Goal: Task Accomplishment & Management: Manage account settings

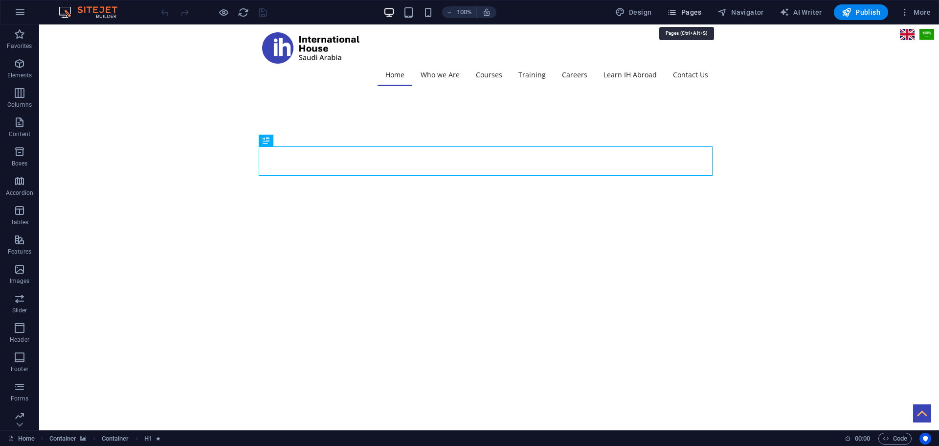
click at [690, 13] on span "Pages" at bounding box center [684, 12] width 34 height 10
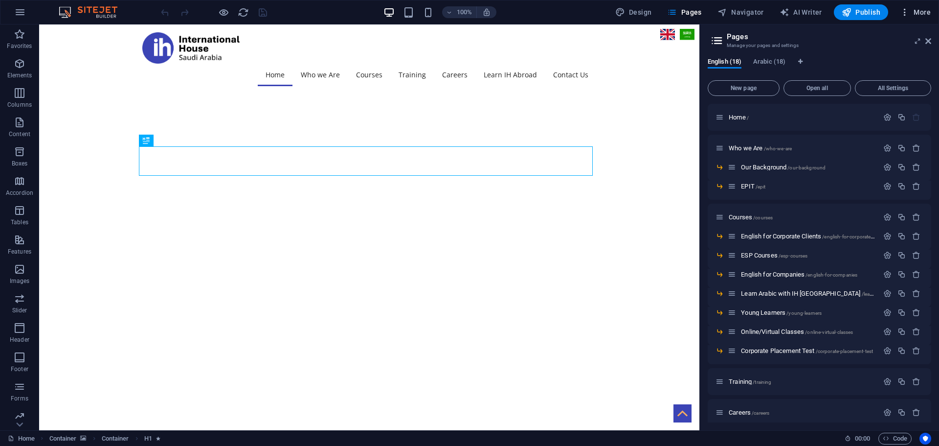
click at [908, 9] on icon "button" at bounding box center [905, 12] width 10 height 10
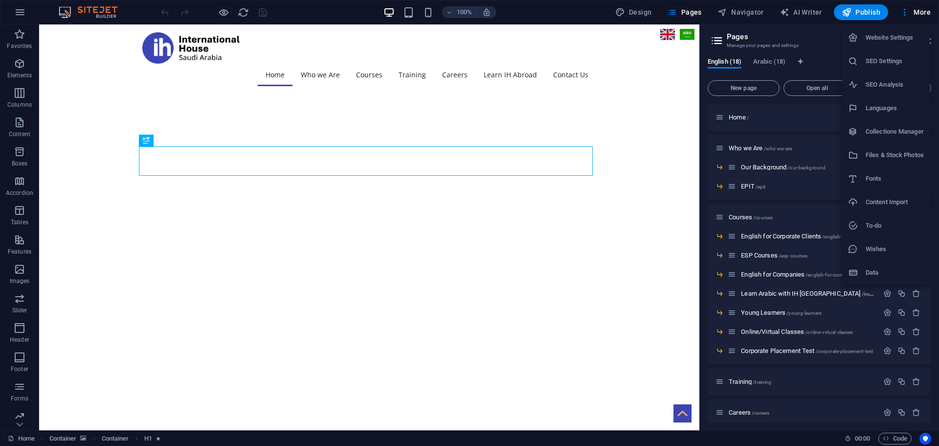
click at [883, 41] on h6 "Website Settings" at bounding box center [895, 38] width 58 height 12
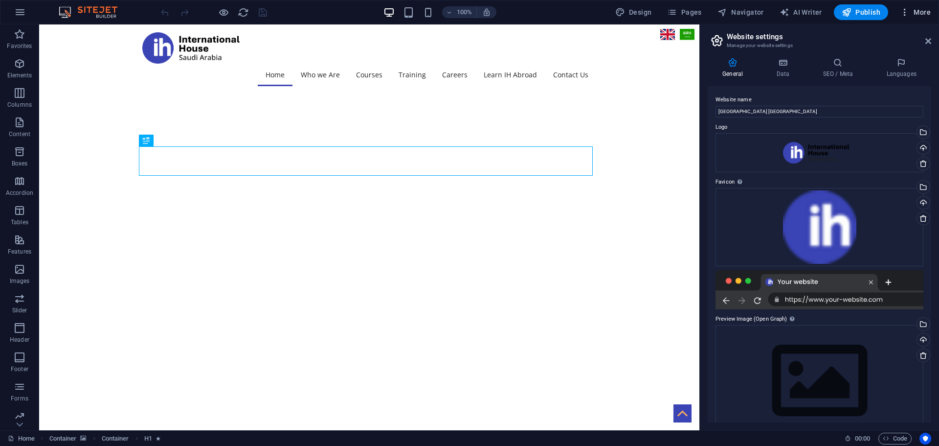
click at [918, 11] on span "More" at bounding box center [915, 12] width 31 height 10
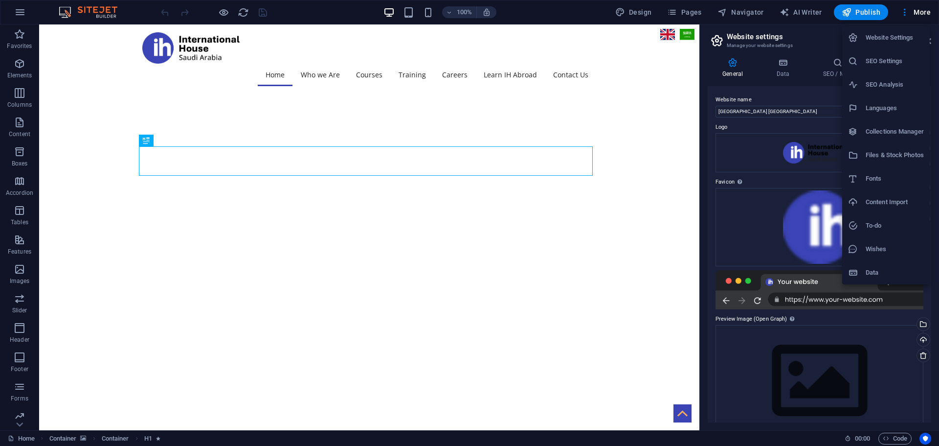
click at [879, 64] on h6 "SEO Settings" at bounding box center [895, 61] width 58 height 12
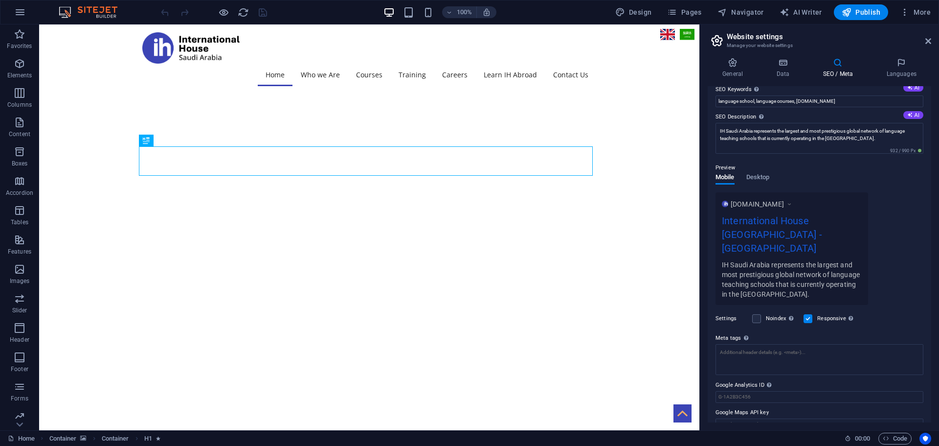
scroll to position [67, 0]
click at [921, 14] on span "More" at bounding box center [915, 12] width 31 height 10
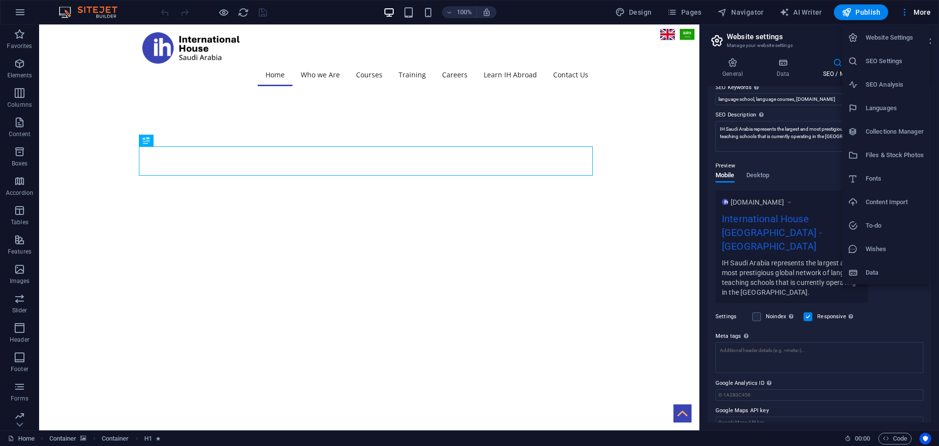
click at [890, 40] on h6 "Website Settings" at bounding box center [895, 38] width 58 height 12
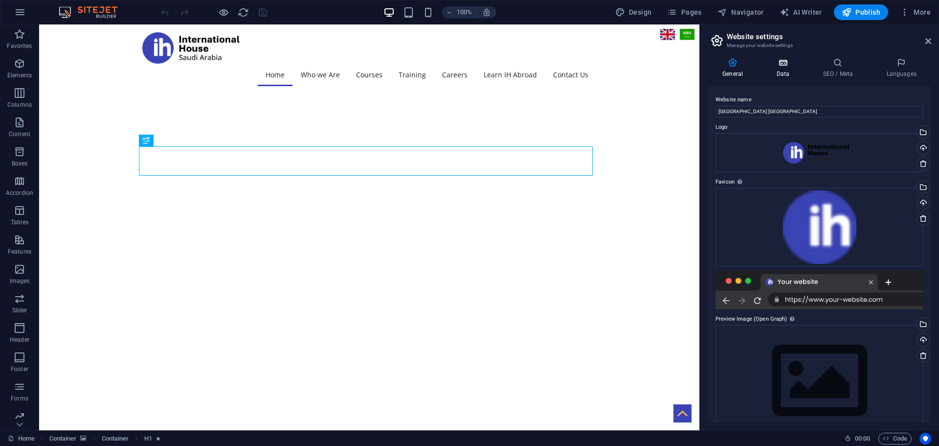
click at [790, 70] on h4 "Data" at bounding box center [785, 68] width 46 height 21
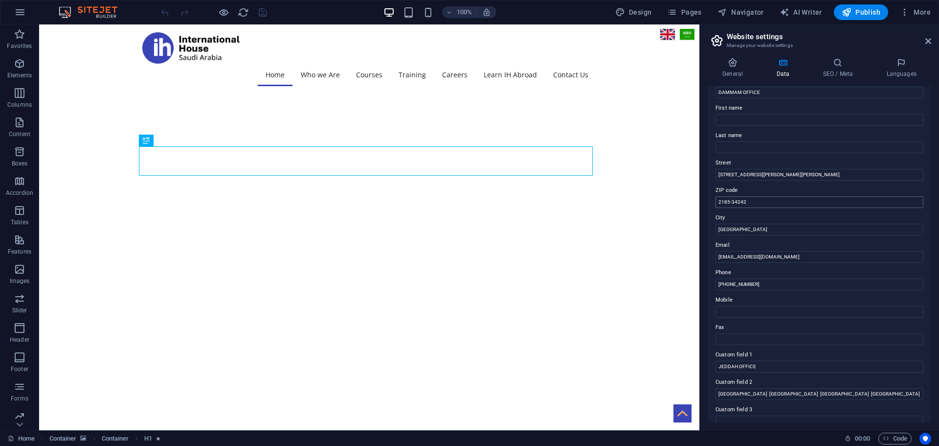
scroll to position [49, 0]
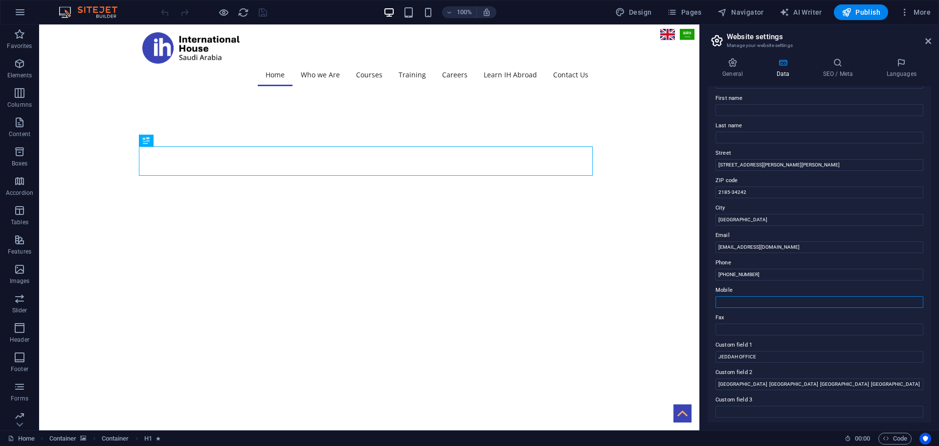
click at [735, 302] on input "Mobile" at bounding box center [820, 302] width 208 height 12
paste input "[PHONE_NUMBER]"
click at [732, 302] on input "[PHONE_NUMBER]" at bounding box center [820, 302] width 208 height 12
type input "[PHONE_NUMBER]"
click at [750, 329] on input "Fax" at bounding box center [820, 329] width 208 height 12
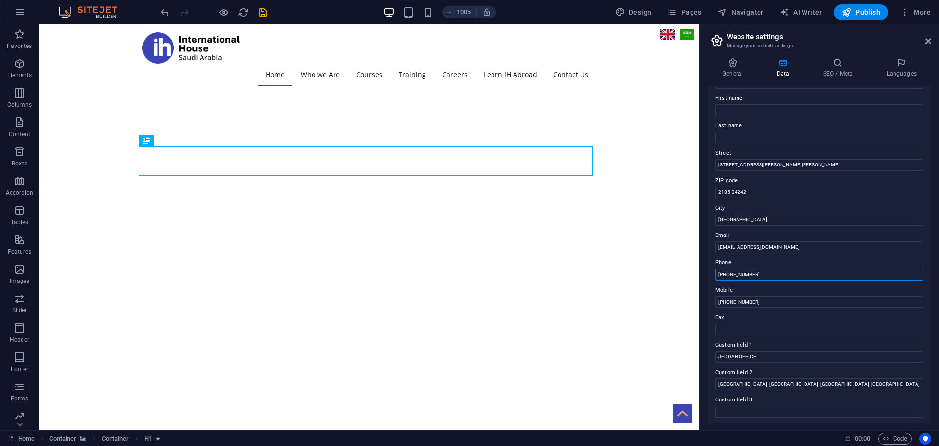
drag, startPoint x: 729, startPoint y: 274, endPoint x: 777, endPoint y: 272, distance: 47.5
click at [777, 272] on input "[PHONE_NUMBER]" at bounding box center [820, 275] width 208 height 12
paste input "13 814 5836"
type input "[PHONE_NUMBER]"
click at [807, 306] on input "[PHONE_NUMBER]" at bounding box center [820, 302] width 208 height 12
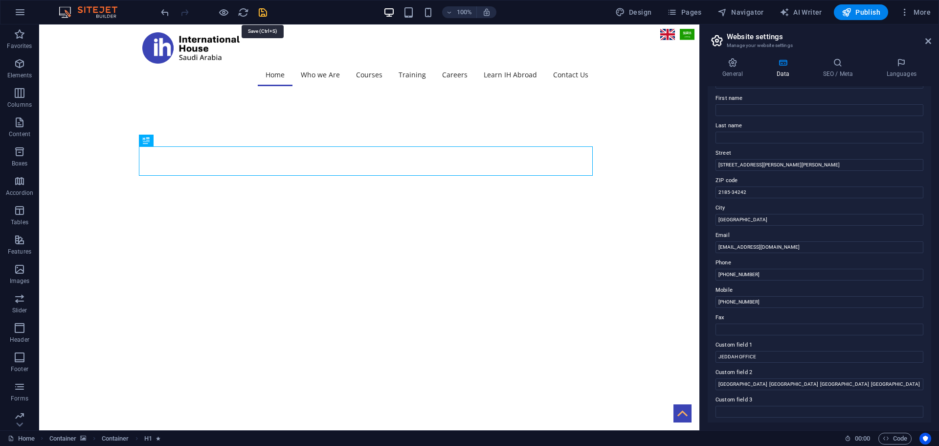
click at [259, 10] on icon "save" at bounding box center [262, 12] width 11 height 11
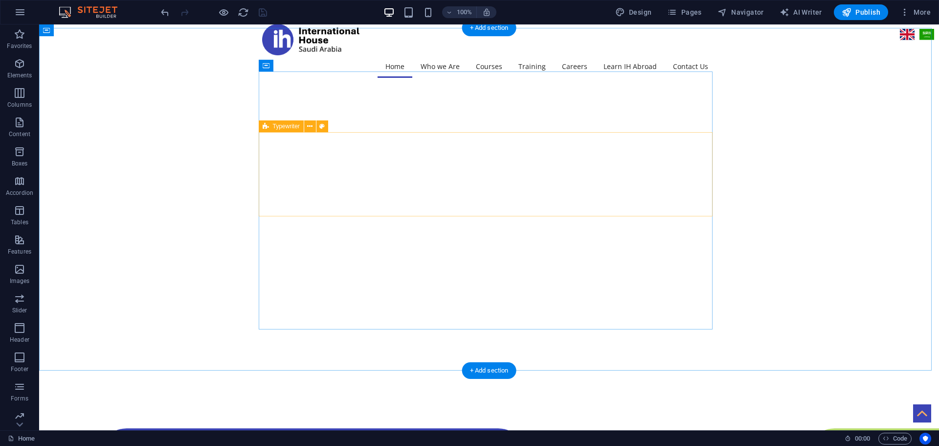
scroll to position [0, 0]
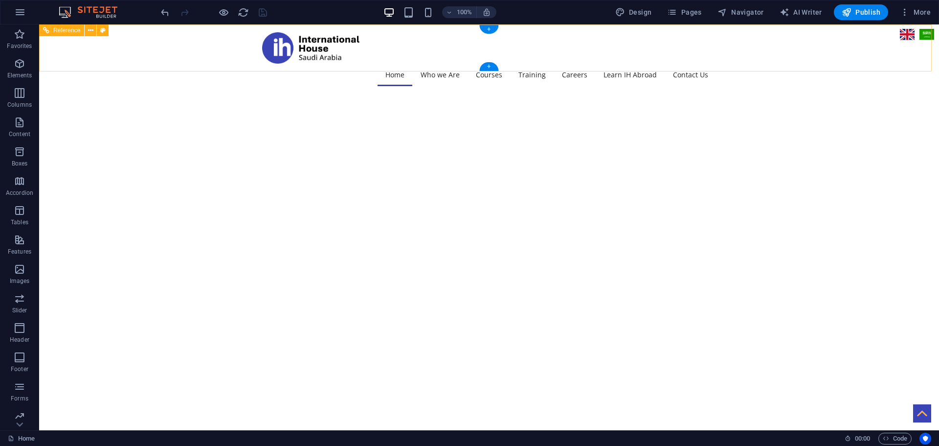
click at [901, 32] on div "English العربية" at bounding box center [917, 34] width 39 height 16
click at [682, 16] on span "Pages" at bounding box center [684, 12] width 34 height 10
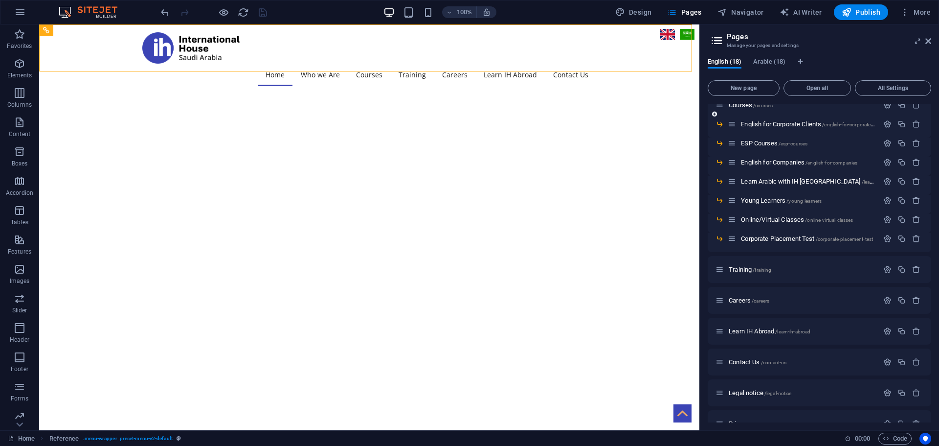
scroll to position [131, 0]
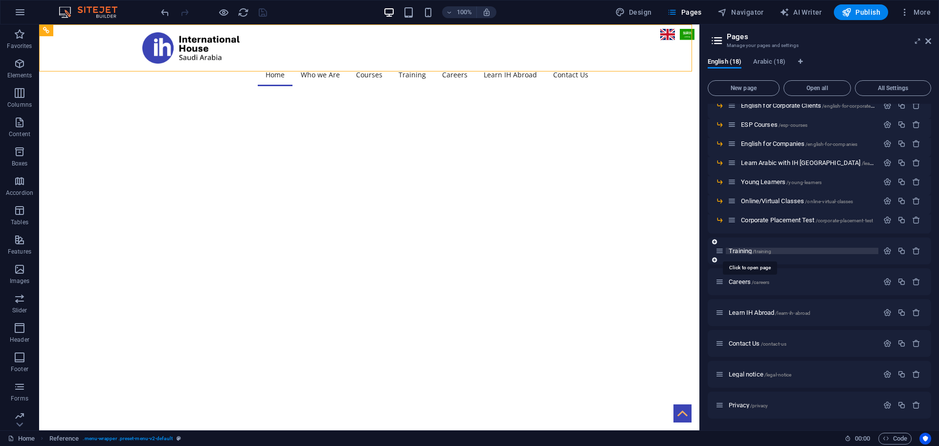
click at [755, 249] on span "/training" at bounding box center [762, 251] width 19 height 5
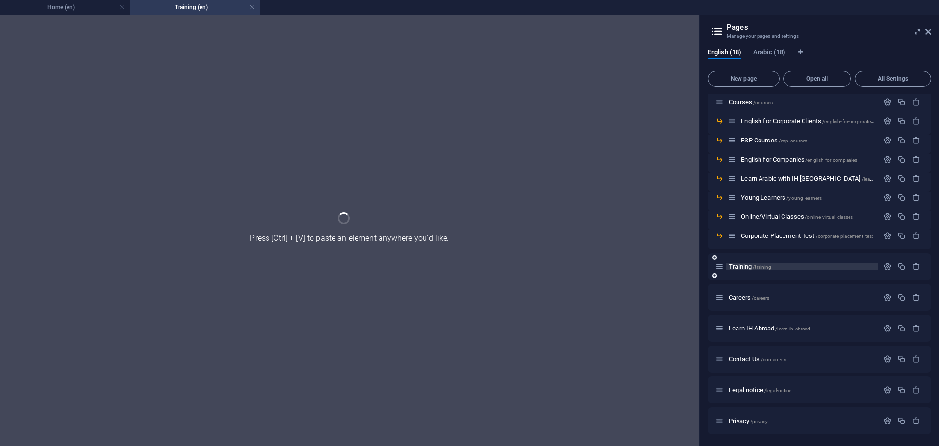
scroll to position [106, 0]
click at [755, 249] on div "Home / Who we Are /who-we-are Our Background /our-background EPIT /epit Courses…" at bounding box center [820, 211] width 224 height 445
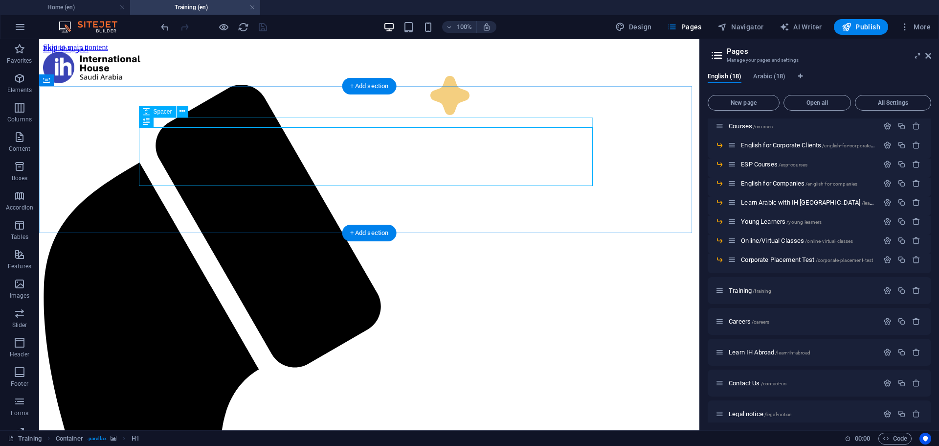
scroll to position [0, 0]
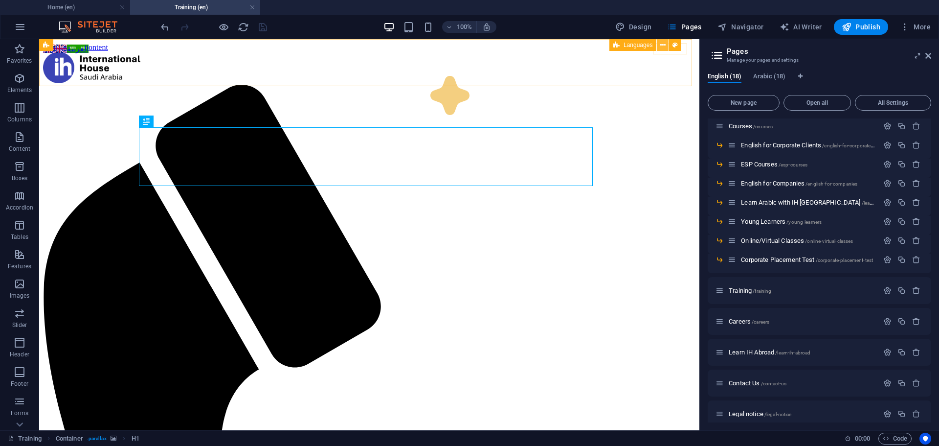
click at [665, 44] on icon at bounding box center [662, 45] width 5 height 10
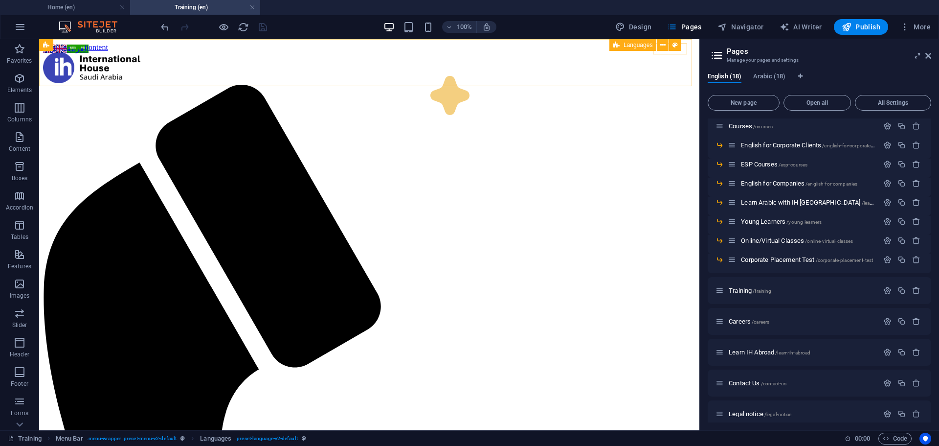
click at [631, 43] on span "Languages" at bounding box center [638, 45] width 29 height 6
click at [661, 42] on icon at bounding box center [662, 45] width 5 height 10
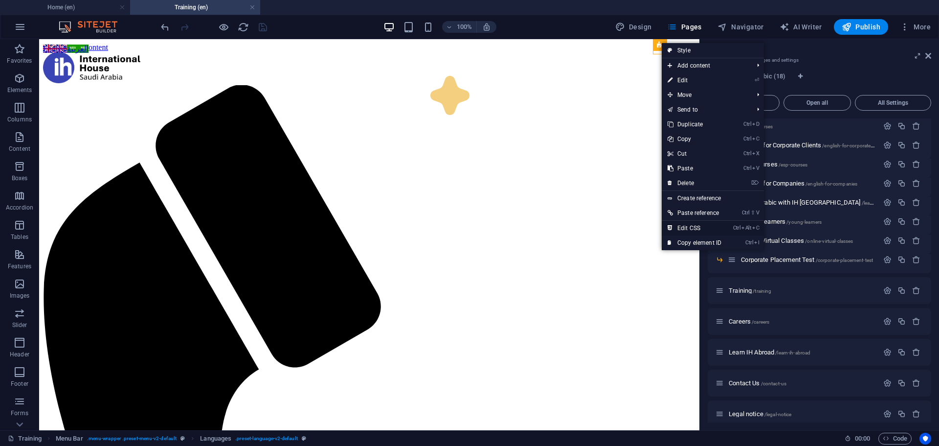
click at [686, 225] on link "Ctrl Alt C Edit CSS" at bounding box center [695, 228] width 66 height 15
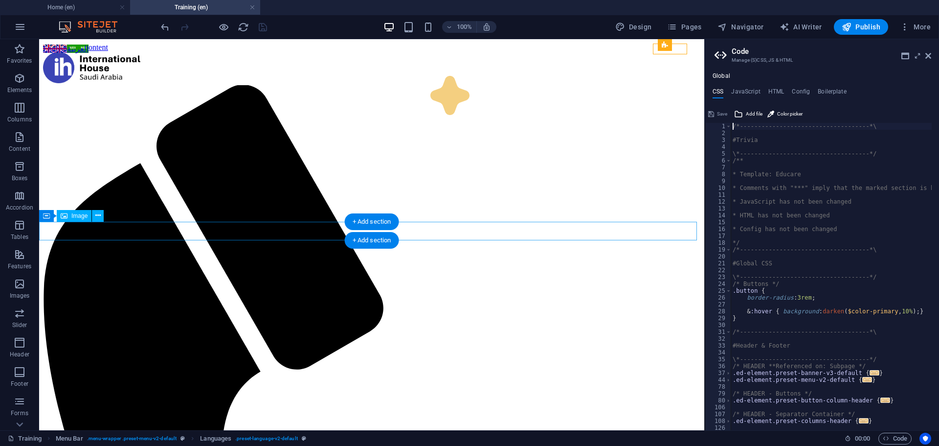
type textarea "@include language-v2("
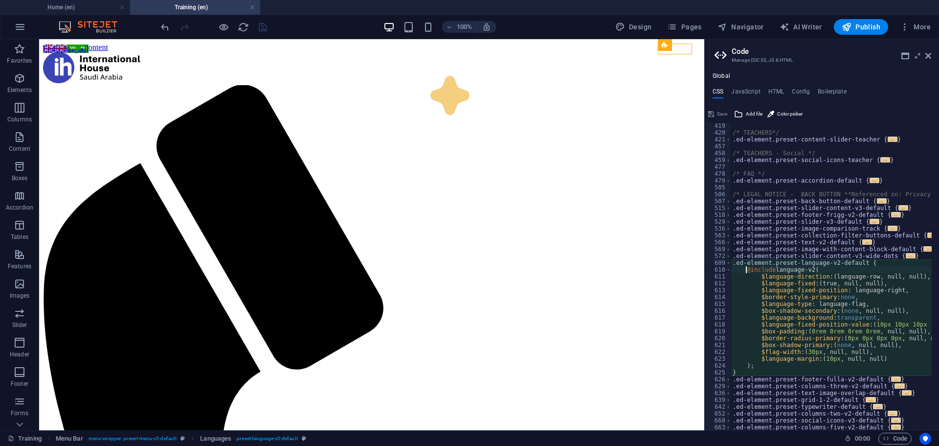
scroll to position [583, 0]
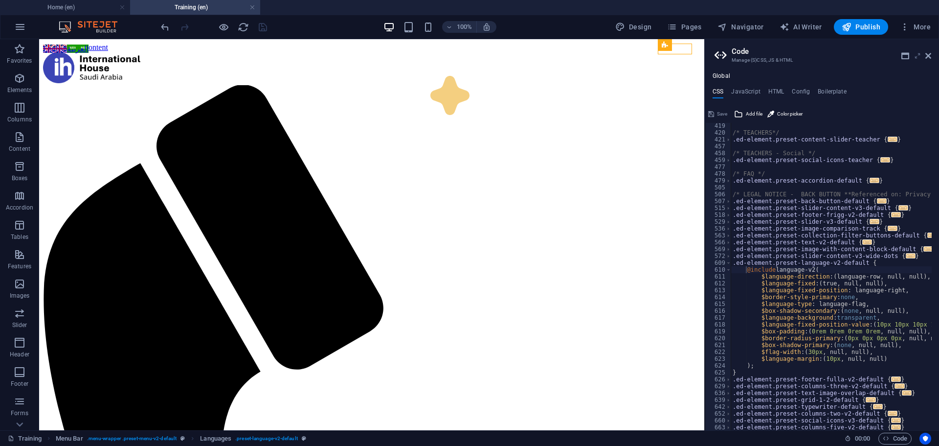
click at [918, 55] on icon at bounding box center [918, 56] width 0 height 8
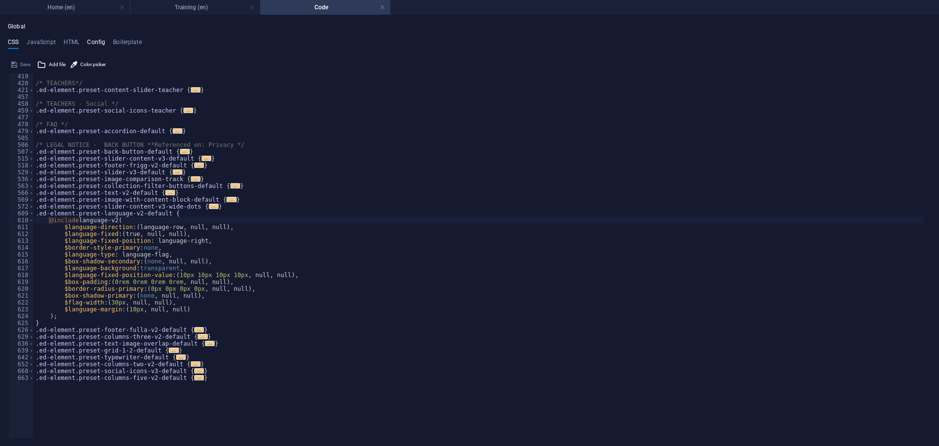
click at [92, 39] on h4 "Config" at bounding box center [96, 44] width 18 height 11
type textarea "$color-background: #ffffff;"
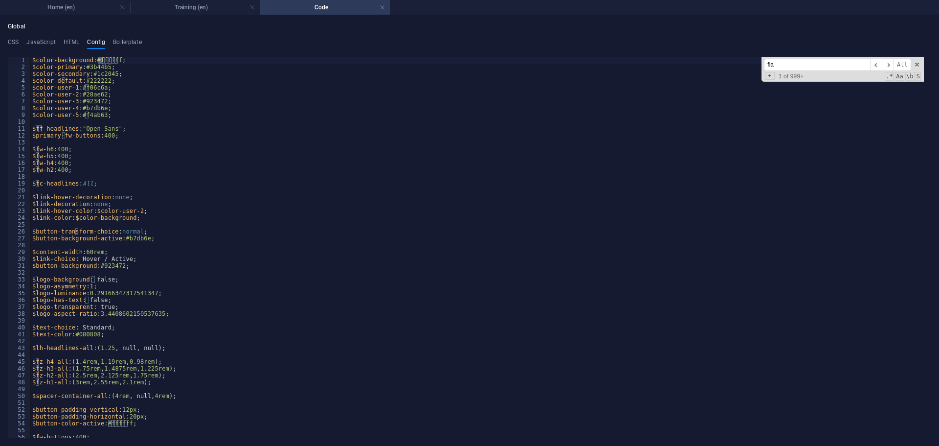
scroll to position [2344, 0]
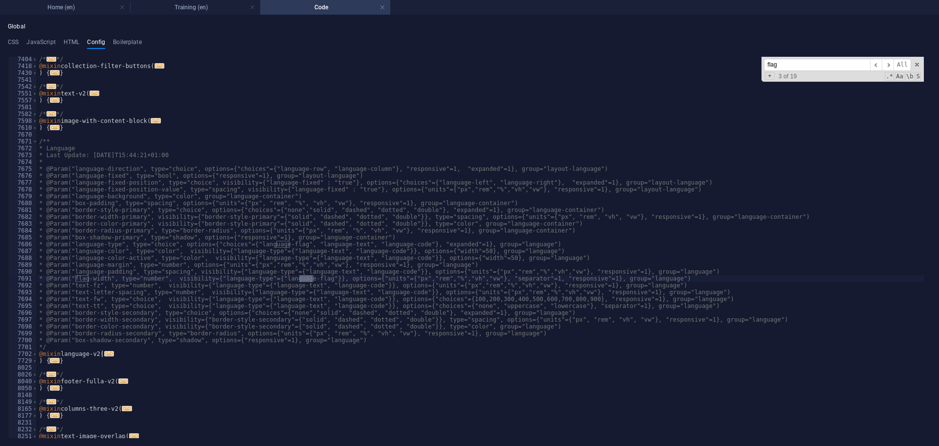
drag, startPoint x: 792, startPoint y: 67, endPoint x: 715, endPoint y: 56, distance: 77.6
click at [716, 56] on div "CSS JavaScript HTML Config Boilerplate @include language-v2( 419 420 421 457 45…" at bounding box center [470, 238] width 924 height 399
type input "flag"
click at [41, 42] on h4 "JavaScript" at bounding box center [40, 44] width 29 height 11
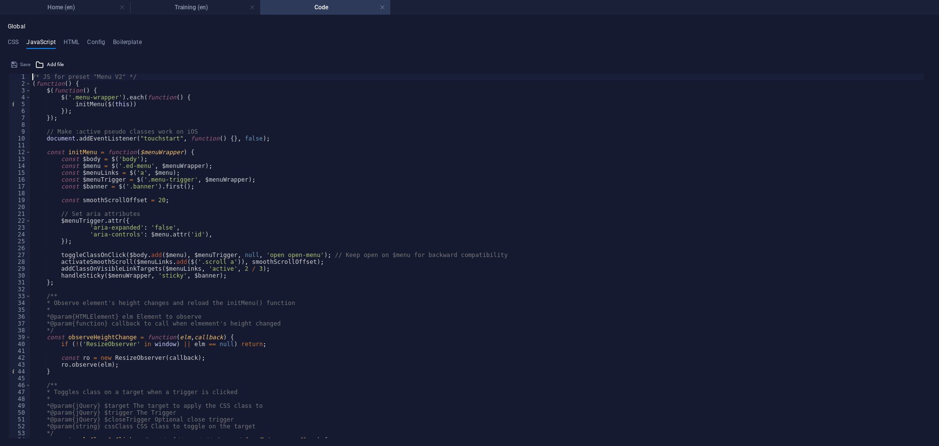
click at [585, 176] on div "/* JS for preset "Menu V2" */ ( function ( ) { $ ( function ( ) { $ ( '.menu-wr…" at bounding box center [477, 262] width 894 height 378
type textarea "const $menuLinks = $('a', $menu);"
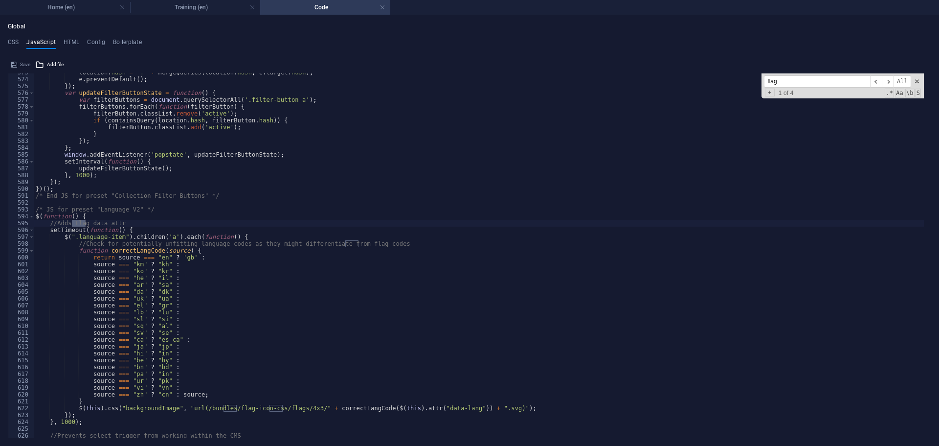
scroll to position [3952, 0]
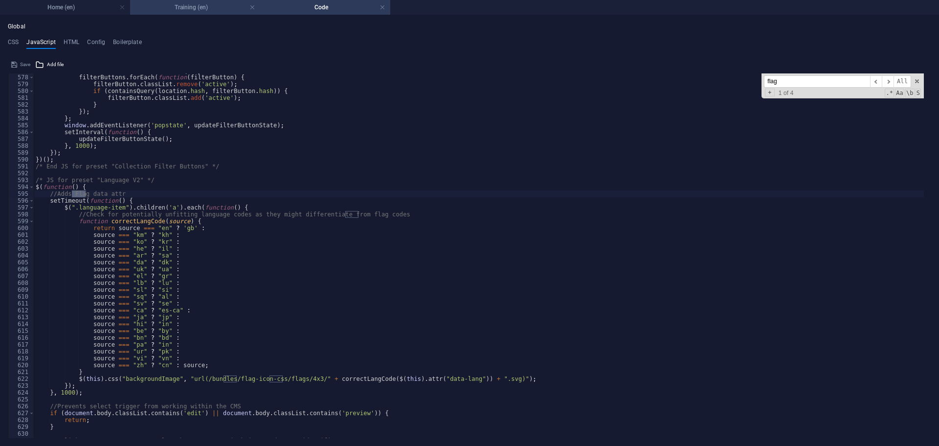
type input "flag"
click at [177, 228] on div "var filterButtons = document . querySelectorAll ( '.filter-button a' ) ; filter…" at bounding box center [479, 256] width 890 height 378
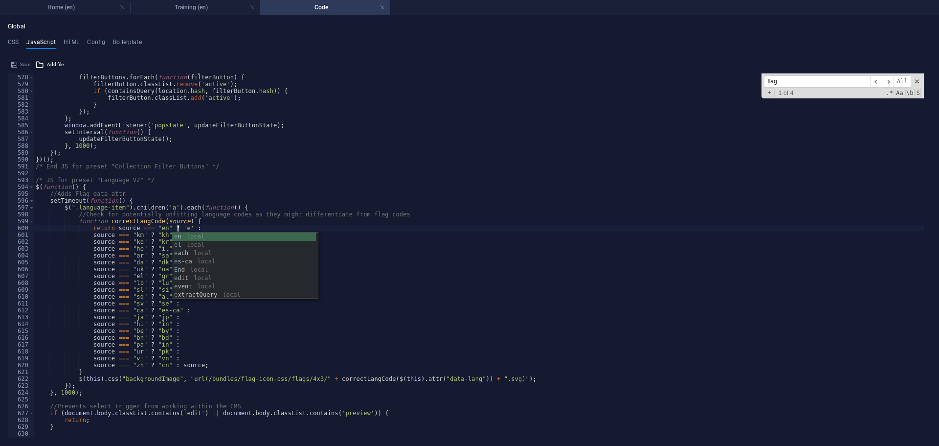
scroll to position [0, 16]
click at [321, 128] on div "var filterButtons = document . querySelectorAll ( '.filter-button a' ) ; filter…" at bounding box center [479, 256] width 890 height 378
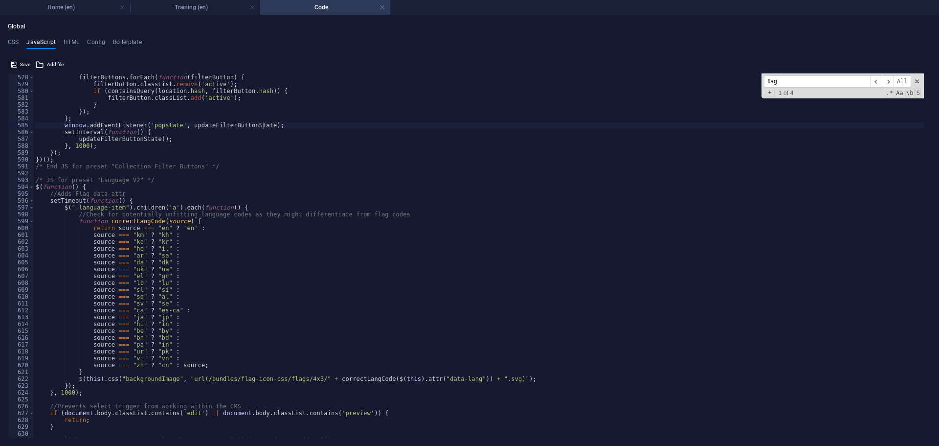
click at [18, 65] on button "Save" at bounding box center [21, 65] width 22 height 12
click at [206, 10] on h4 "Training (en)" at bounding box center [195, 7] width 130 height 11
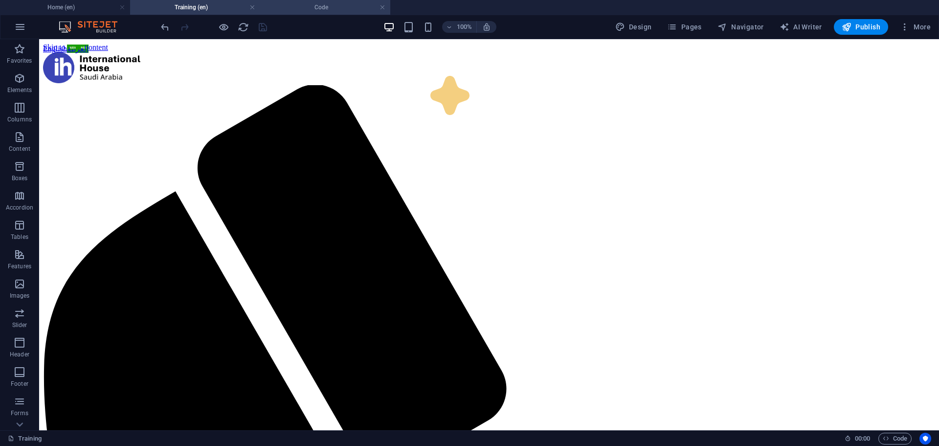
click at [326, 3] on h4 "Code" at bounding box center [325, 7] width 130 height 11
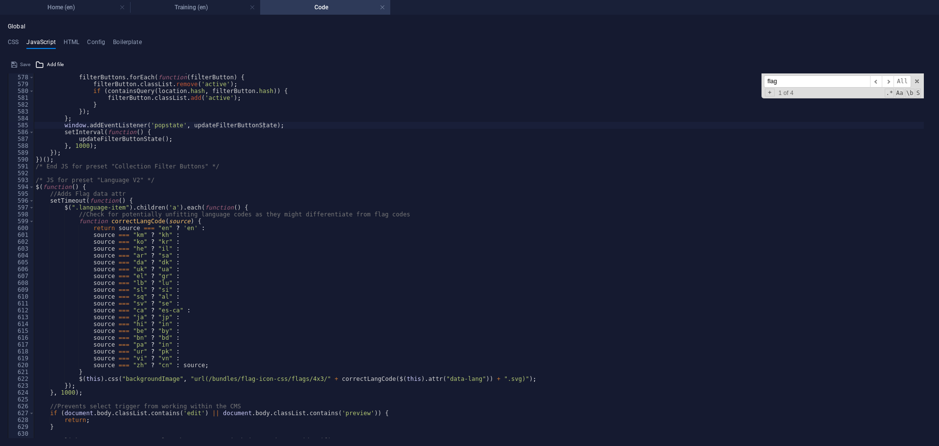
click at [306, 266] on div "var filterButtons = document . querySelectorAll ( '.filter-button a' ) ; filter…" at bounding box center [479, 256] width 890 height 378
click at [176, 228] on div "var filterButtons = document . querySelectorAll ( '.filter-button a' ) ; filter…" at bounding box center [479, 256] width 890 height 378
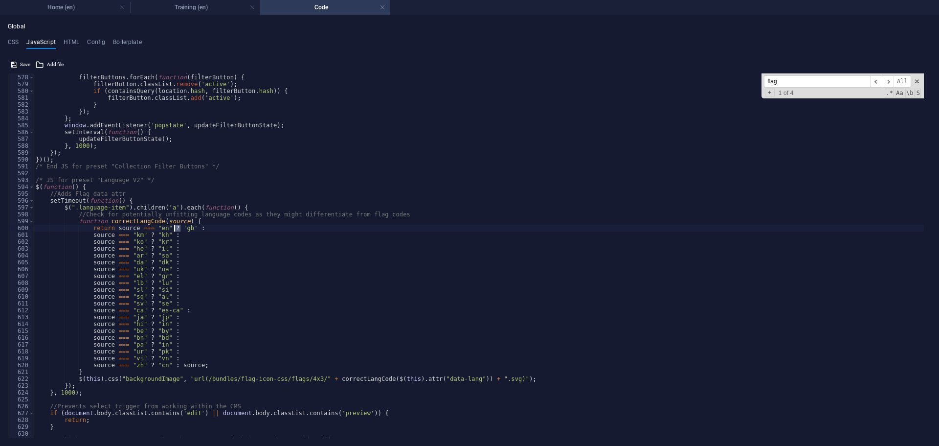
scroll to position [0, 16]
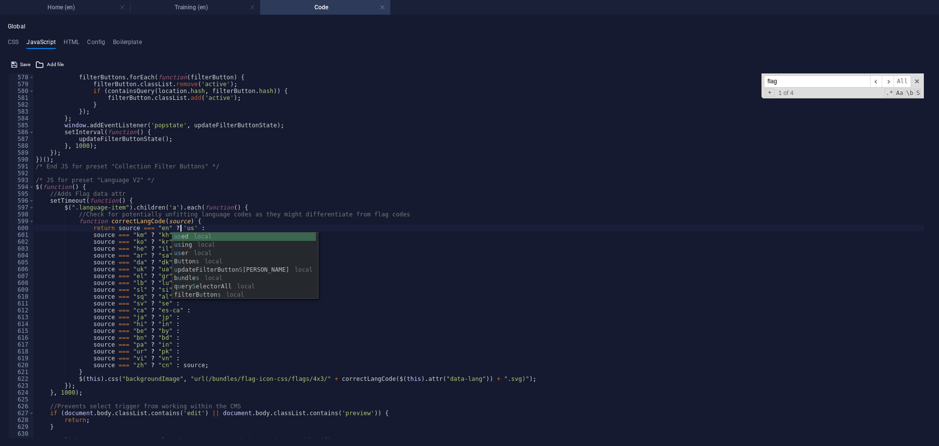
click at [327, 133] on div "var filterButtons = document . querySelectorAll ( '.filter-button a' ) ; filter…" at bounding box center [479, 256] width 890 height 378
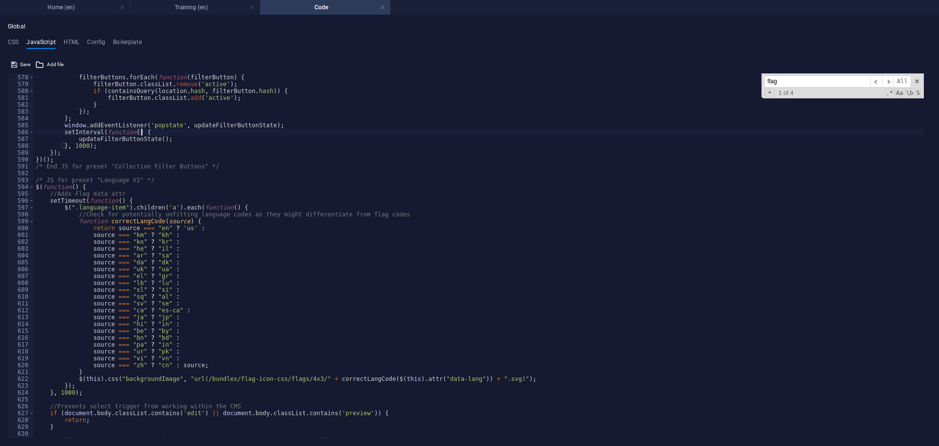
scroll to position [0, 8]
type textarea "setInterval(function() {"
click at [18, 65] on button "Save" at bounding box center [21, 65] width 22 height 12
click at [186, 6] on h4 "Training (en)" at bounding box center [195, 7] width 130 height 11
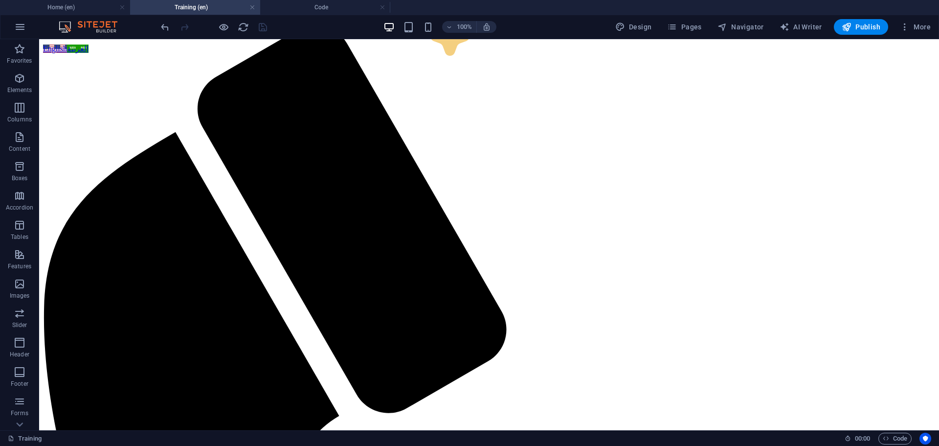
scroll to position [98, 0]
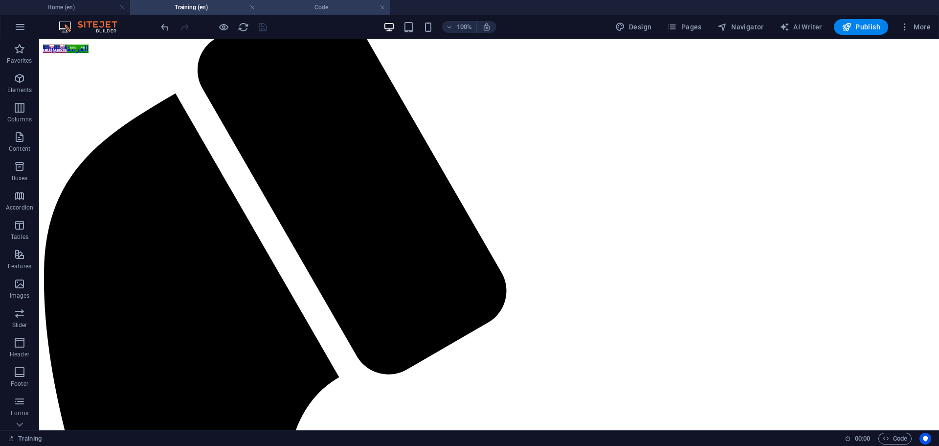
click at [312, 8] on h4 "Code" at bounding box center [325, 7] width 130 height 11
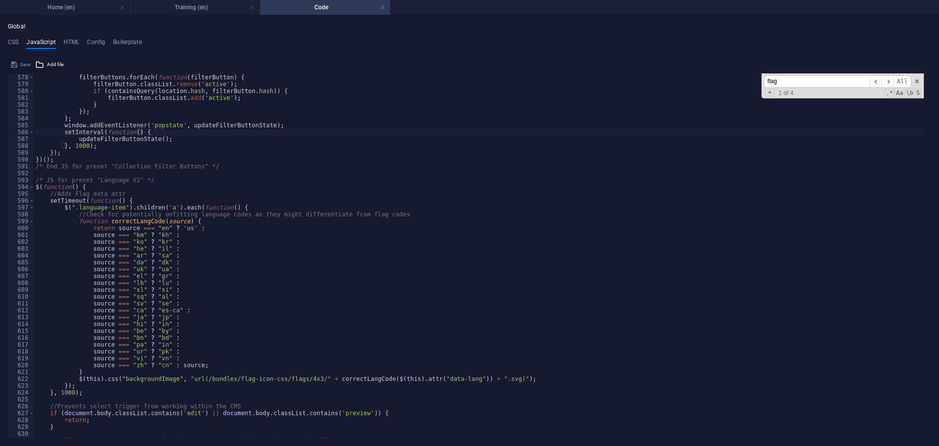
scroll to position [0, 0]
click at [385, 9] on link at bounding box center [383, 7] width 6 height 9
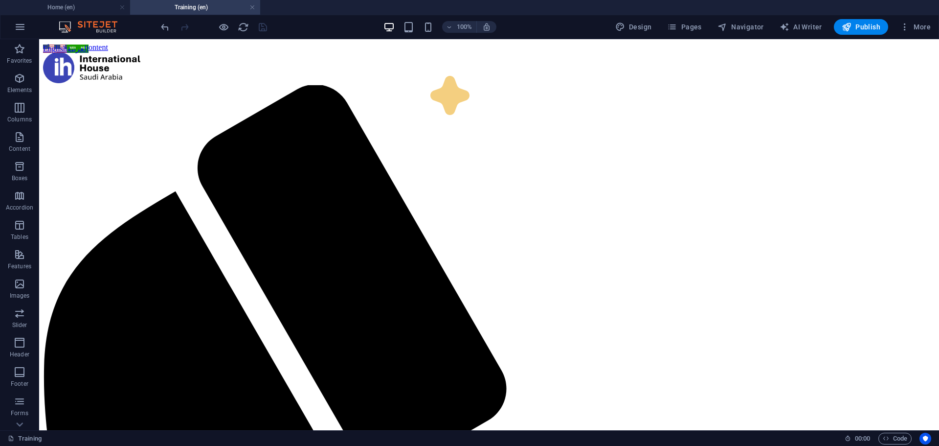
scroll to position [98, 0]
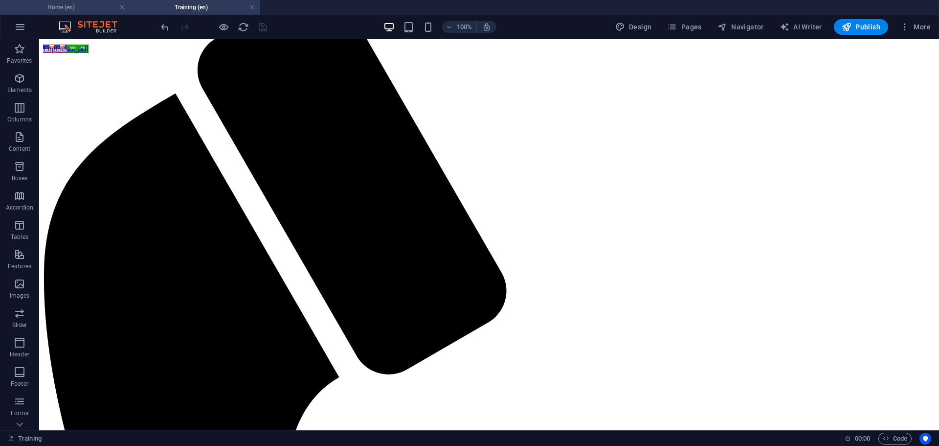
click at [68, 6] on h4 "Home (en)" at bounding box center [65, 7] width 130 height 11
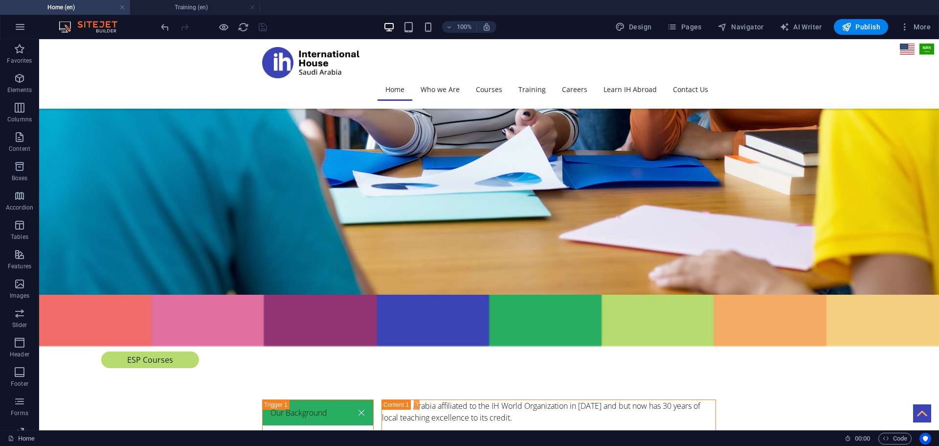
scroll to position [3360, 0]
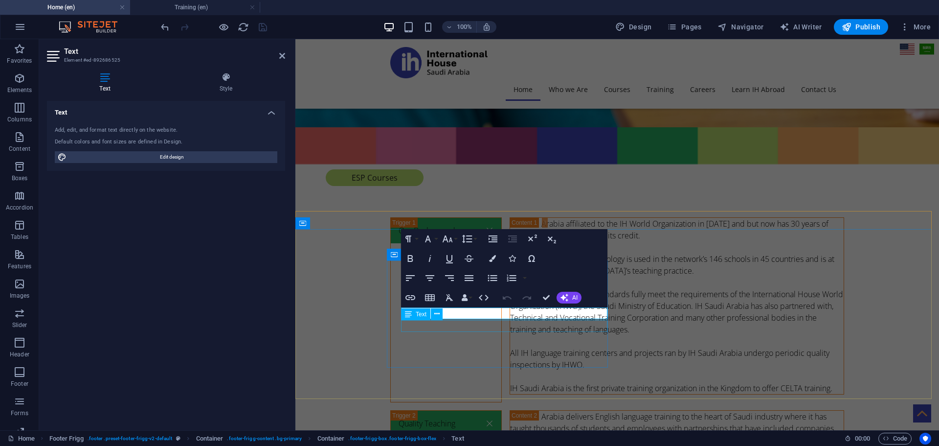
scroll to position [3452, 0]
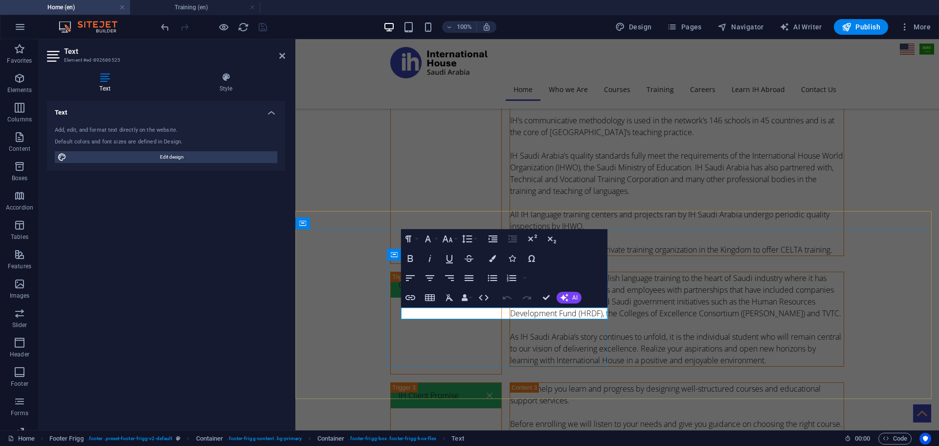
drag, startPoint x: 471, startPoint y: 315, endPoint x: 399, endPoint y: 314, distance: 71.9
click at [481, 298] on icon "button" at bounding box center [484, 298] width 12 height 12
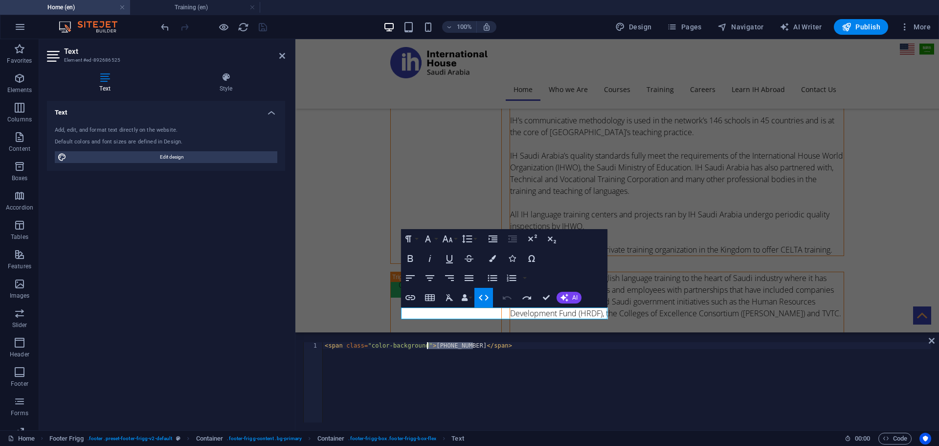
drag, startPoint x: 474, startPoint y: 345, endPoint x: 428, endPoint y: 345, distance: 46.0
click at [428, 345] on div "< span class = "color-background" > [PHONE_NUMBER] </ span >" at bounding box center [627, 389] width 609 height 94
click at [461, 344] on div "< span class = "color-background" > [PHONE_NUMBER] </ span >" at bounding box center [627, 389] width 609 height 94
click at [443, 348] on div "< span class = "color-background" > [PHONE_NUMBER] </ span >" at bounding box center [627, 389] width 609 height 94
type textarea "<span class="color-background">[PHONE_NUMBER]</span>"
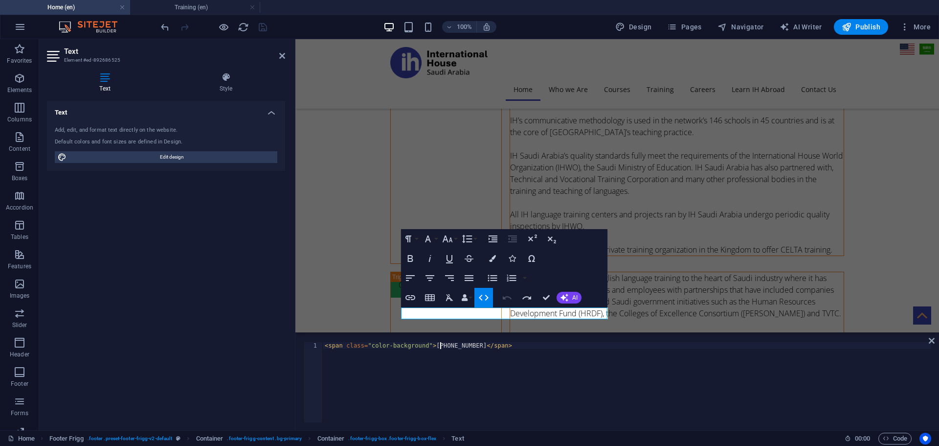
click at [450, 377] on div "< span class = "color-background" > [PHONE_NUMBER] </ span >" at bounding box center [627, 389] width 609 height 94
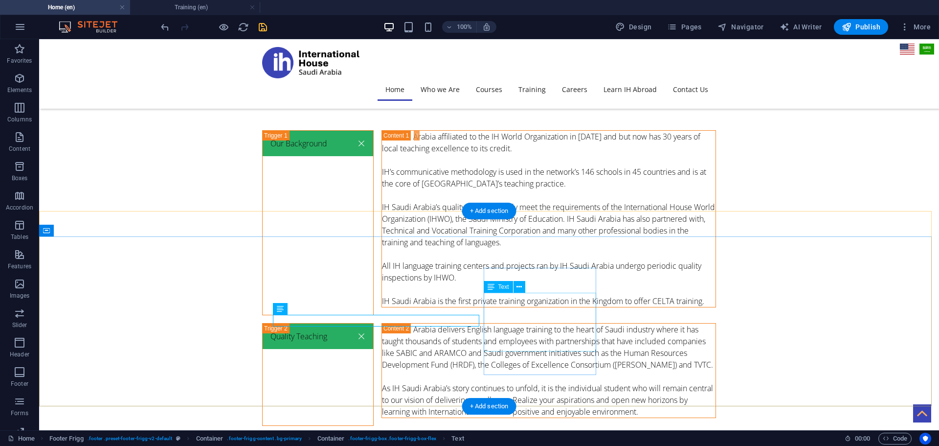
scroll to position [3353, 0]
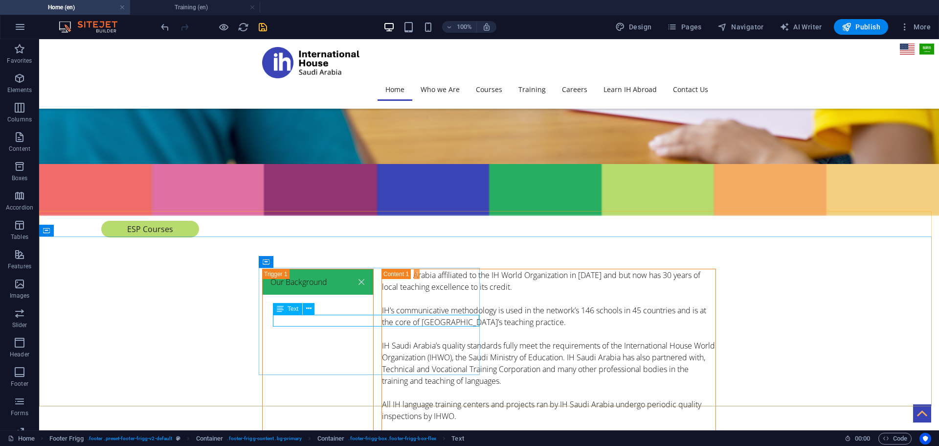
click at [286, 310] on div "Text" at bounding box center [287, 309] width 29 height 12
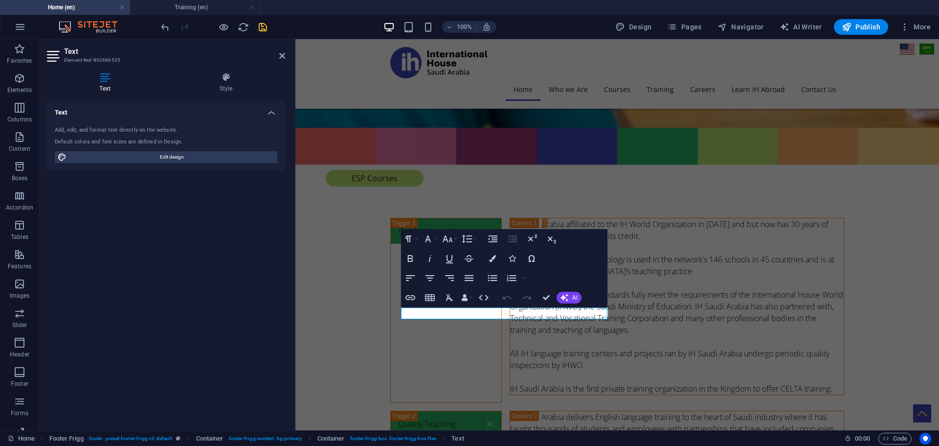
scroll to position [3452, 0]
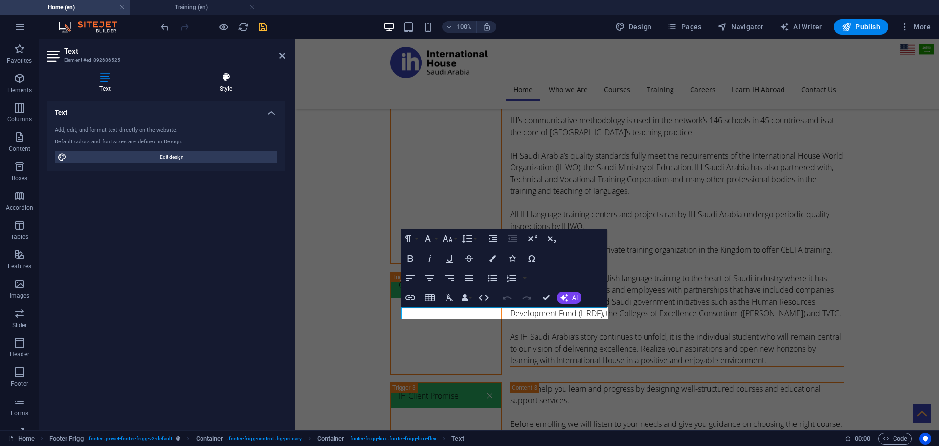
click at [226, 82] on icon at bounding box center [226, 77] width 118 height 10
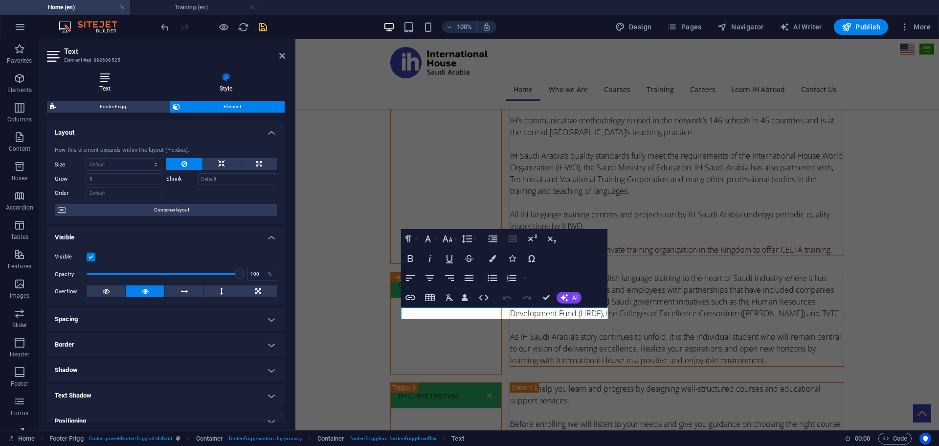
click at [103, 78] on icon at bounding box center [105, 77] width 116 height 10
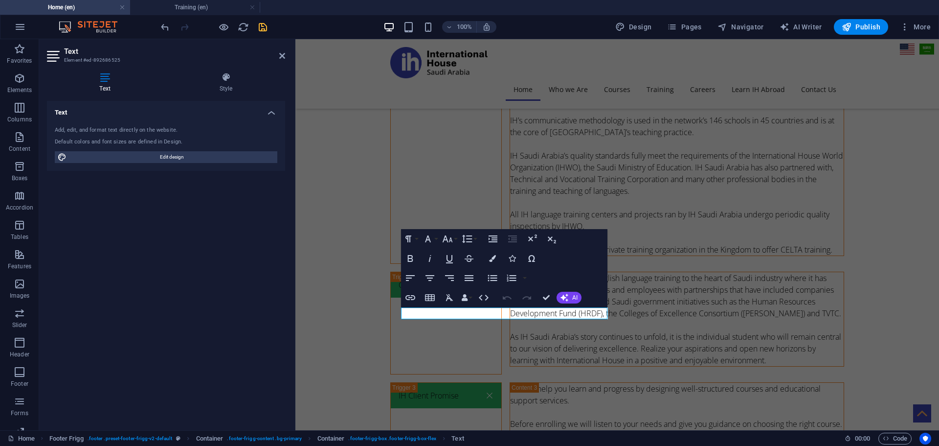
click at [276, 53] on h2 "Text" at bounding box center [174, 51] width 221 height 9
click at [285, 56] on icon at bounding box center [282, 56] width 6 height 8
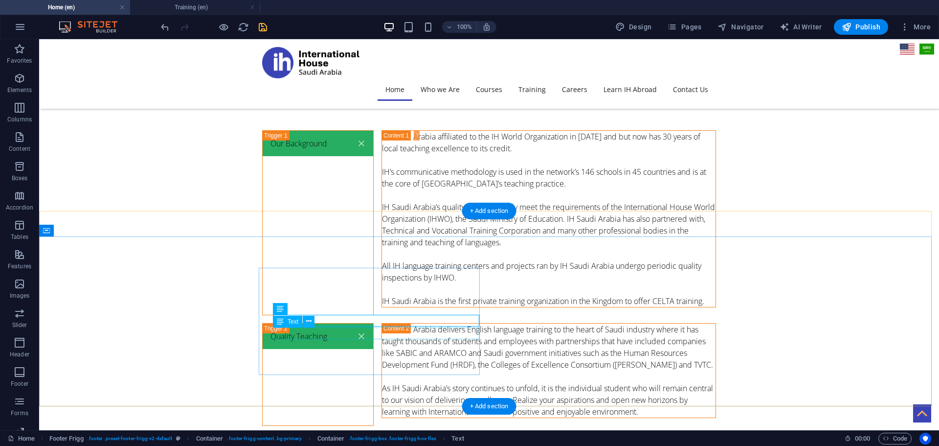
scroll to position [3353, 0]
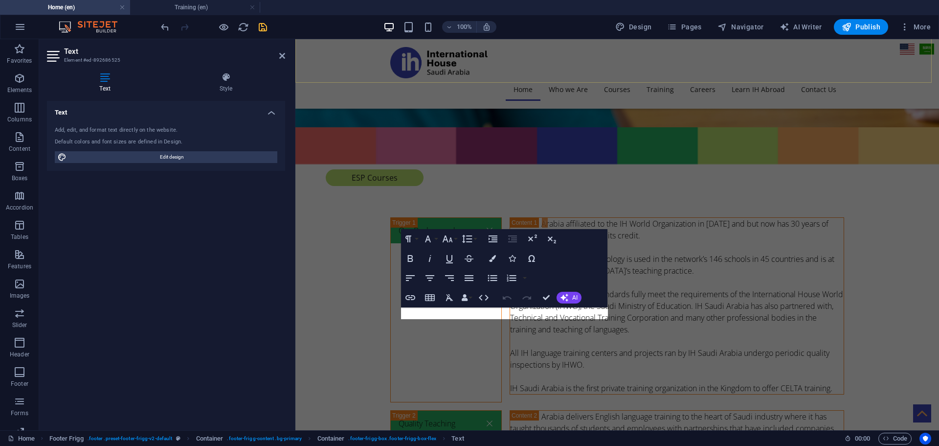
scroll to position [3452, 0]
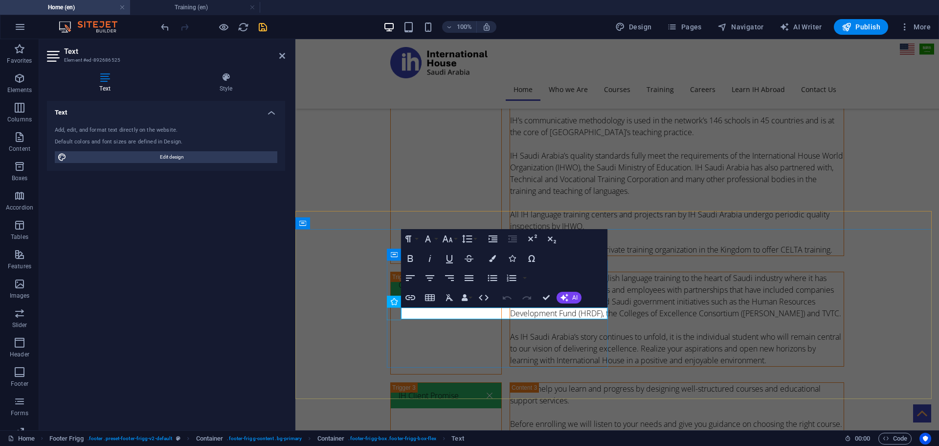
drag, startPoint x: 464, startPoint y: 312, endPoint x: 372, endPoint y: 309, distance: 91.5
click at [412, 296] on icon "button" at bounding box center [411, 298] width 12 height 12
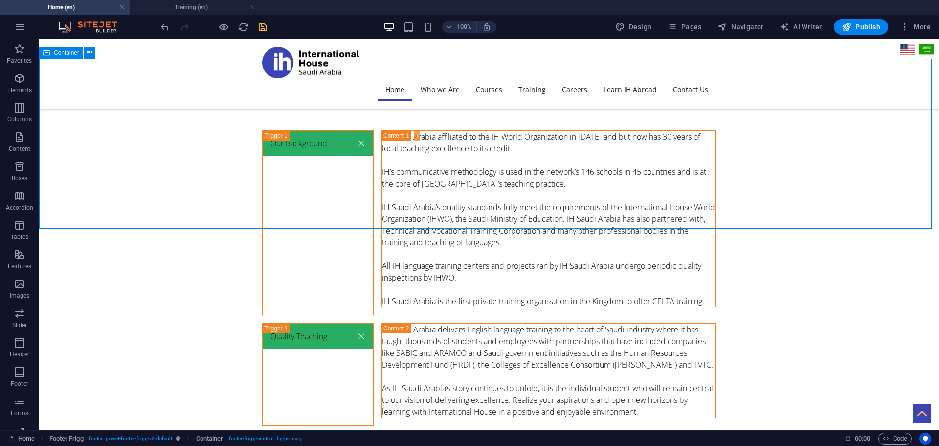
scroll to position [3353, 0]
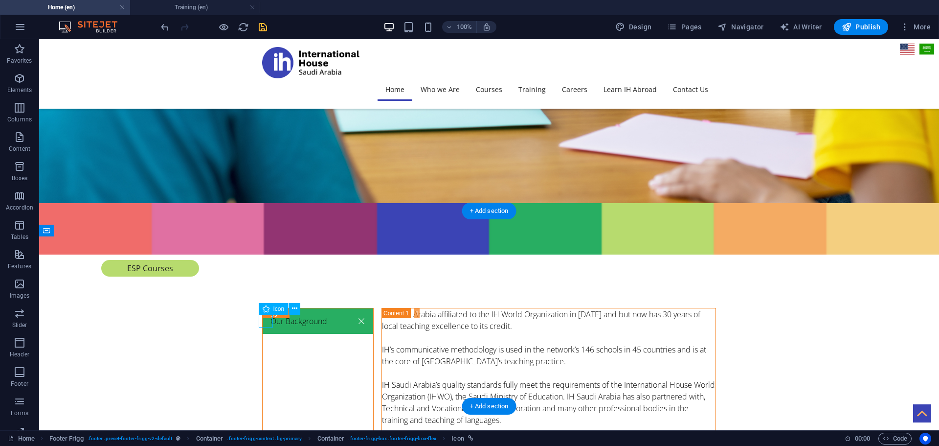
select select "xMidYMid"
select select "px"
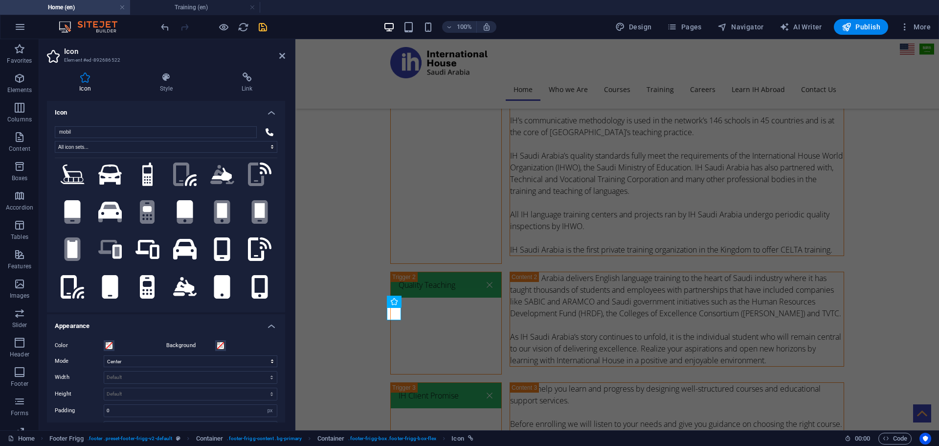
scroll to position [0, 0]
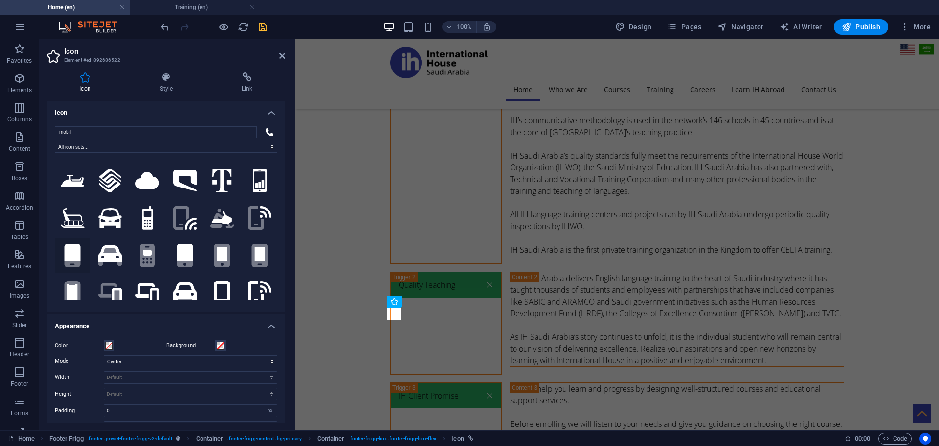
type input "mobil"
click at [77, 256] on icon at bounding box center [73, 253] width 16 height 18
click at [146, 256] on icon ".fa-secondary{opacity:.4}" at bounding box center [147, 256] width 15 height 24
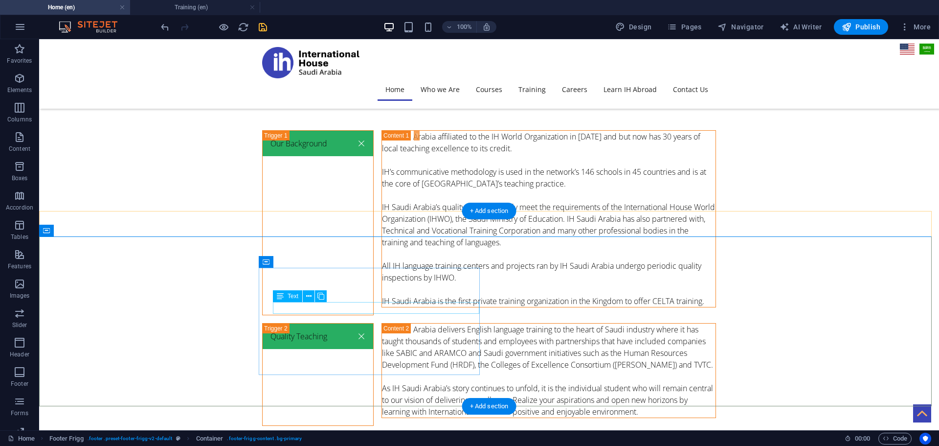
scroll to position [3353, 0]
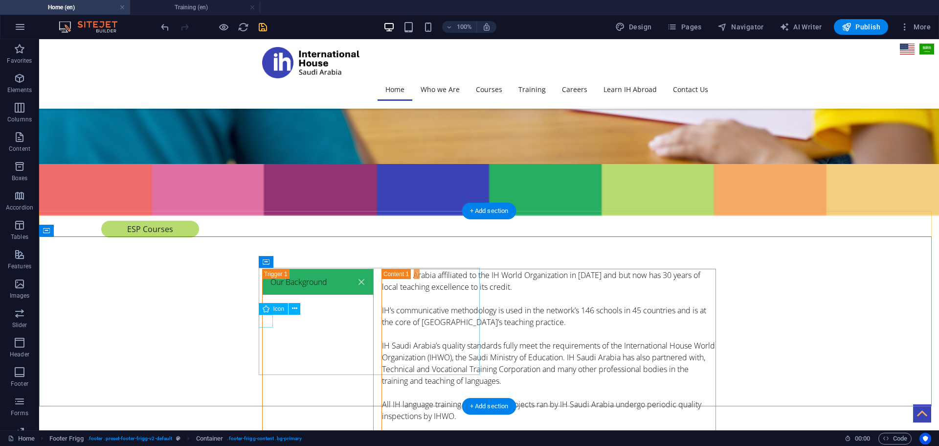
select select "xMidYMid"
select select "px"
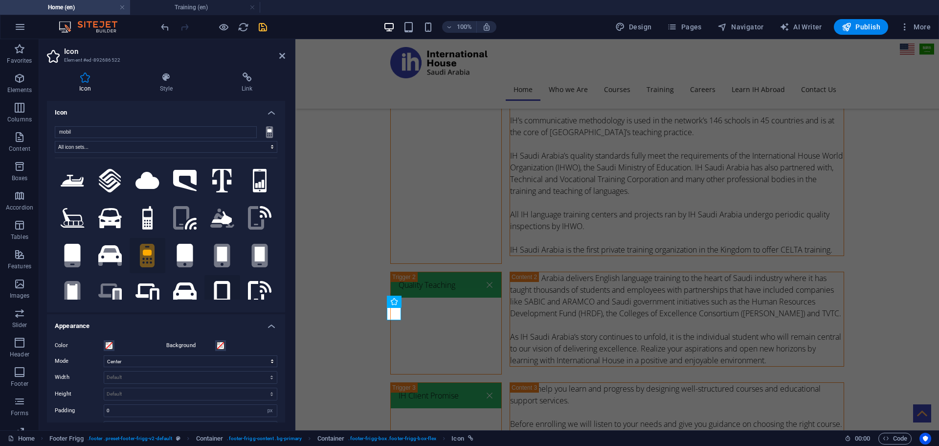
scroll to position [98, 0]
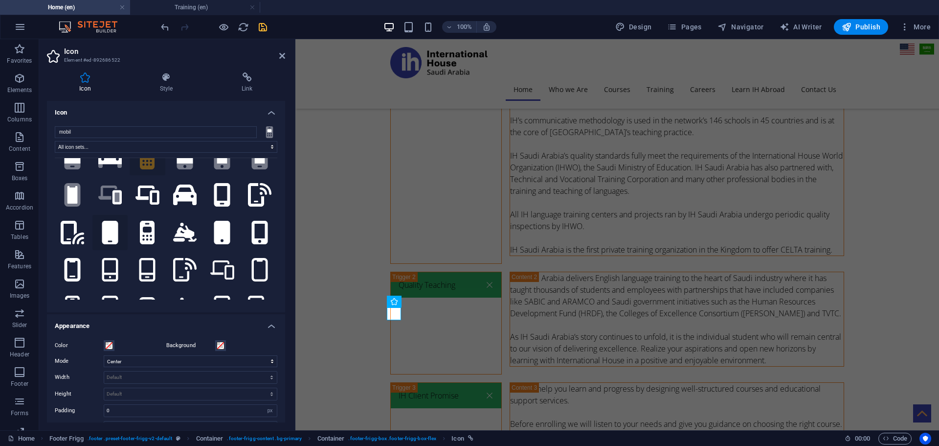
click at [115, 232] on icon at bounding box center [110, 233] width 16 height 24
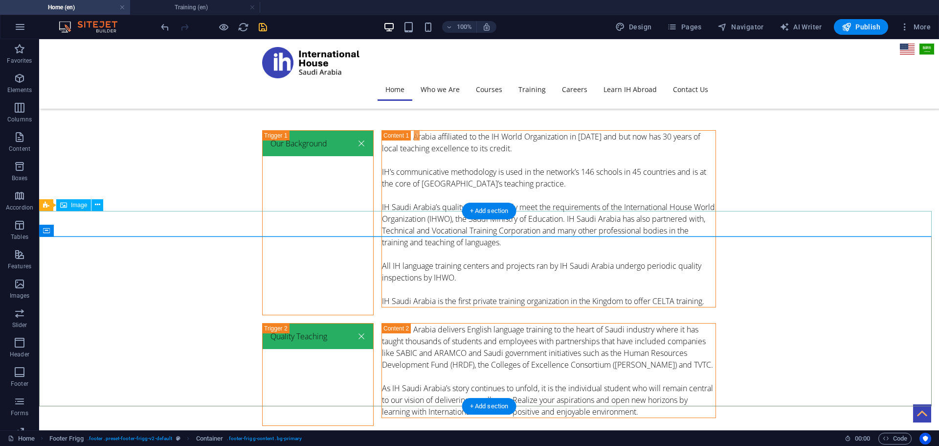
scroll to position [3353, 0]
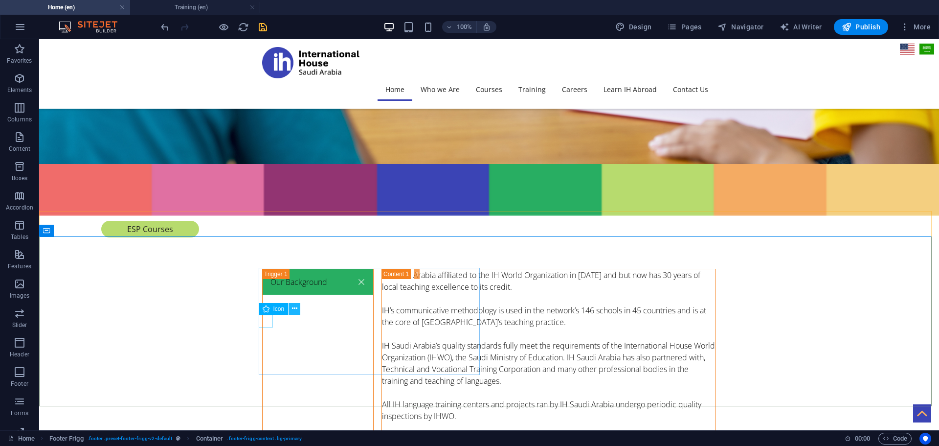
click at [294, 309] on icon at bounding box center [294, 308] width 5 height 10
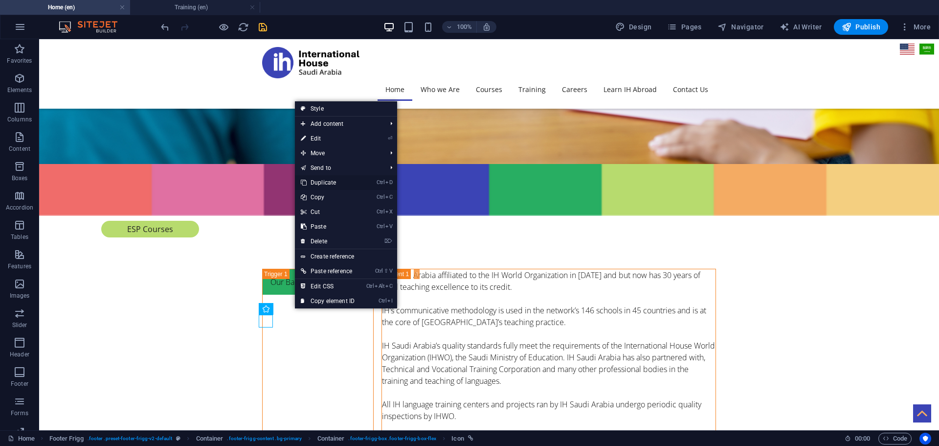
click at [333, 185] on link "Ctrl D Duplicate" at bounding box center [328, 182] width 66 height 15
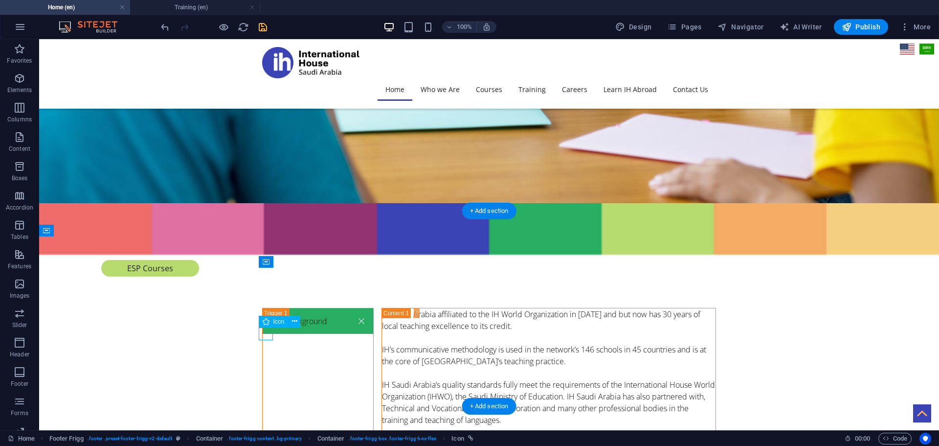
select select "xMidYMid"
select select "px"
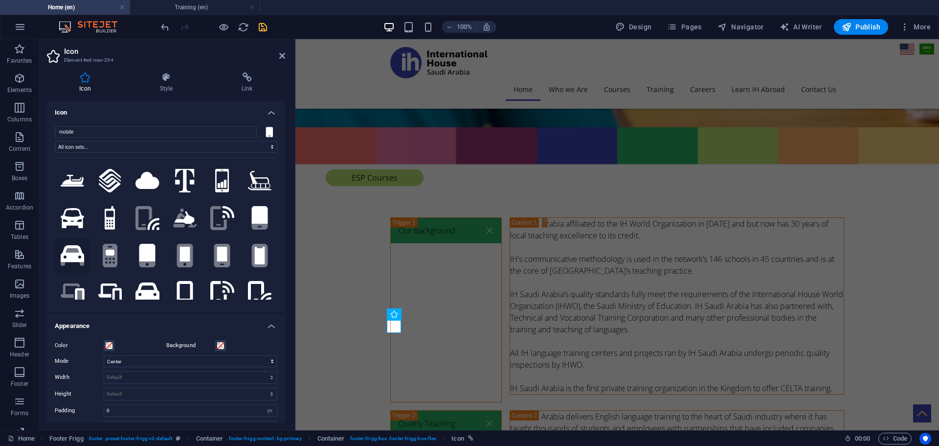
scroll to position [3452, 0]
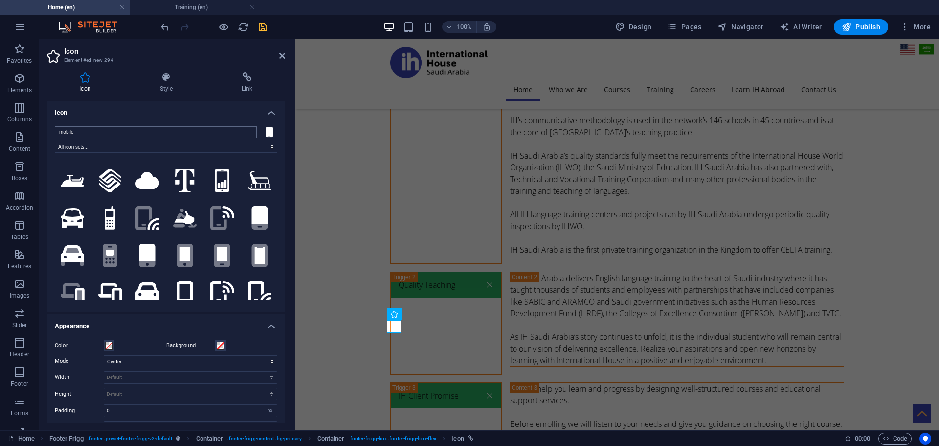
click at [114, 129] on input "mobile" at bounding box center [156, 132] width 202 height 12
click at [94, 133] on input "mobile" at bounding box center [156, 132] width 202 height 12
click at [83, 137] on input "mobile" at bounding box center [156, 132] width 202 height 12
drag, startPoint x: 83, startPoint y: 136, endPoint x: 28, endPoint y: 133, distance: 55.4
click at [28, 133] on section "Favorites Elements Columns Content Boxes Accordion Tables Features Images Slide…" at bounding box center [469, 234] width 939 height 391
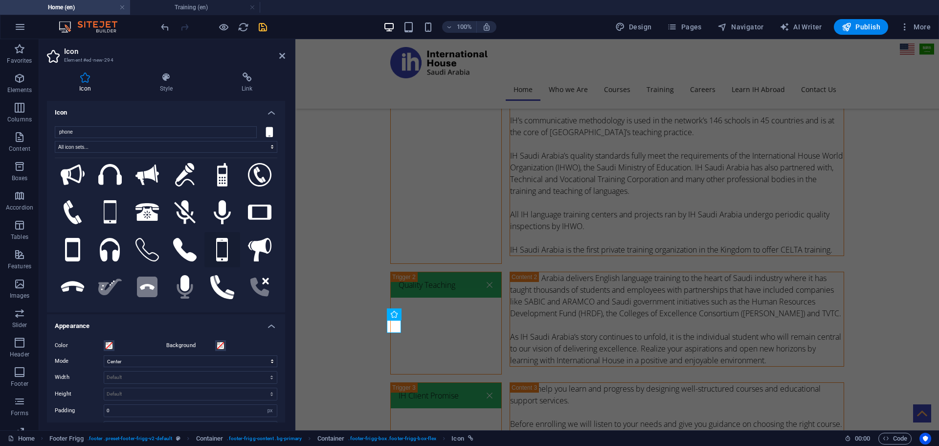
scroll to position [98, 0]
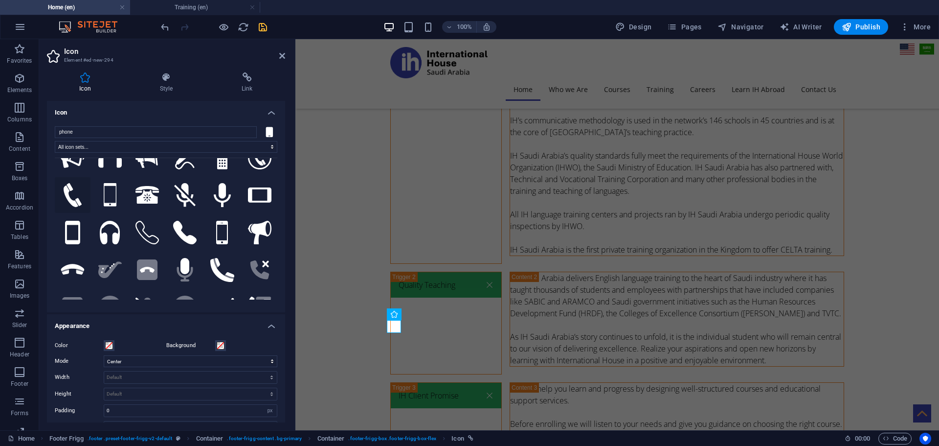
type input "phone"
click at [65, 187] on icon at bounding box center [73, 194] width 18 height 23
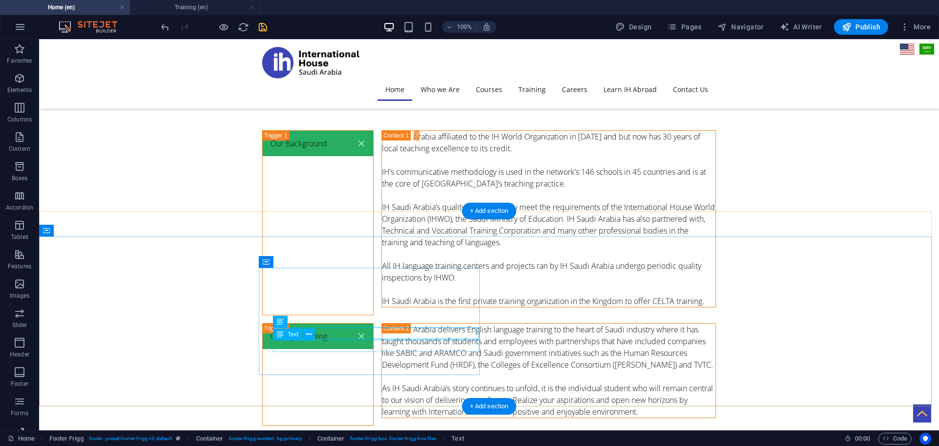
scroll to position [3353, 0]
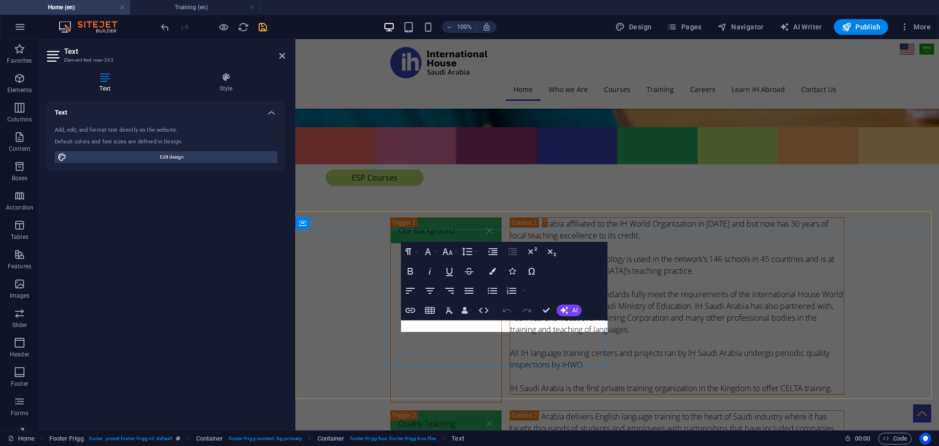
scroll to position [3452, 0]
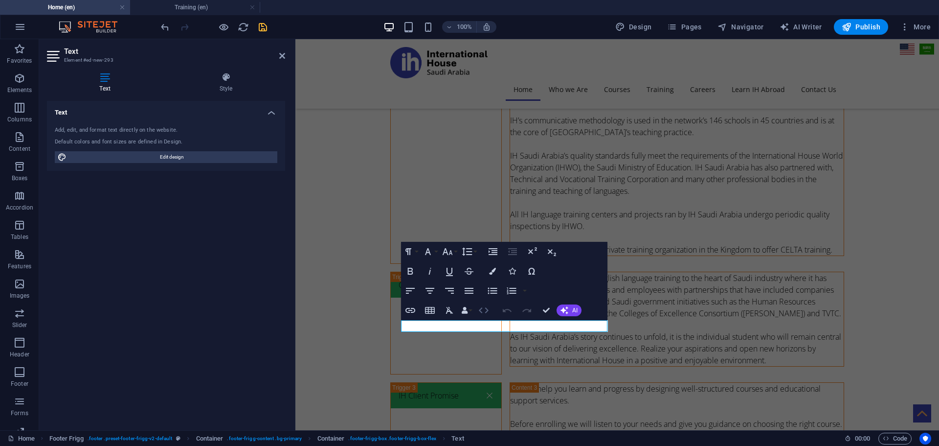
drag, startPoint x: 484, startPoint y: 311, endPoint x: 179, endPoint y: 287, distance: 306.7
click at [484, 311] on icon "button" at bounding box center [484, 310] width 12 height 12
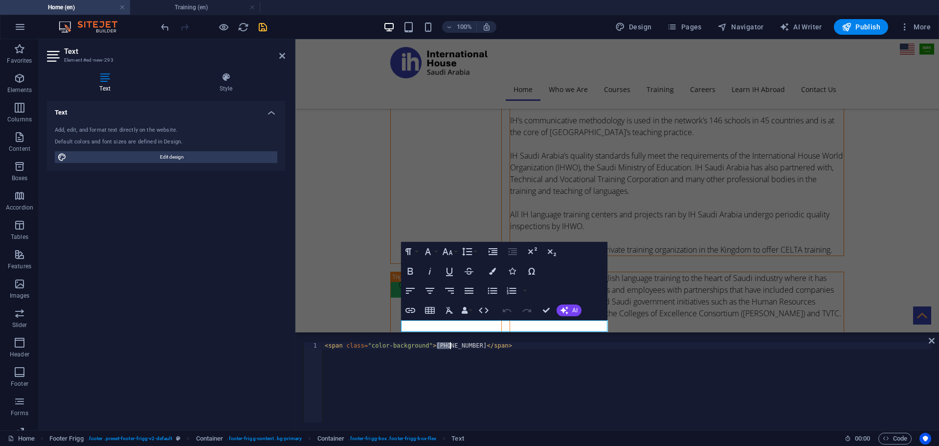
drag, startPoint x: 438, startPoint y: 345, endPoint x: 455, endPoint y: 344, distance: 16.6
click at [455, 344] on div "< span class = "color-background" > [PHONE_NUMBER] </ span >" at bounding box center [627, 389] width 609 height 94
click at [456, 352] on div "< span class = "color-background" > [PHONE_NUMBER] </ span >" at bounding box center [627, 389] width 609 height 94
click at [471, 344] on div "< span class = "color-background" > [PHONE_NUMBER] </ span >" at bounding box center [627, 389] width 609 height 94
type textarea "<span class="color-background">[PHONE_NUMBER]</span>"
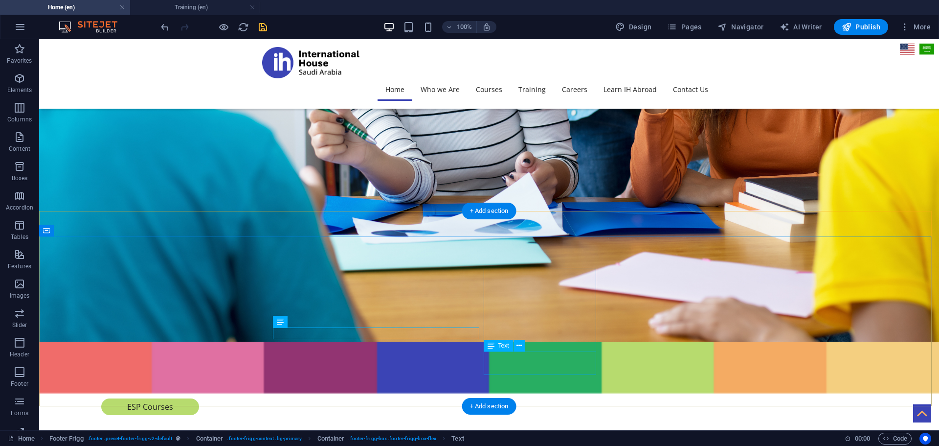
scroll to position [3353, 0]
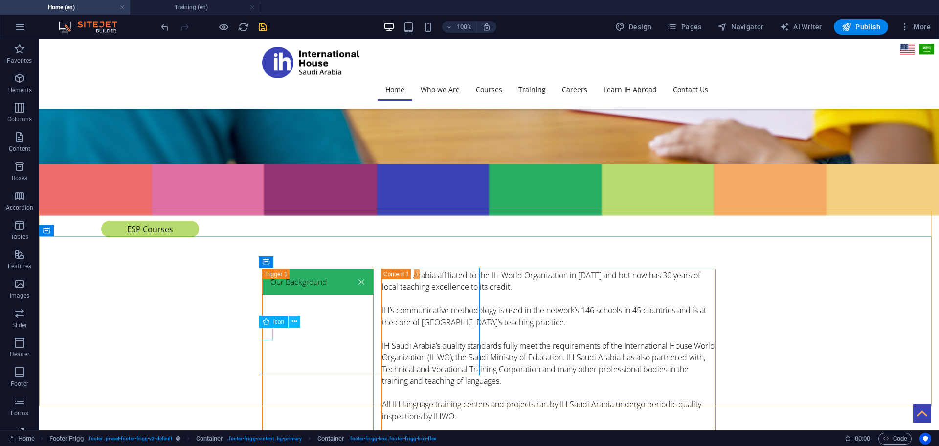
click at [293, 319] on icon at bounding box center [294, 321] width 5 height 10
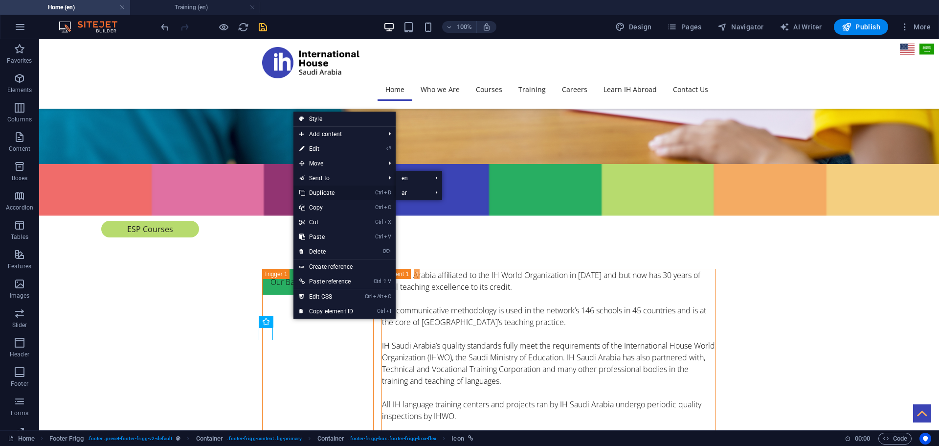
click at [317, 188] on link "Ctrl D Duplicate" at bounding box center [327, 192] width 66 height 15
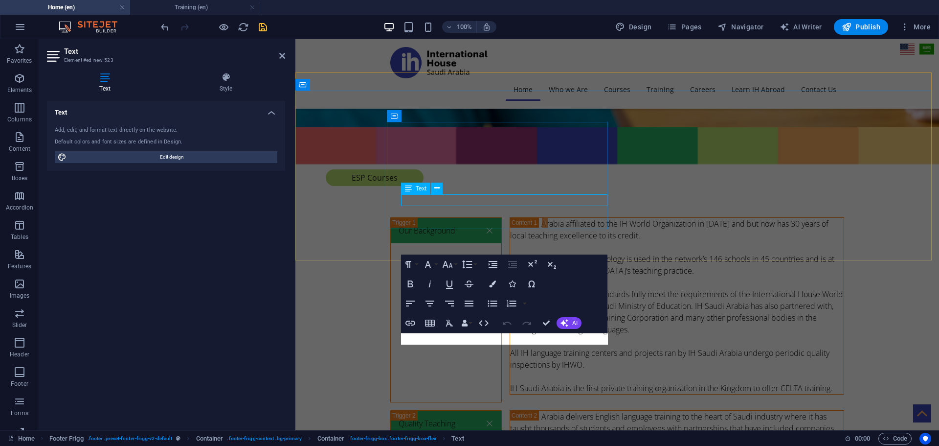
scroll to position [3452, 0]
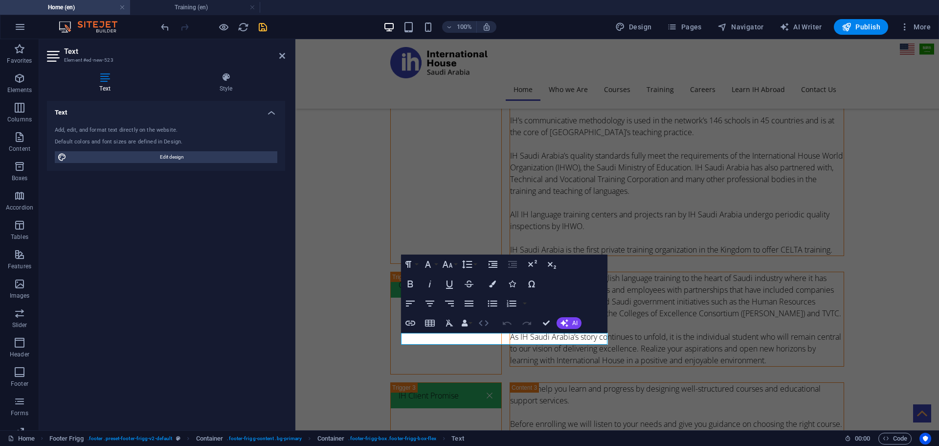
click at [485, 322] on icon "button" at bounding box center [484, 323] width 12 height 12
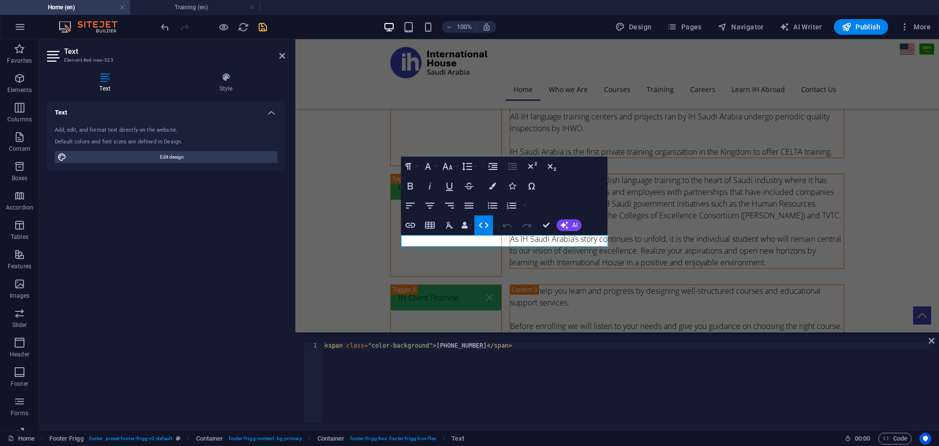
click at [453, 345] on div "< span class = "color-background" > [PHONE_NUMBER] </ span >" at bounding box center [627, 389] width 609 height 94
click at [447, 356] on div "< span class = "color-background" > [PHONE_NUMBER] </ span >" at bounding box center [627, 389] width 609 height 94
click at [471, 347] on div "< span class = "color-background" > [PHONE_NUMBER] </ span >" at bounding box center [627, 389] width 609 height 94
type textarea "<span class="color-background">[PHONE_NUMBER]</span>"
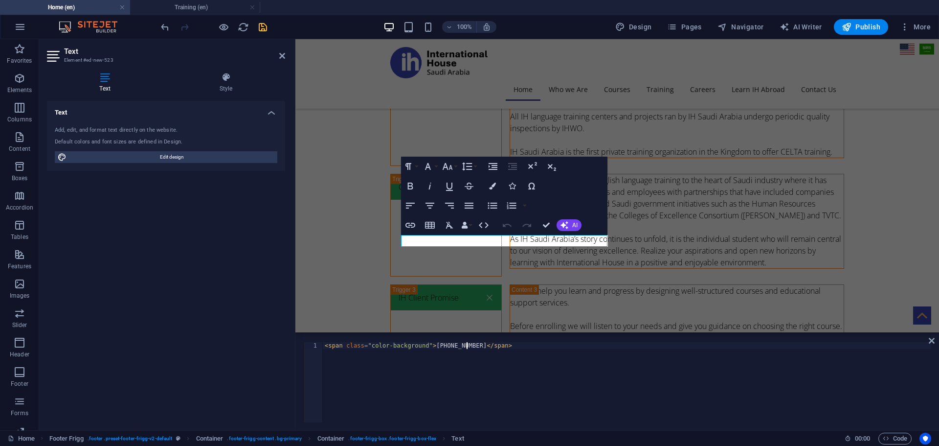
click at [492, 372] on div "< span class = "color-background" > [PHONE_NUMBER] </ span >" at bounding box center [627, 389] width 609 height 94
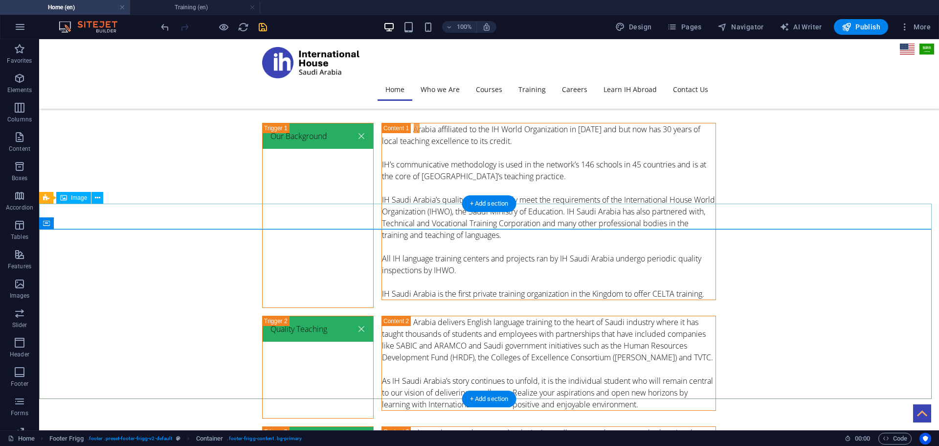
scroll to position [3360, 0]
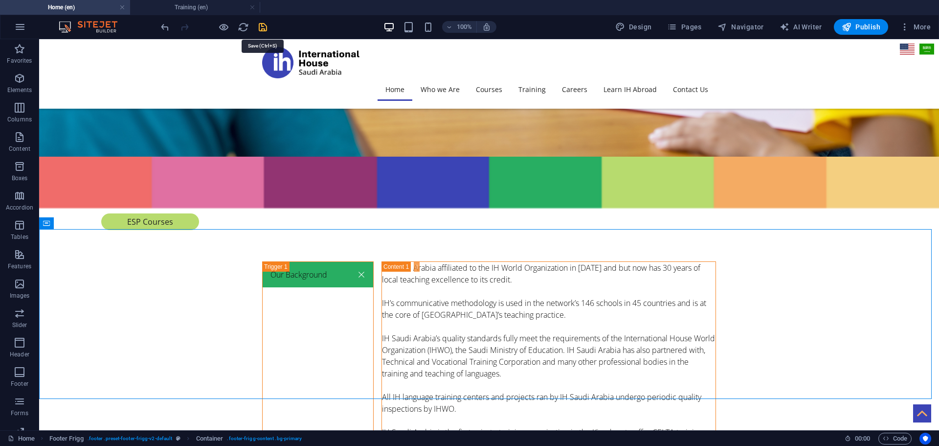
click at [263, 26] on icon "save" at bounding box center [262, 27] width 11 height 11
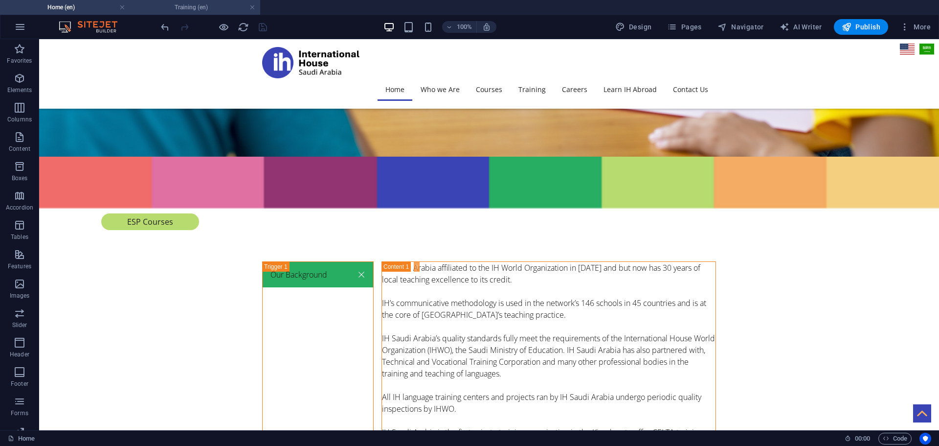
click at [201, 10] on h4 "Training (en)" at bounding box center [195, 7] width 130 height 11
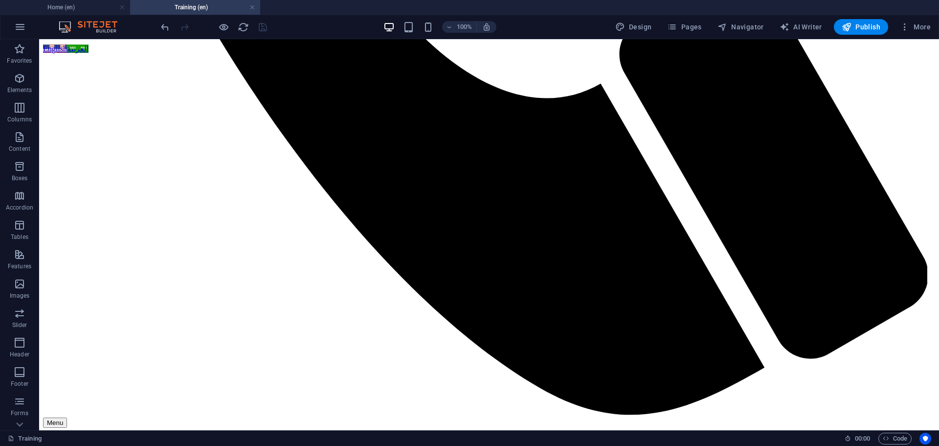
scroll to position [859, 0]
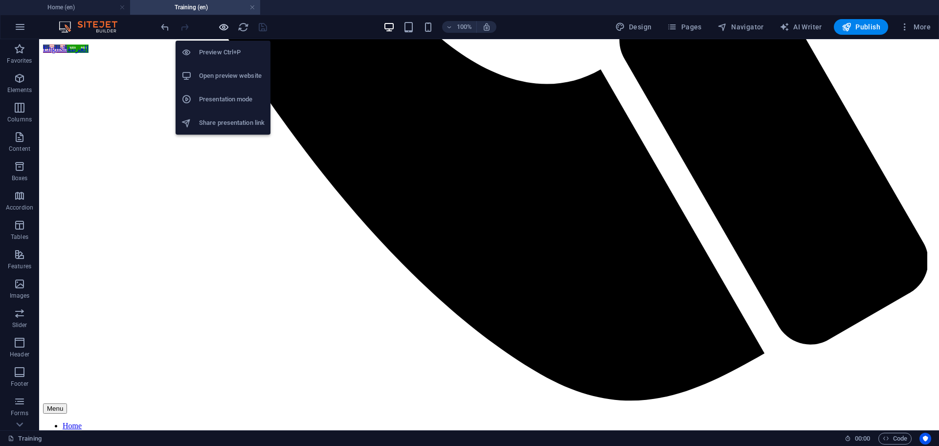
click at [224, 30] on icon "button" at bounding box center [223, 27] width 11 height 11
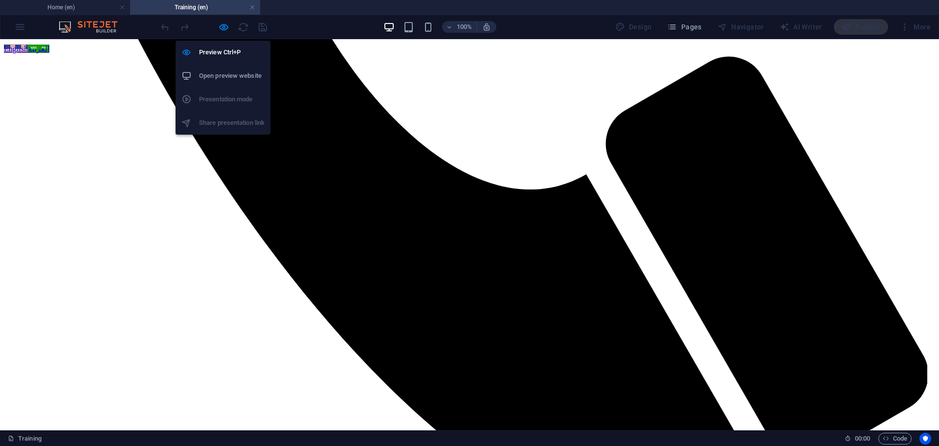
click at [220, 71] on h6 "Open preview website" at bounding box center [232, 76] width 66 height 12
click at [222, 28] on icon "button" at bounding box center [223, 27] width 11 height 11
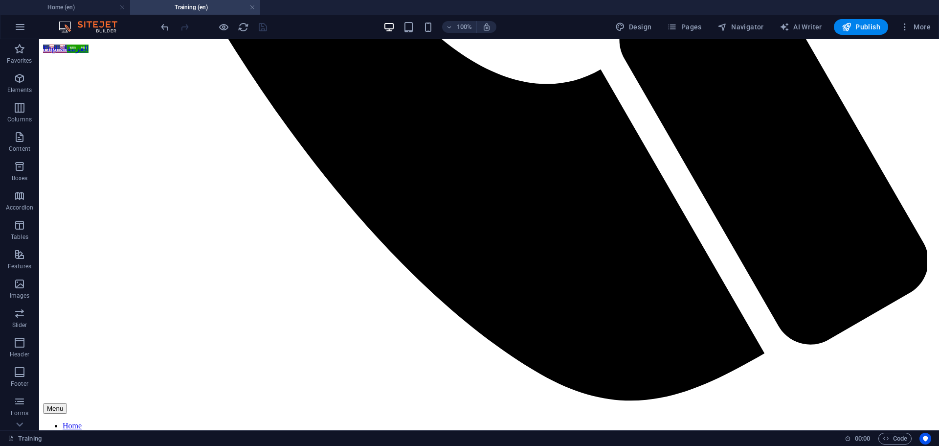
click at [253, 6] on link at bounding box center [253, 7] width 6 height 9
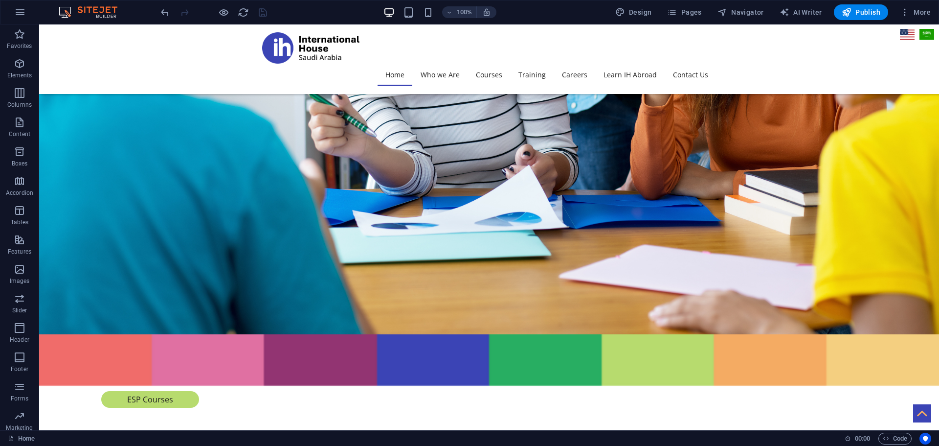
scroll to position [3345, 0]
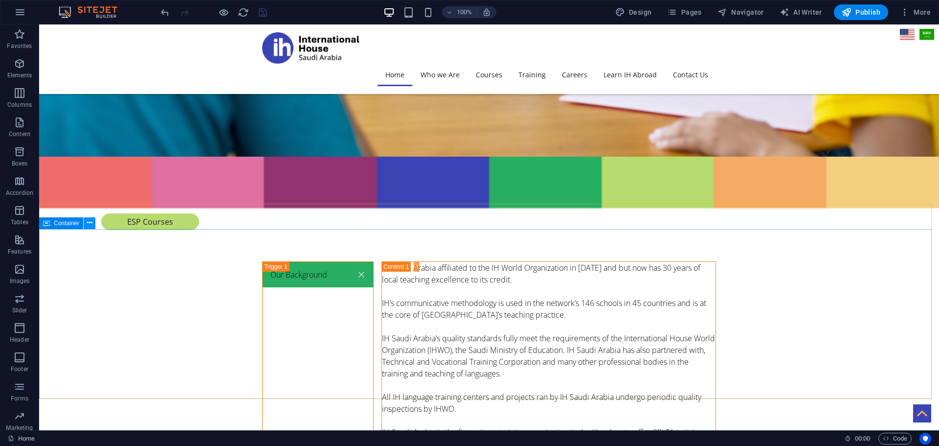
click at [88, 224] on icon at bounding box center [89, 223] width 5 height 10
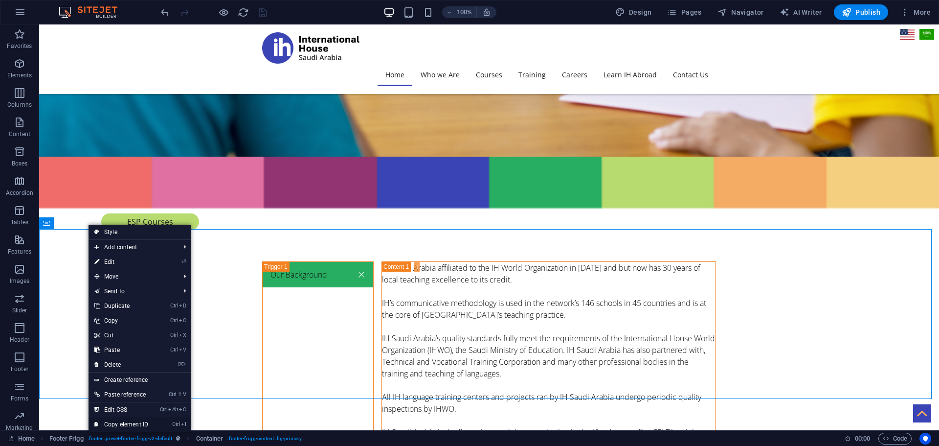
click at [140, 425] on link "Ctrl I Copy element ID" at bounding box center [122, 424] width 66 height 15
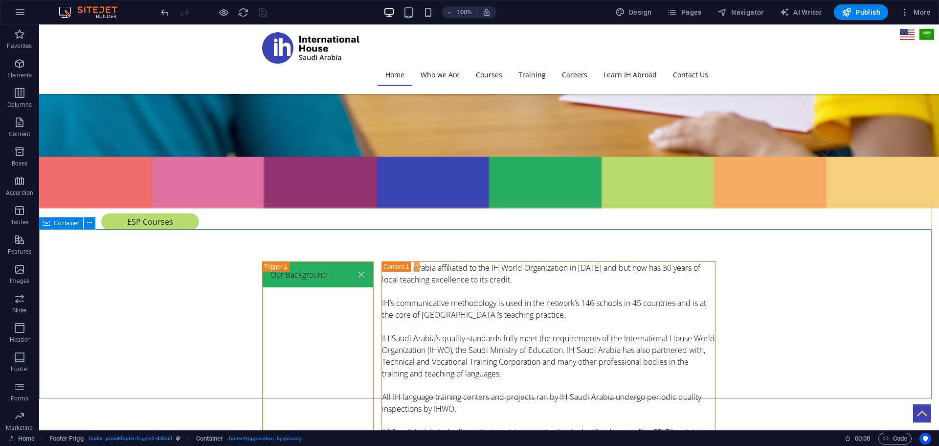
click at [62, 221] on span "Container" at bounding box center [66, 223] width 25 height 6
click at [682, 9] on span "Pages" at bounding box center [684, 12] width 34 height 10
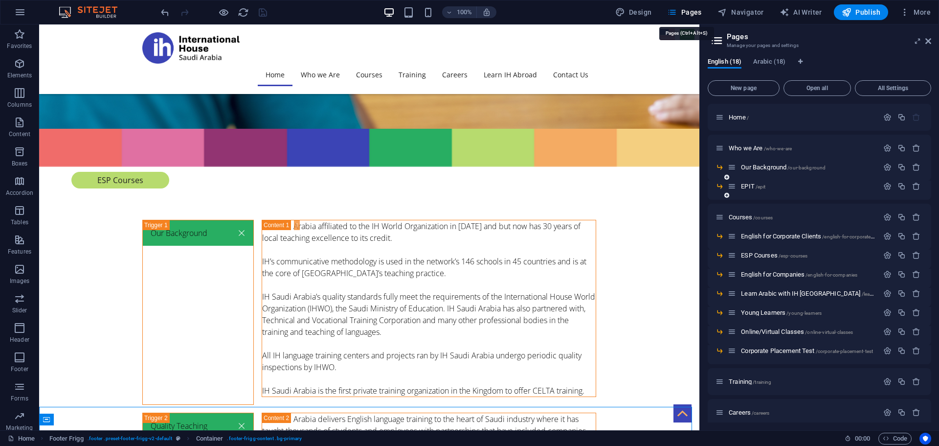
scroll to position [3448, 0]
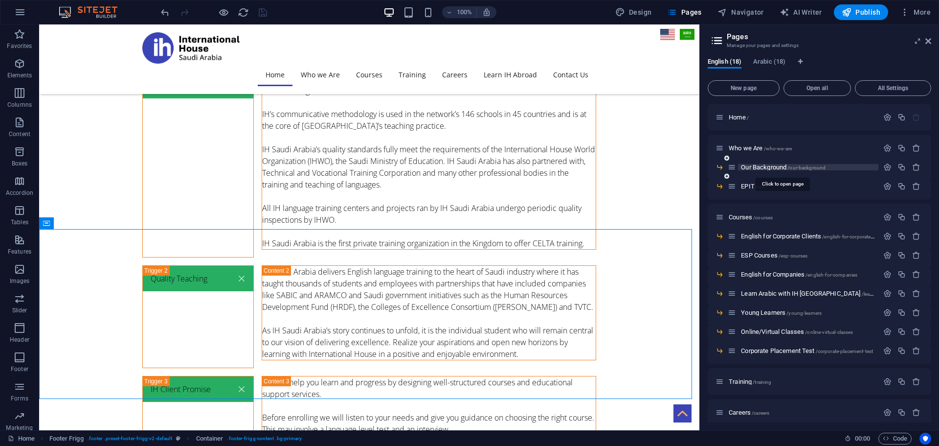
click at [757, 166] on span "Our Background /our-background" at bounding box center [783, 166] width 85 height 7
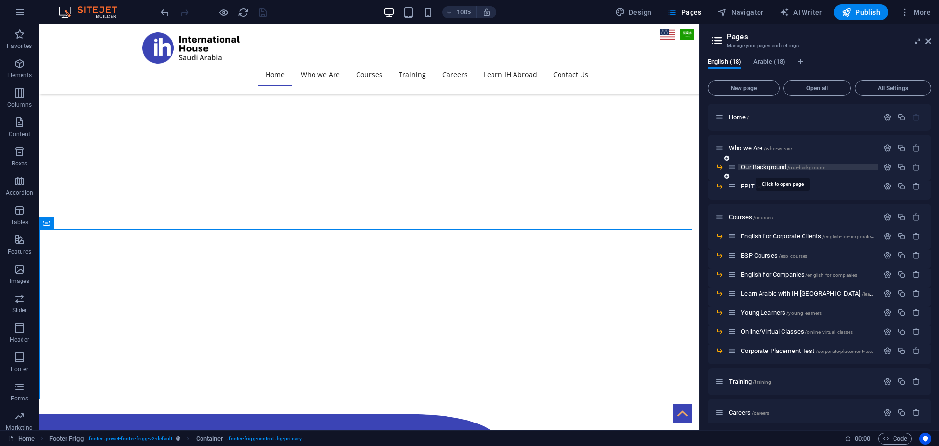
click at [757, 166] on div "Our Background /our-background" at bounding box center [820, 170] width 224 height 19
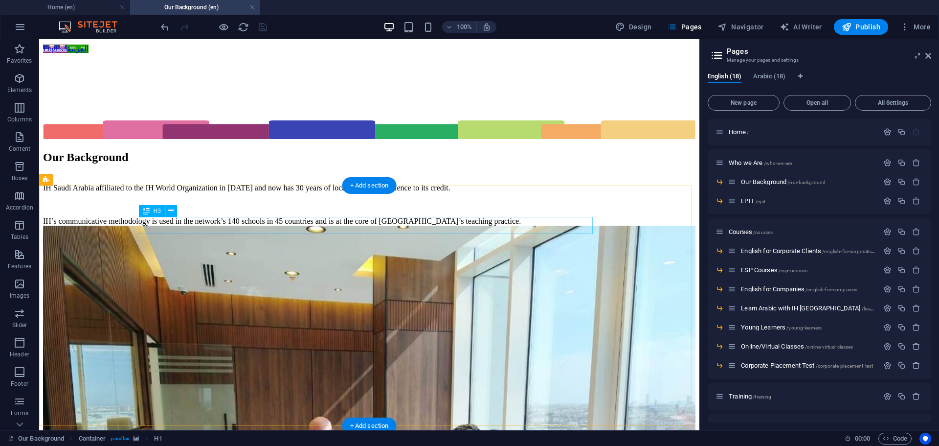
scroll to position [1378, 0]
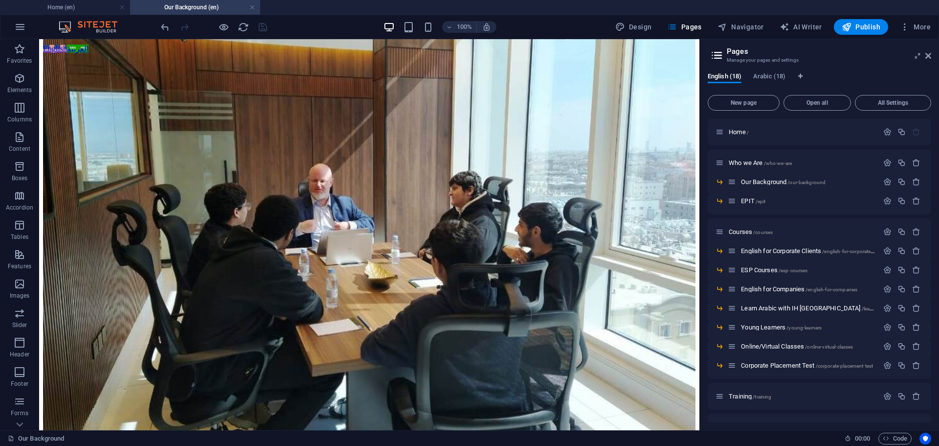
drag, startPoint x: 253, startPoint y: 5, endPoint x: 703, endPoint y: 85, distance: 457.1
click at [253, 5] on link at bounding box center [253, 7] width 6 height 9
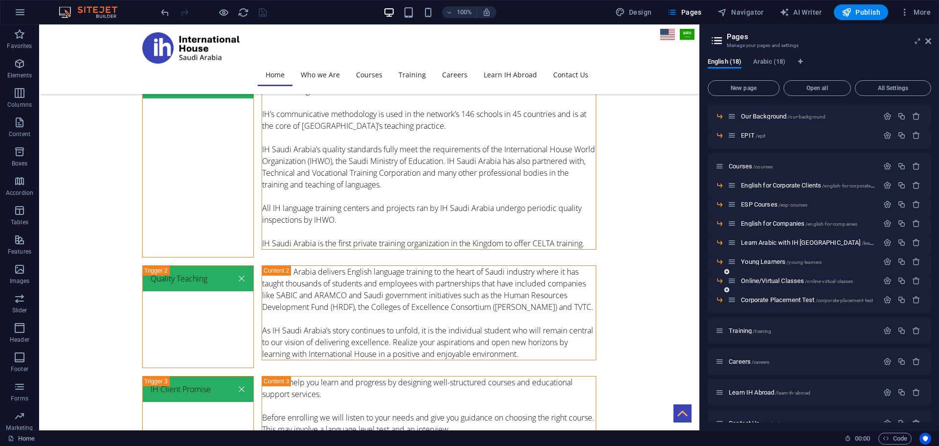
scroll to position [131, 0]
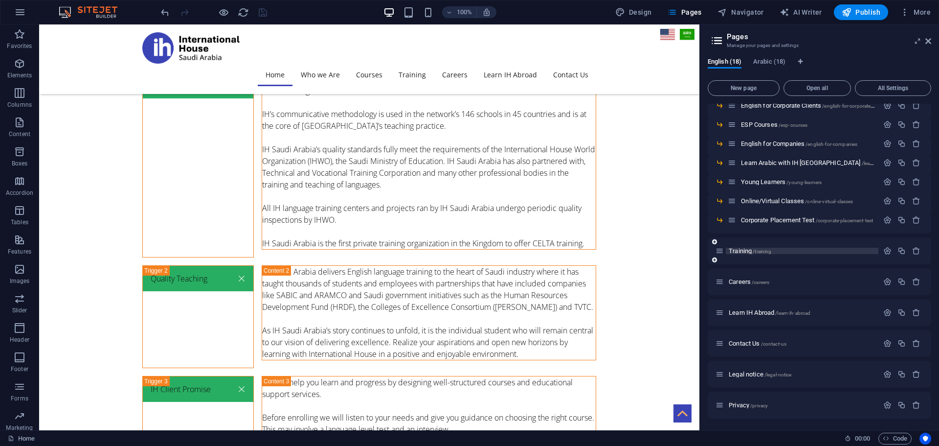
click at [739, 251] on span "Training /training" at bounding box center [750, 250] width 43 height 7
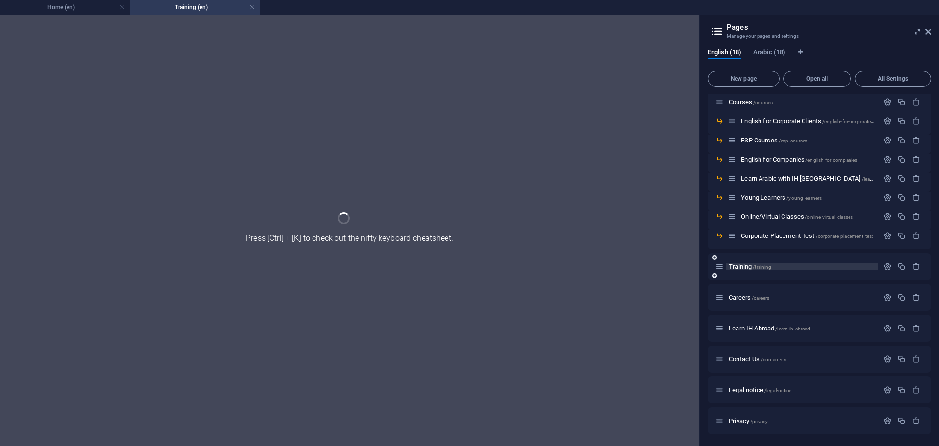
click at [739, 251] on div "Home / Who we Are /who-we-are Our Background /our-background EPIT /epit Courses…" at bounding box center [820, 211] width 224 height 445
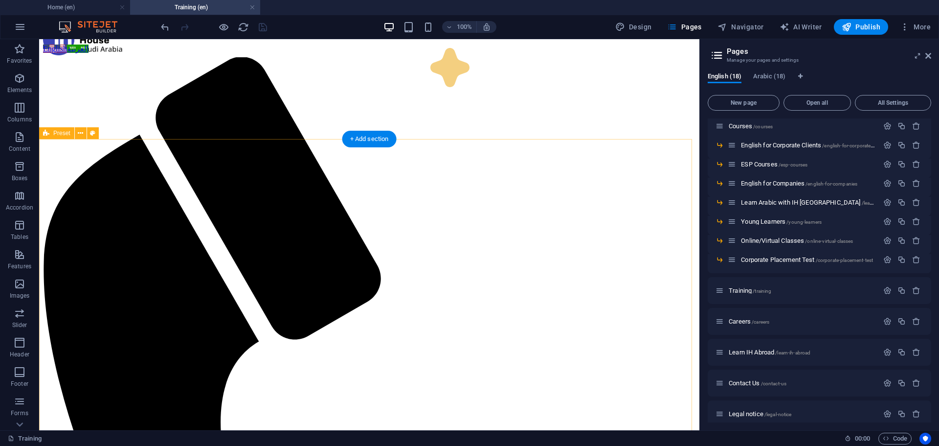
scroll to position [0, 0]
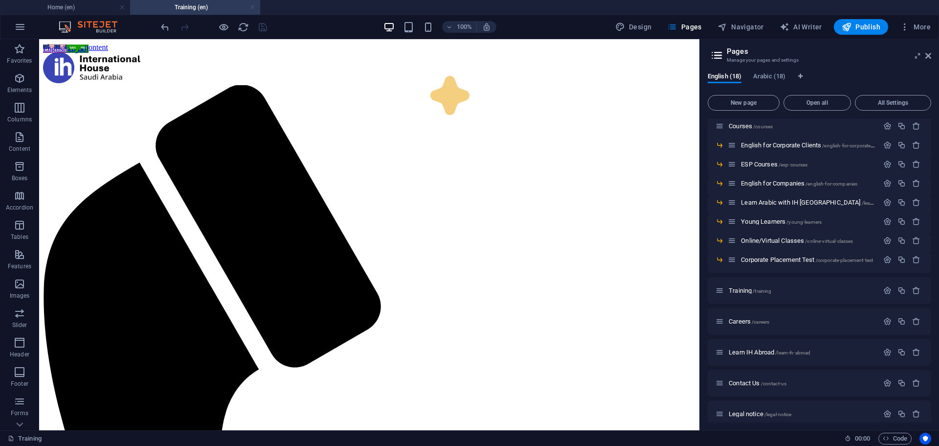
drag, startPoint x: 255, startPoint y: 6, endPoint x: 285, endPoint y: 47, distance: 50.8
click at [255, 6] on link at bounding box center [253, 7] width 6 height 9
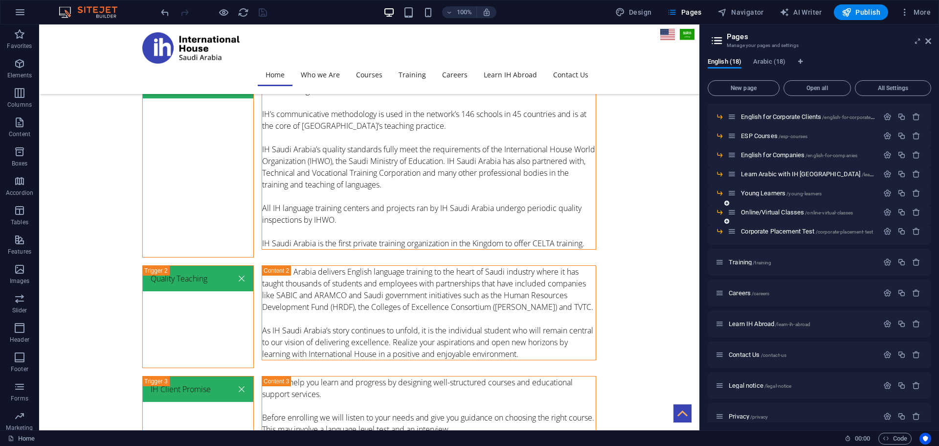
scroll to position [131, 0]
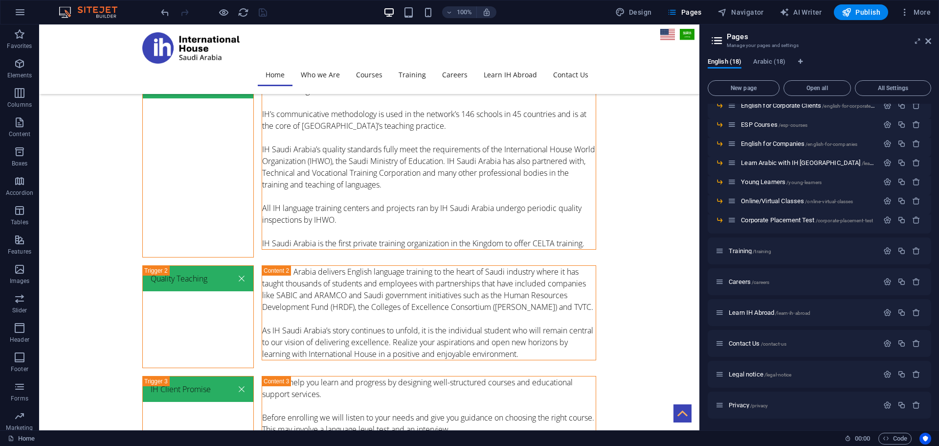
click at [744, 342] on span "Contact Us /contact-us" at bounding box center [758, 343] width 58 height 7
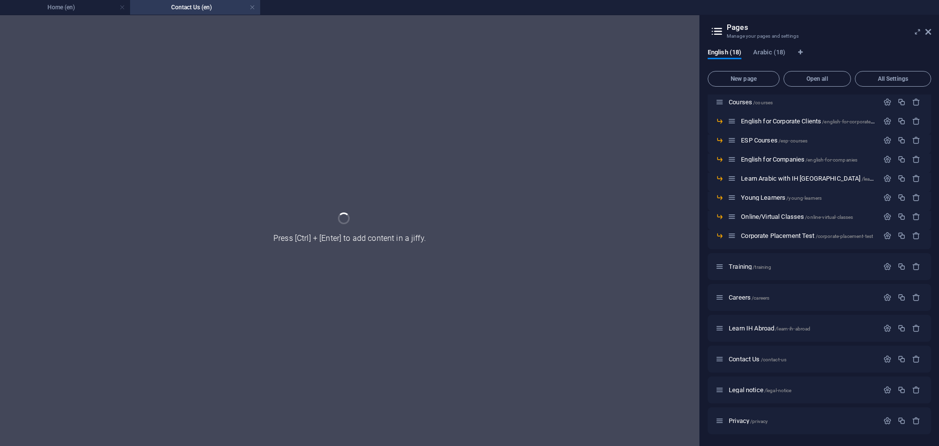
scroll to position [106, 0]
click at [744, 342] on div "Home / Who we Are /who-we-are Our Background /our-background EPIT /epit Courses…" at bounding box center [820, 211] width 224 height 445
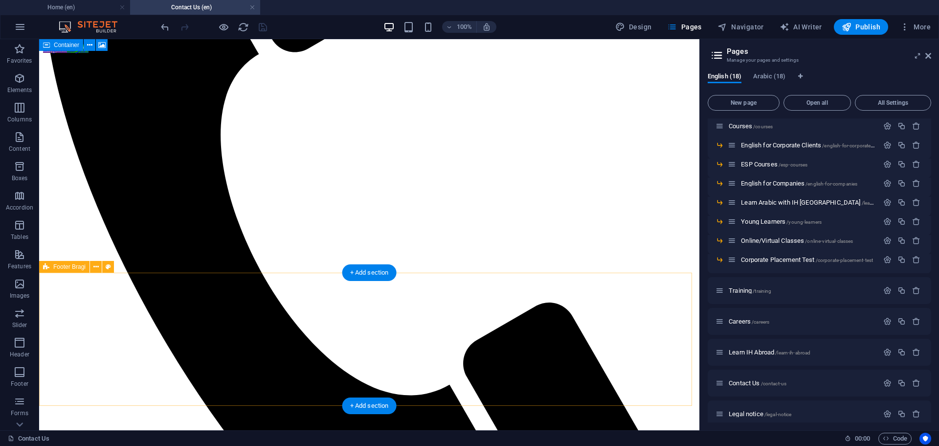
scroll to position [300, 0]
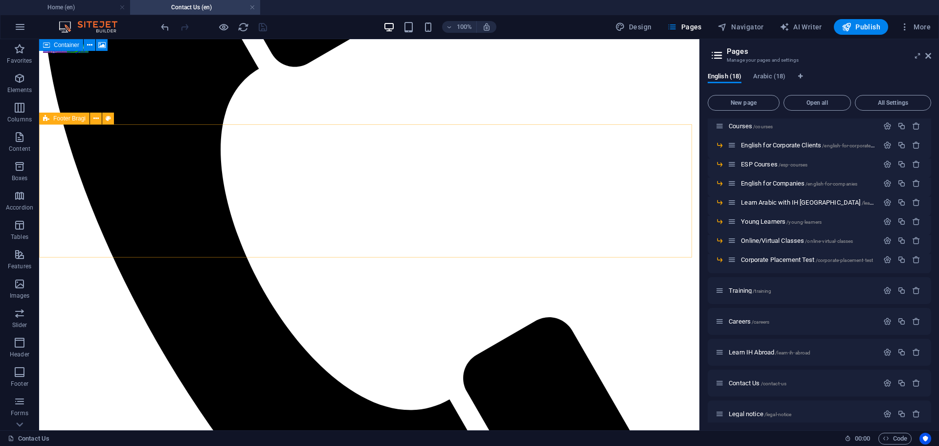
click at [57, 118] on span "Footer Bragi" at bounding box center [69, 118] width 32 height 6
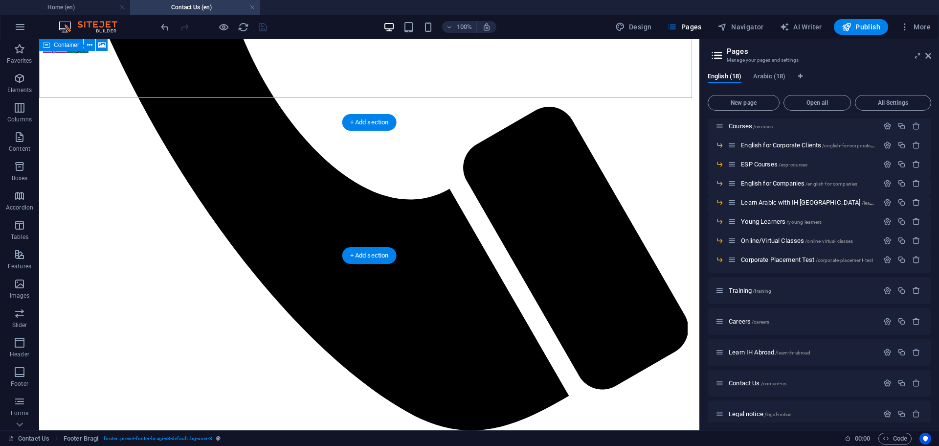
scroll to position [545, 0]
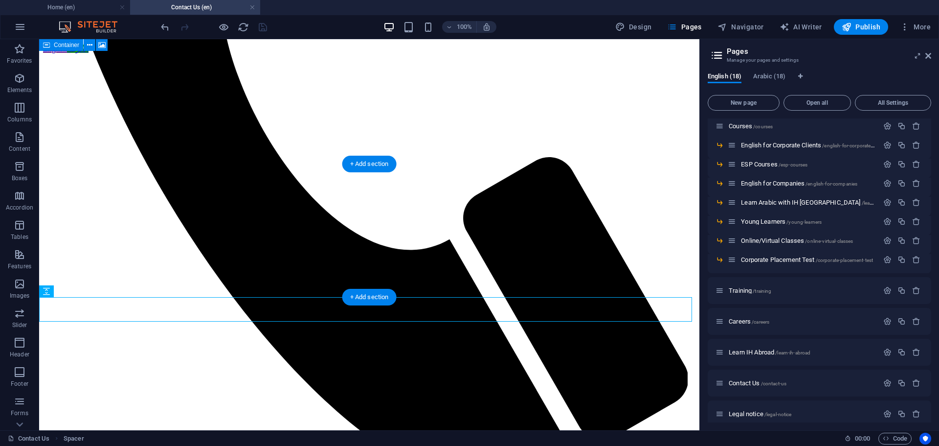
scroll to position [496, 0]
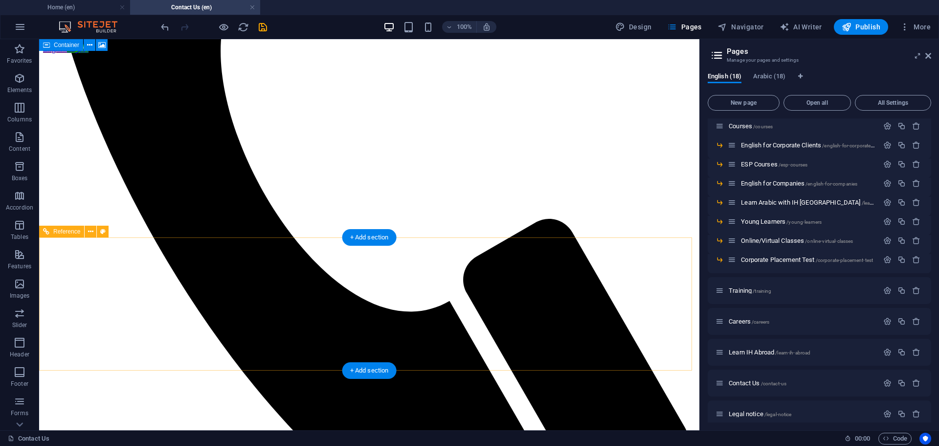
scroll to position [545, 0]
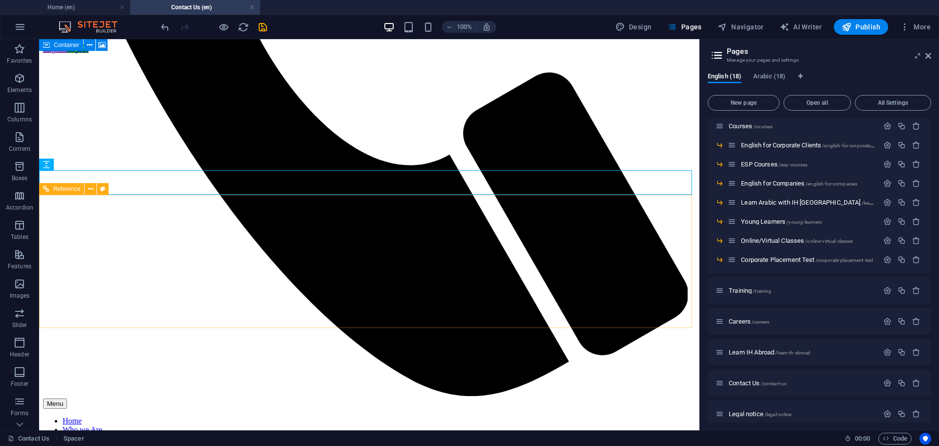
click at [54, 190] on span "Reference" at bounding box center [66, 189] width 27 height 6
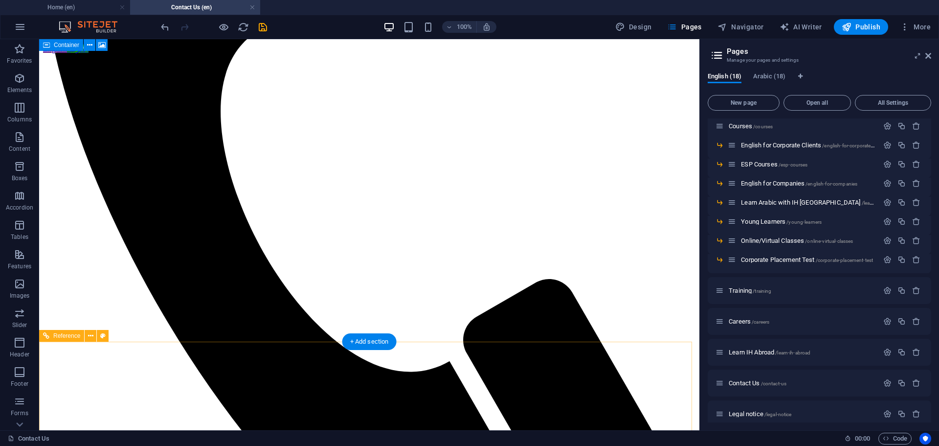
scroll to position [251, 0]
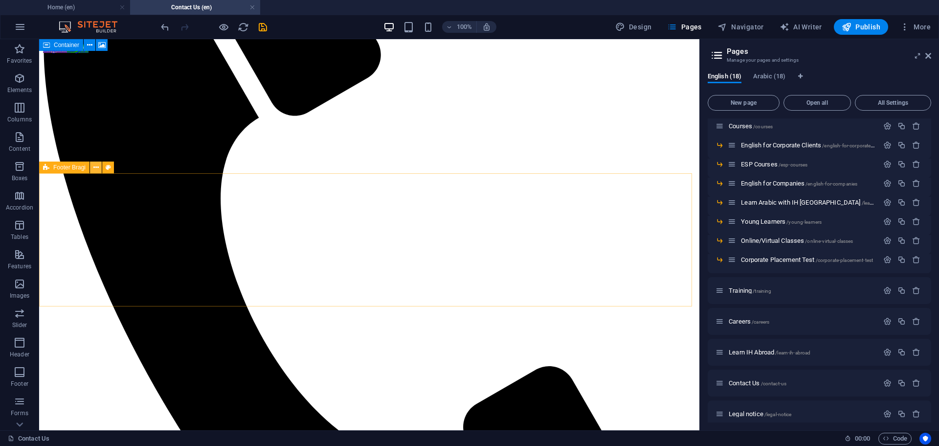
click at [96, 167] on icon at bounding box center [95, 167] width 5 height 10
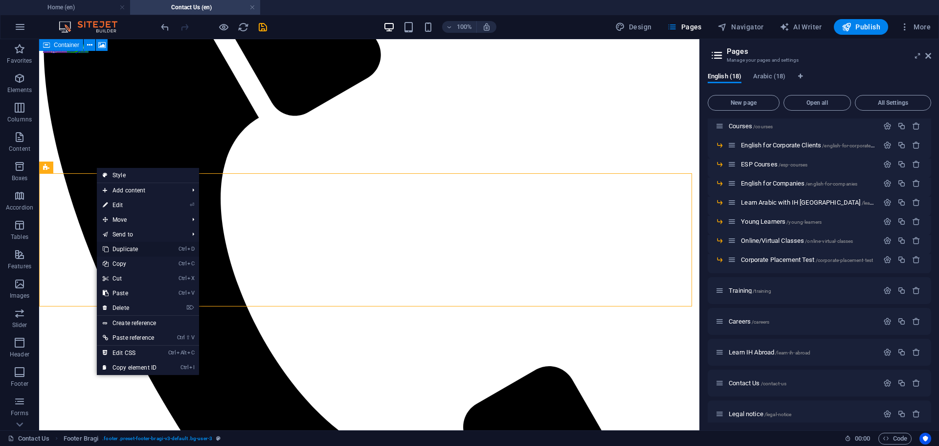
click at [122, 245] on link "Ctrl D Duplicate" at bounding box center [130, 249] width 66 height 15
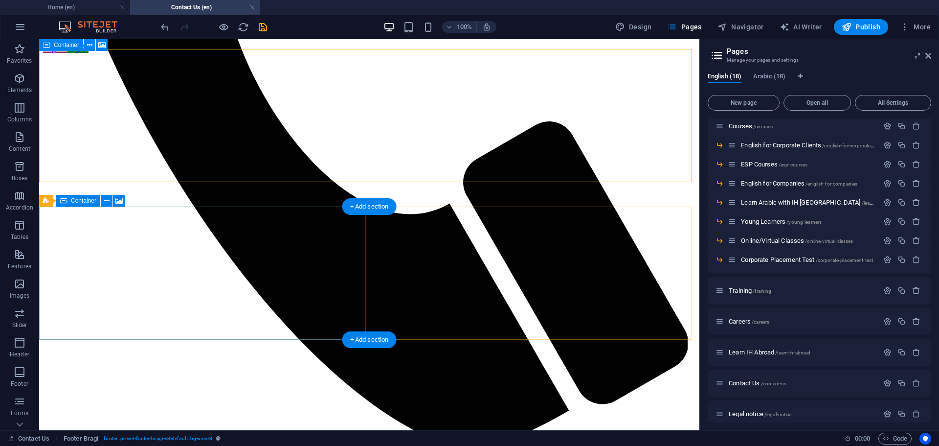
scroll to position [545, 0]
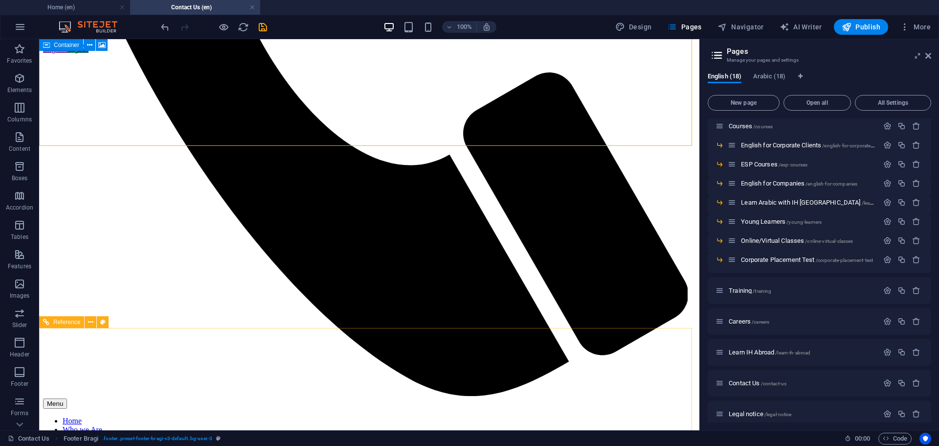
click at [69, 319] on span "Reference" at bounding box center [66, 322] width 27 height 6
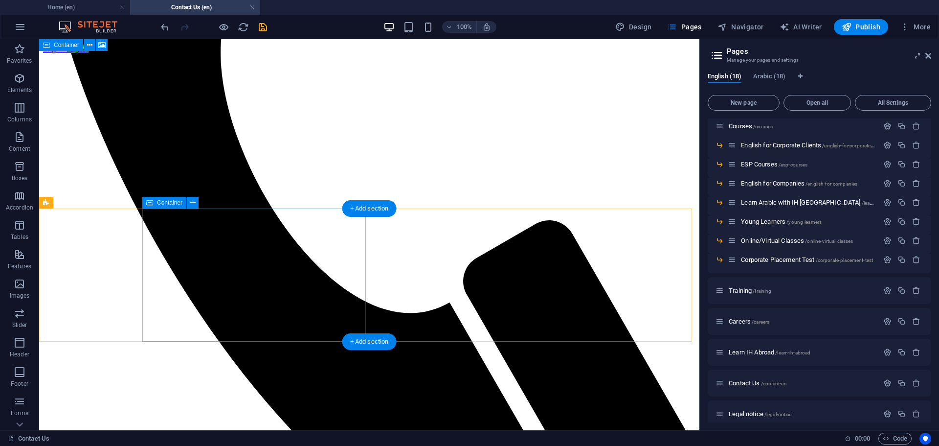
scroll to position [349, 0]
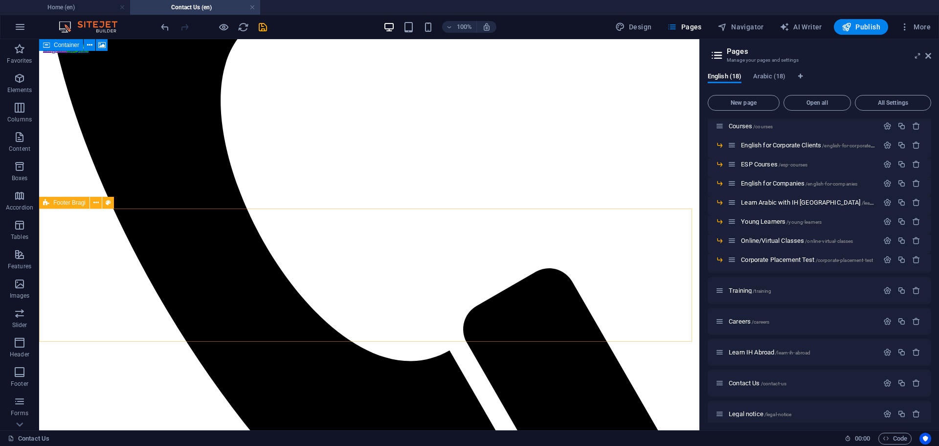
click at [68, 202] on span "Footer Bragi" at bounding box center [69, 203] width 32 height 6
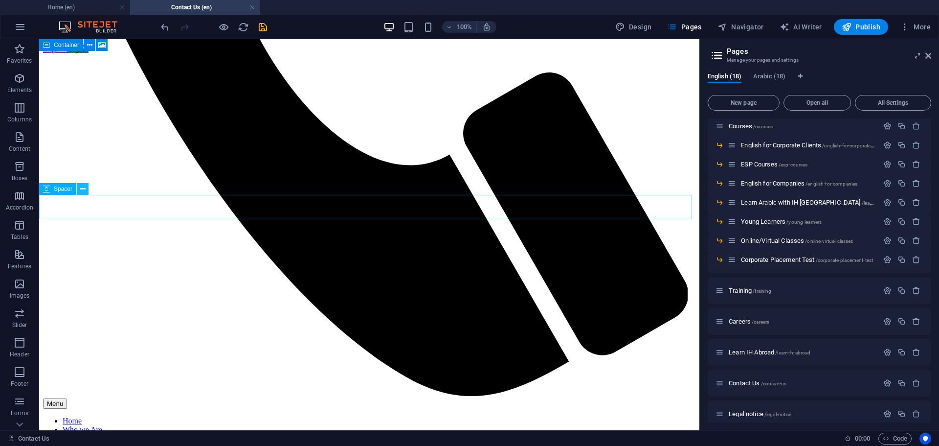
click at [77, 187] on button at bounding box center [83, 189] width 12 height 12
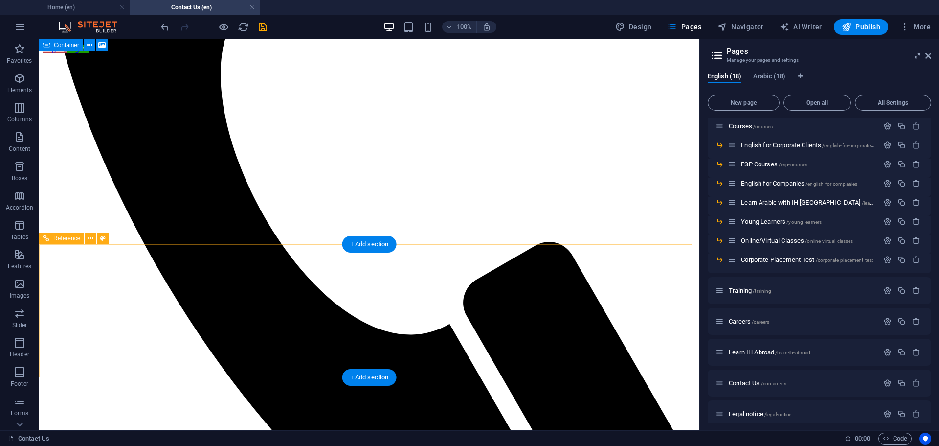
scroll to position [496, 0]
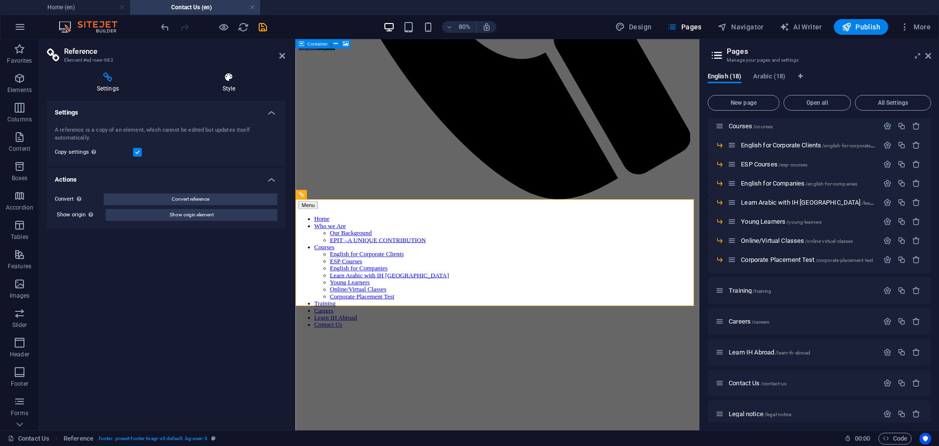
click at [230, 72] on icon at bounding box center [229, 77] width 113 height 10
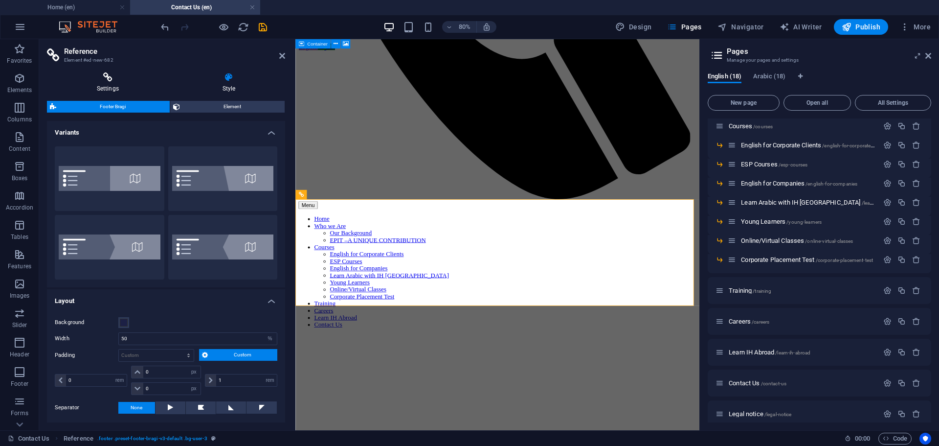
click at [102, 80] on icon at bounding box center [108, 77] width 122 height 10
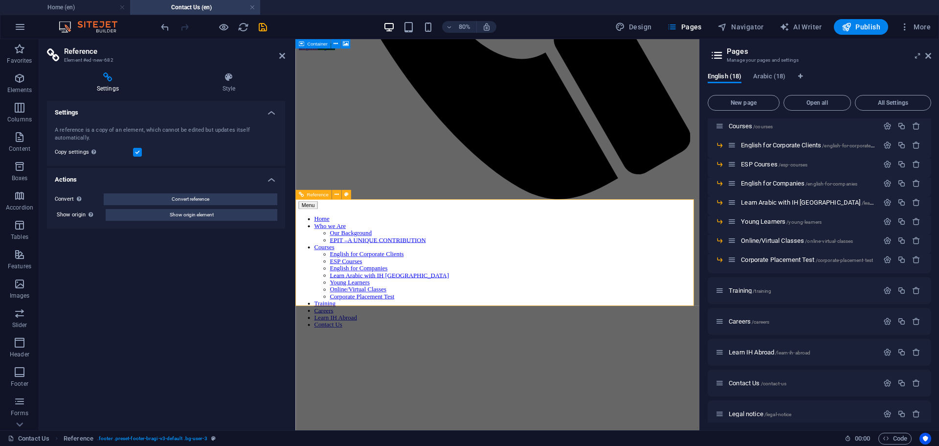
click at [320, 196] on span "Reference" at bounding box center [318, 194] width 22 height 5
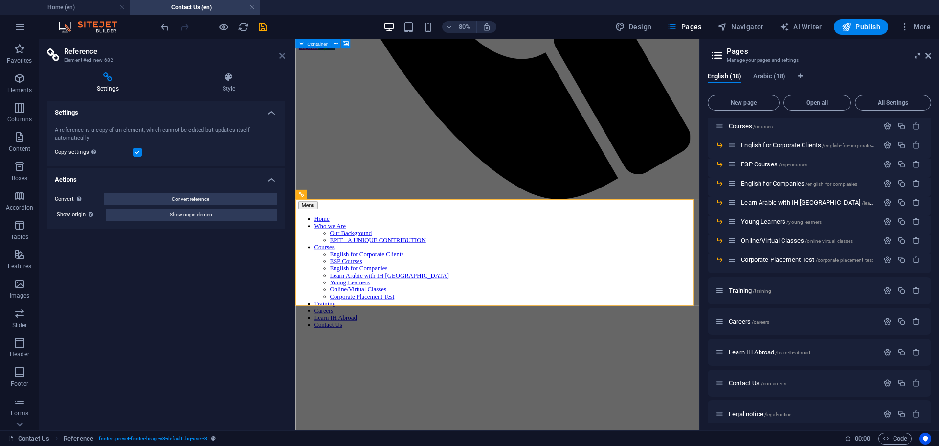
click at [285, 55] on icon at bounding box center [282, 56] width 6 height 8
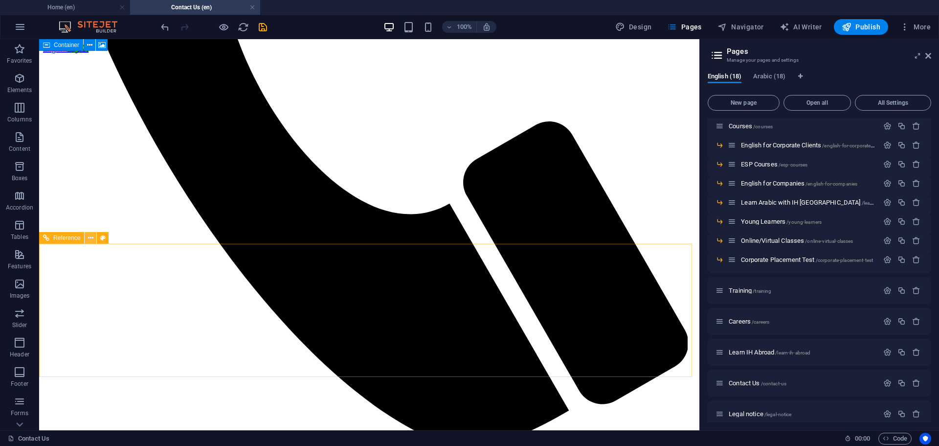
click at [91, 241] on icon at bounding box center [90, 238] width 5 height 10
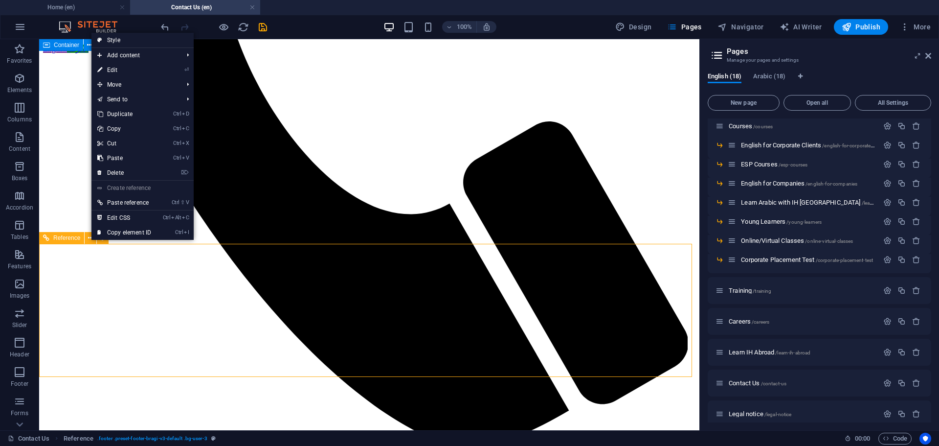
click at [60, 236] on span "Reference" at bounding box center [66, 238] width 27 height 6
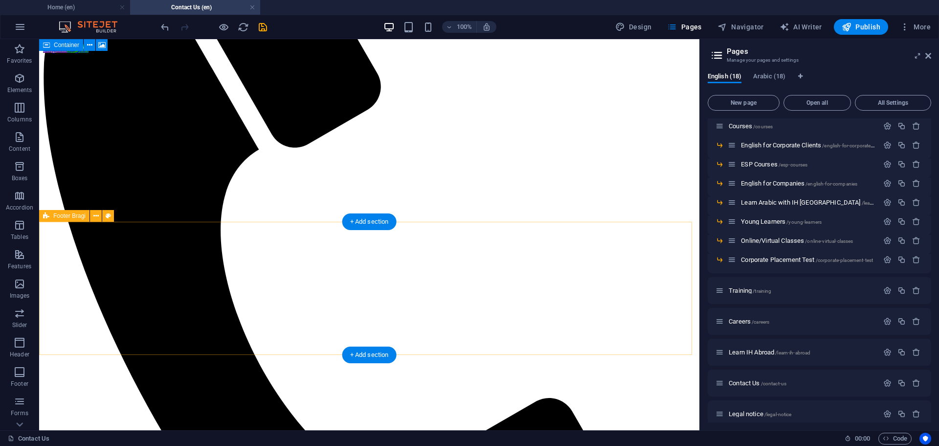
scroll to position [203, 0]
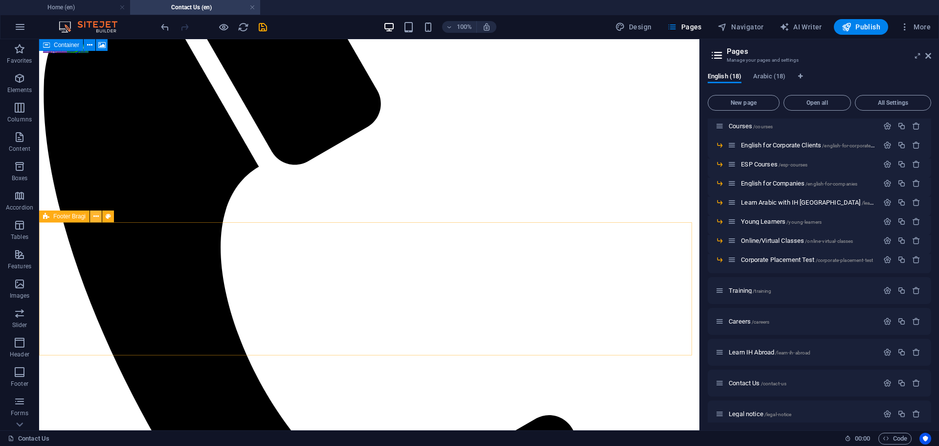
click at [95, 215] on icon at bounding box center [95, 216] width 5 height 10
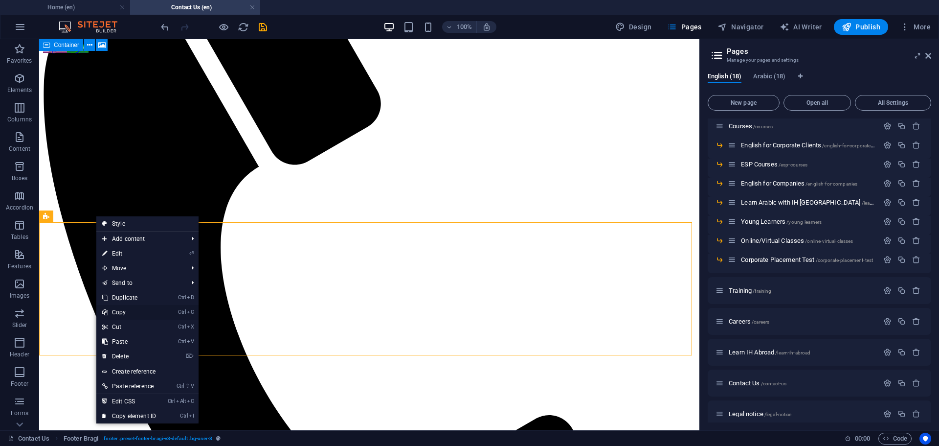
click at [124, 312] on link "Ctrl C Copy" at bounding box center [129, 312] width 66 height 15
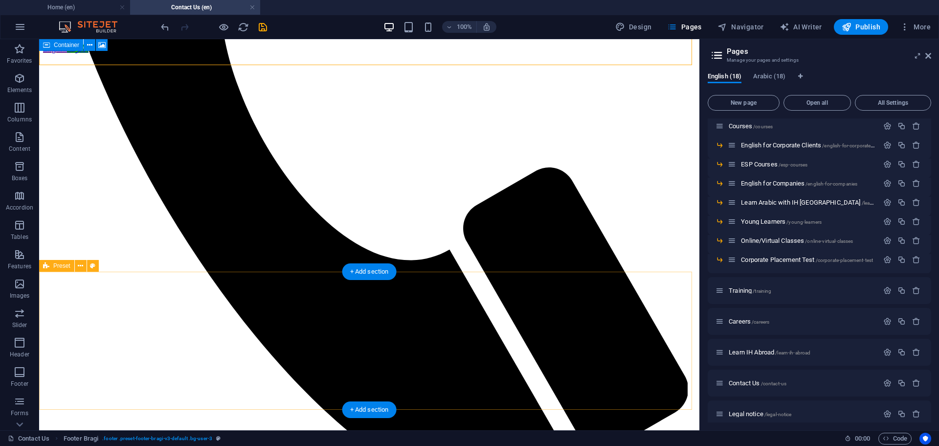
scroll to position [496, 0]
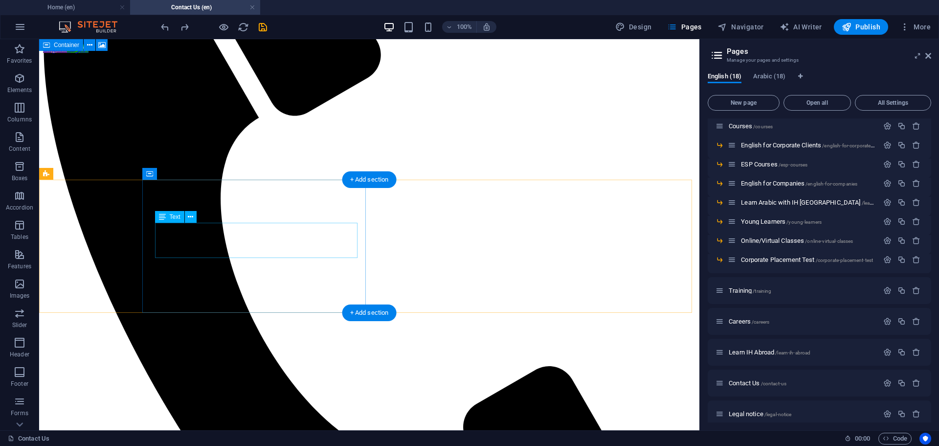
scroll to position [154, 0]
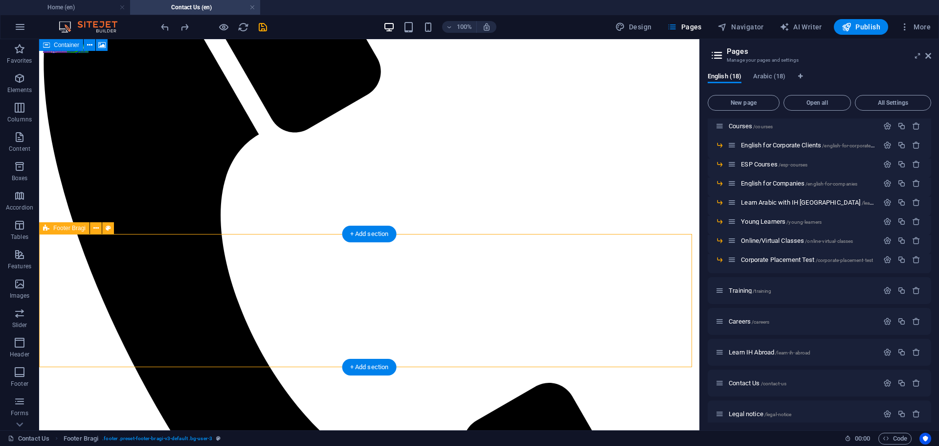
scroll to position [300, 0]
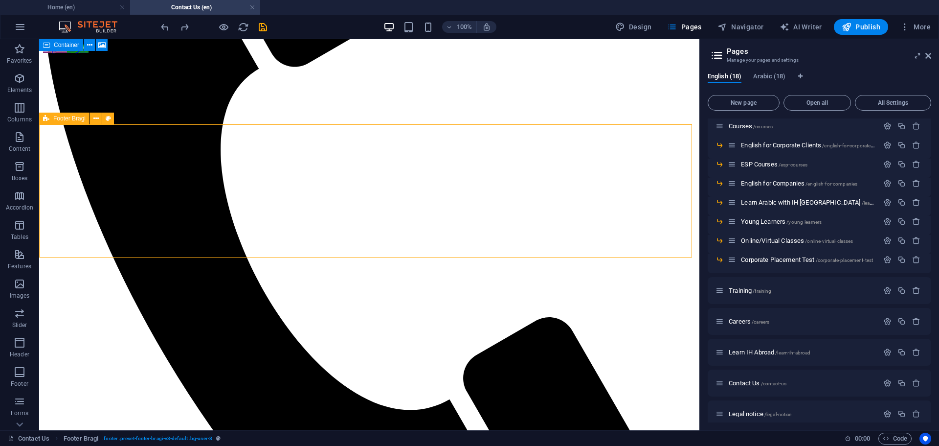
click at [61, 117] on span "Footer Bragi" at bounding box center [69, 118] width 32 height 6
click at [99, 119] on button at bounding box center [96, 119] width 12 height 12
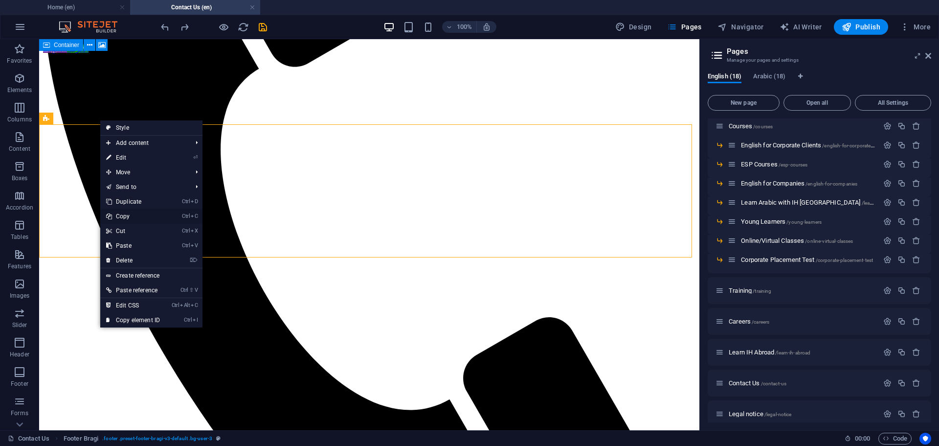
click at [127, 219] on link "Ctrl C Copy" at bounding box center [133, 216] width 66 height 15
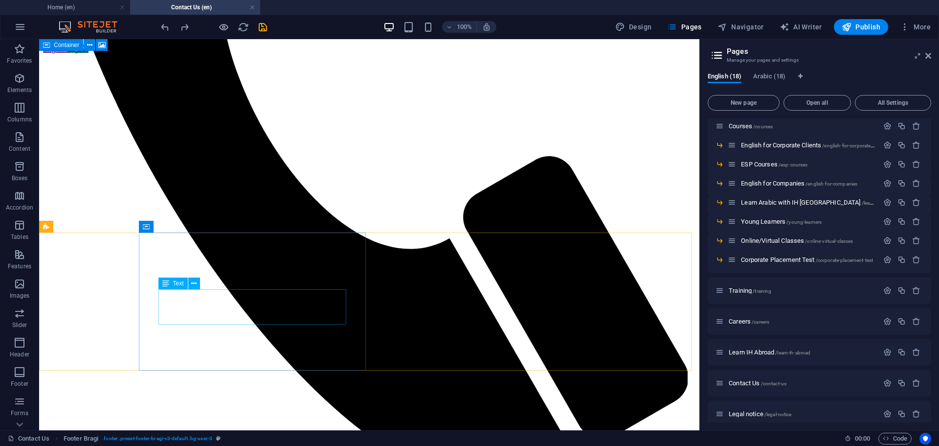
scroll to position [545, 0]
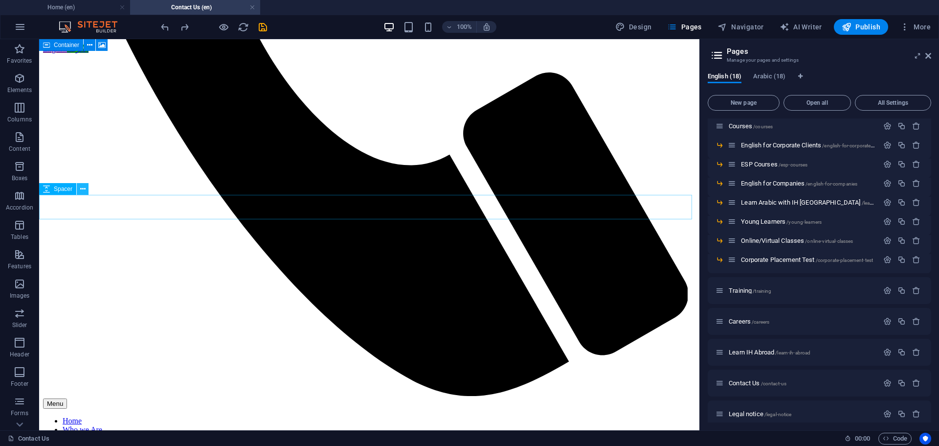
click at [82, 190] on icon at bounding box center [82, 189] width 5 height 10
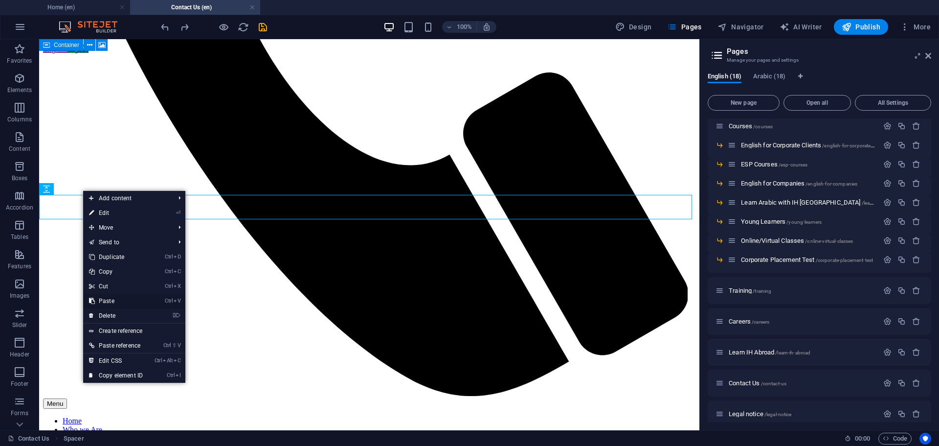
click at [111, 299] on link "Ctrl V Paste" at bounding box center [116, 301] width 66 height 15
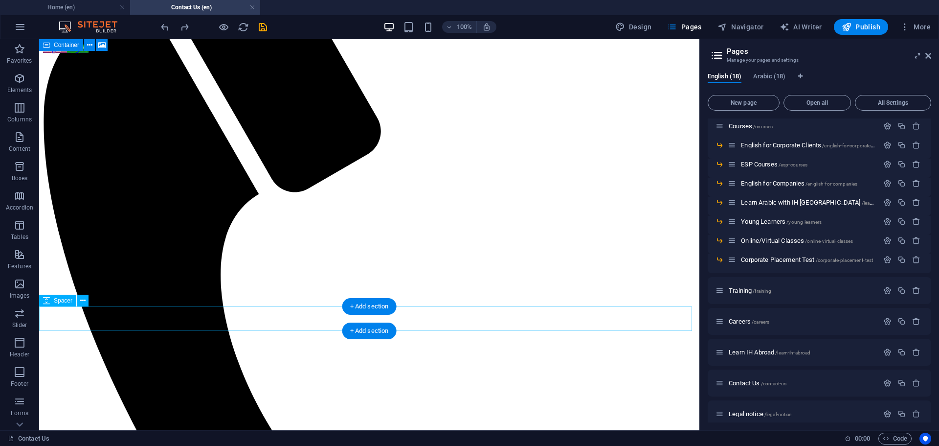
scroll to position [251, 0]
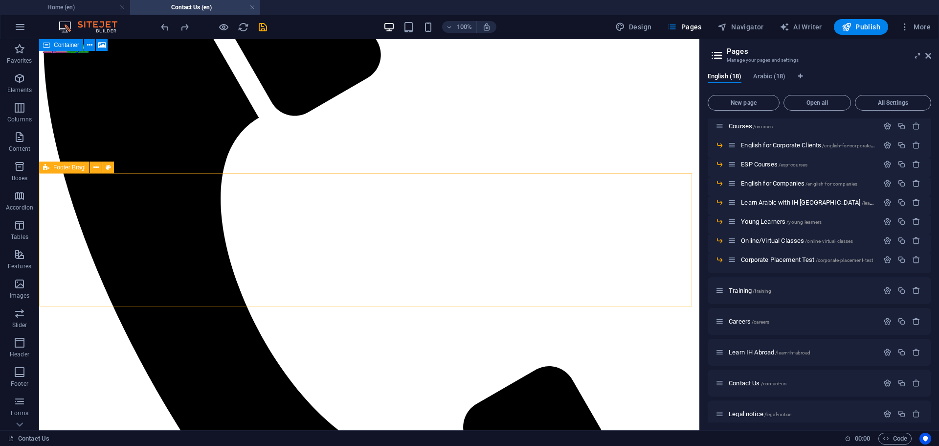
click at [61, 169] on span "Footer Bragi" at bounding box center [69, 167] width 32 height 6
click at [96, 168] on icon at bounding box center [95, 167] width 5 height 10
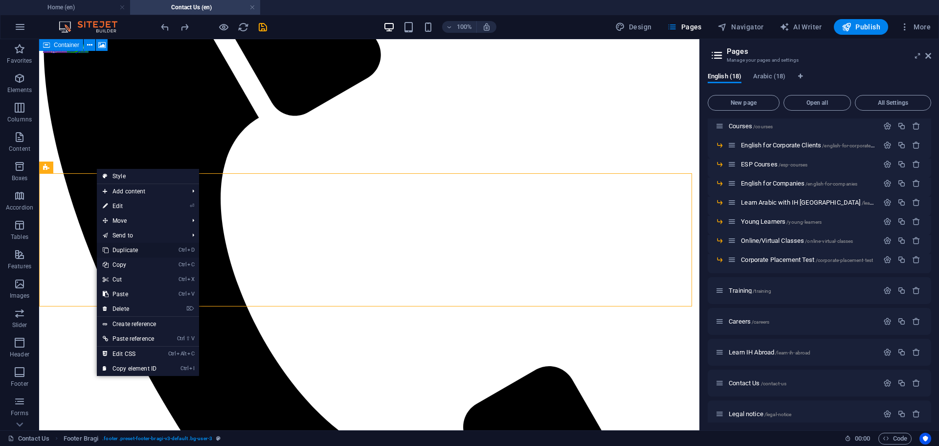
click at [131, 248] on link "Ctrl D Duplicate" at bounding box center [130, 250] width 66 height 15
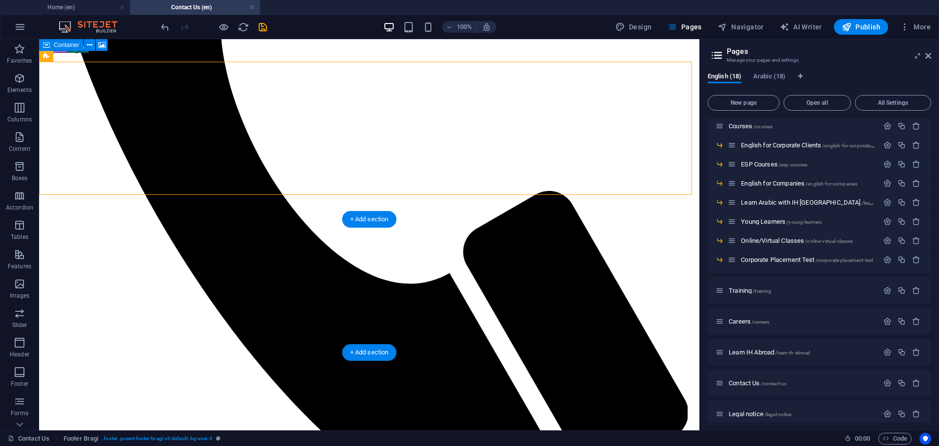
scroll to position [349, 0]
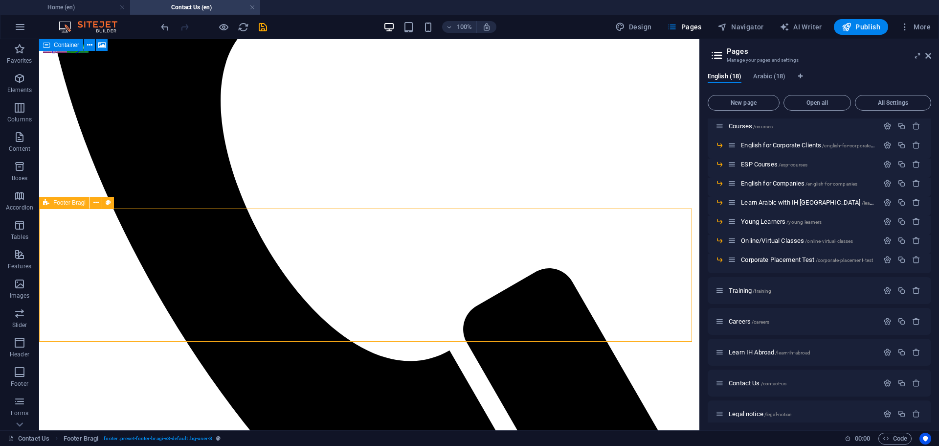
click at [71, 204] on span "Footer Bragi" at bounding box center [69, 203] width 32 height 6
click at [75, 201] on span "Footer Bragi" at bounding box center [69, 203] width 32 height 6
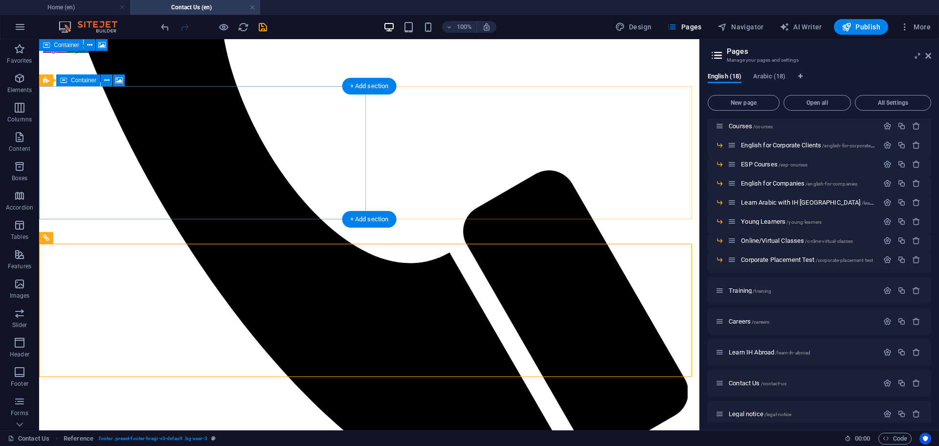
scroll to position [496, 0]
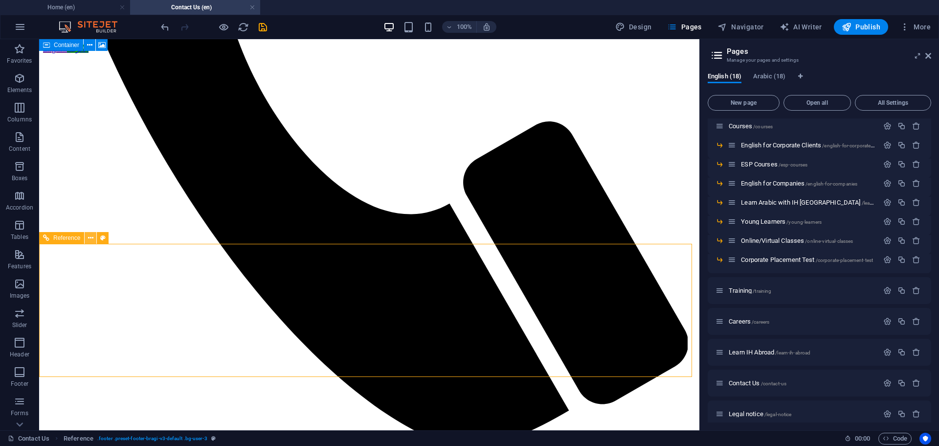
click at [89, 238] on icon at bounding box center [90, 238] width 5 height 10
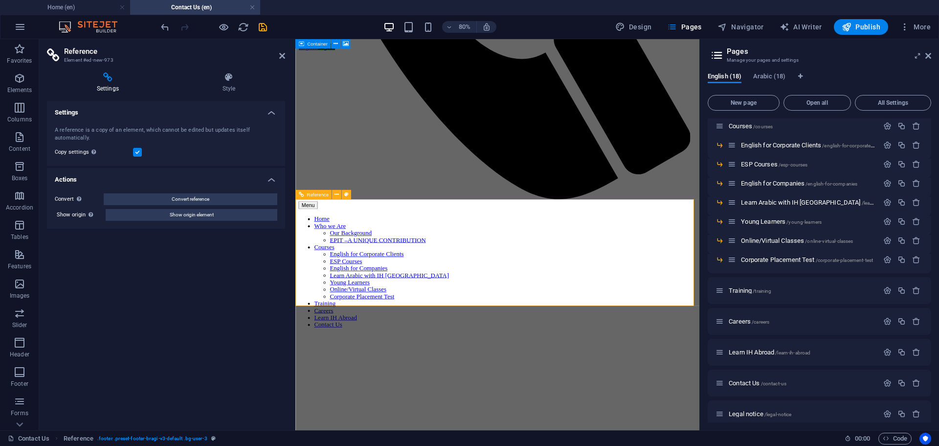
click at [136, 151] on label at bounding box center [137, 152] width 9 height 9
click at [0, 0] on input "Copy settings Use the same settings (flex, animation, position, style) as for t…" at bounding box center [0, 0] width 0 height 0
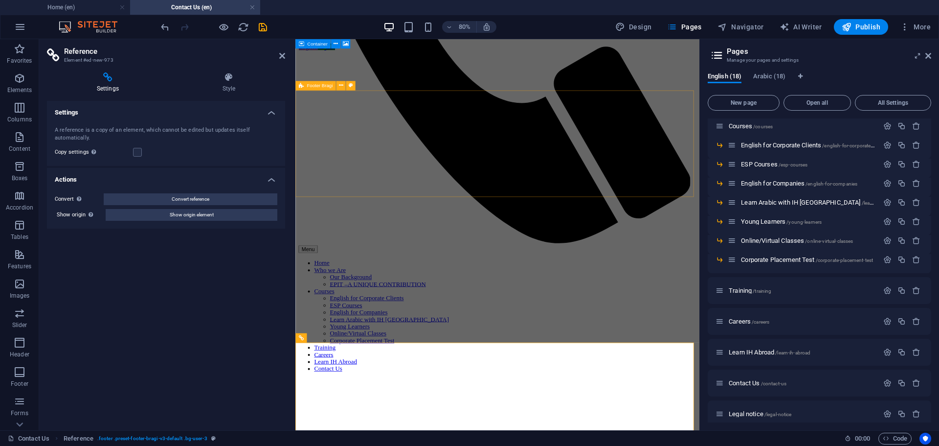
scroll to position [447, 0]
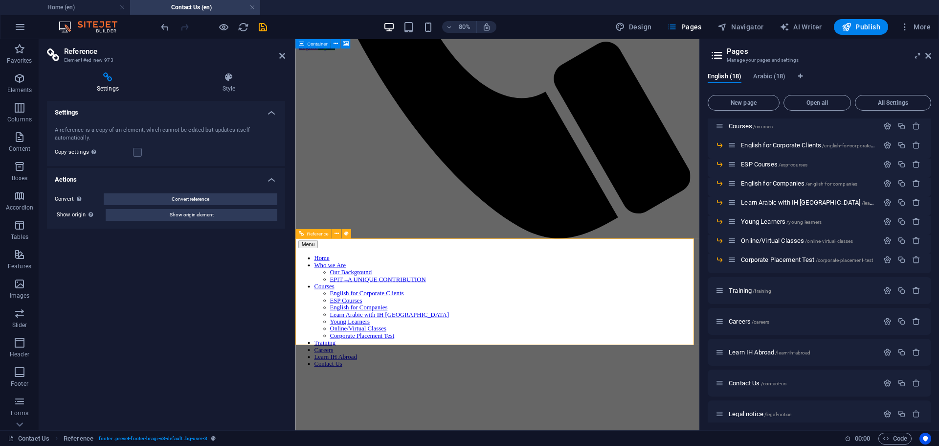
click at [281, 53] on icon at bounding box center [282, 56] width 6 height 8
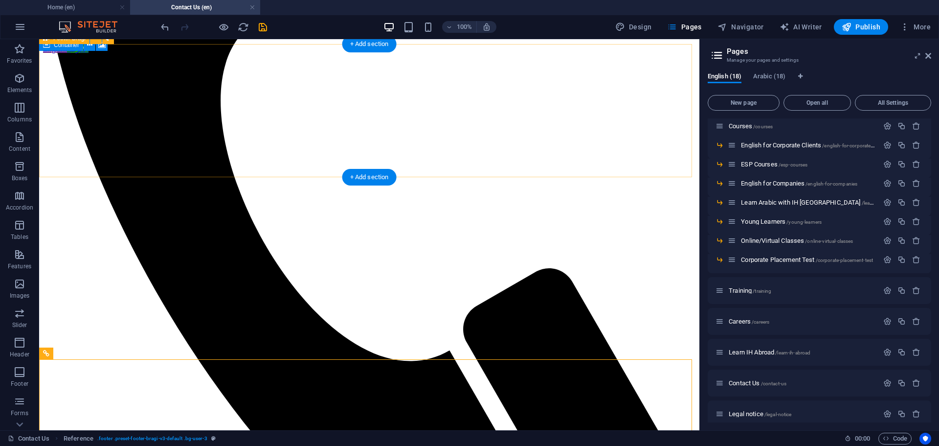
scroll to position [496, 0]
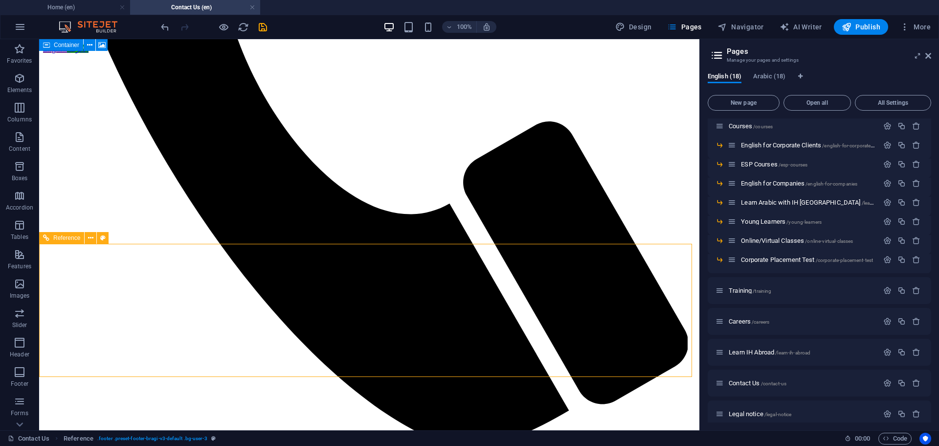
click at [60, 235] on span "Reference" at bounding box center [66, 238] width 27 height 6
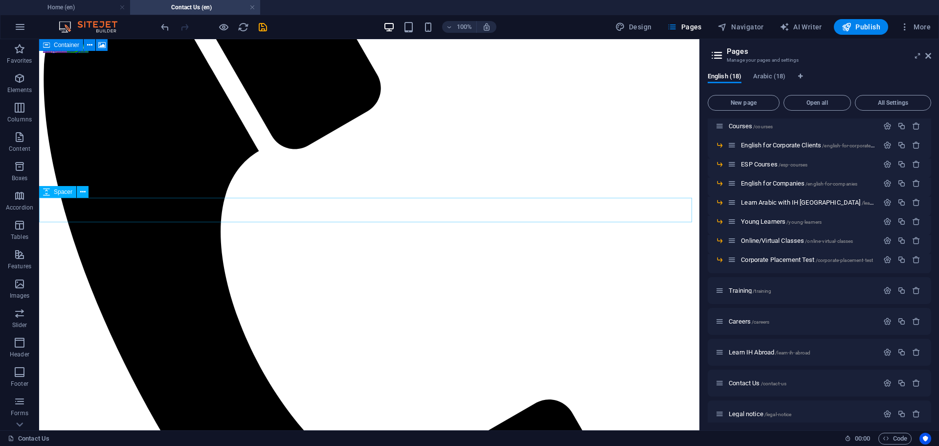
scroll to position [203, 0]
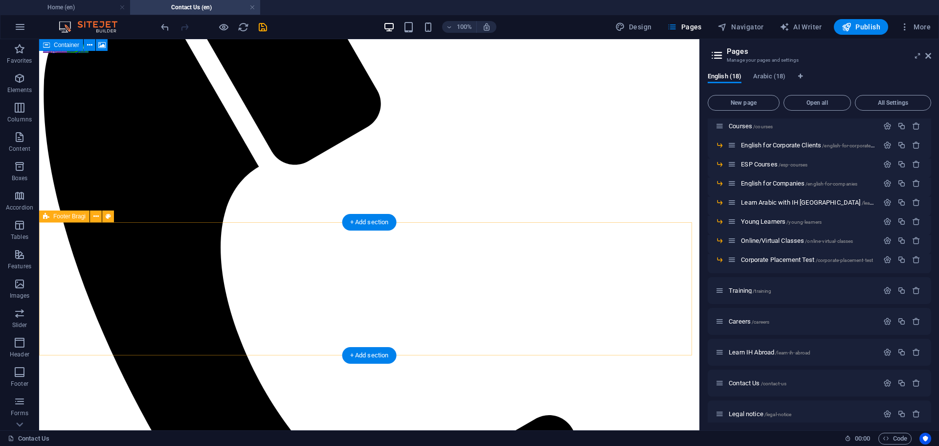
click at [95, 219] on icon at bounding box center [95, 216] width 5 height 10
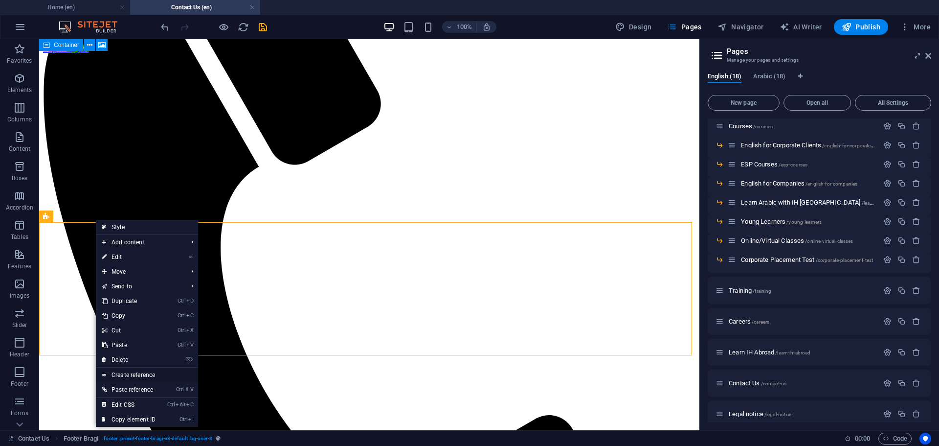
click at [146, 372] on link "Create reference" at bounding box center [147, 374] width 102 height 15
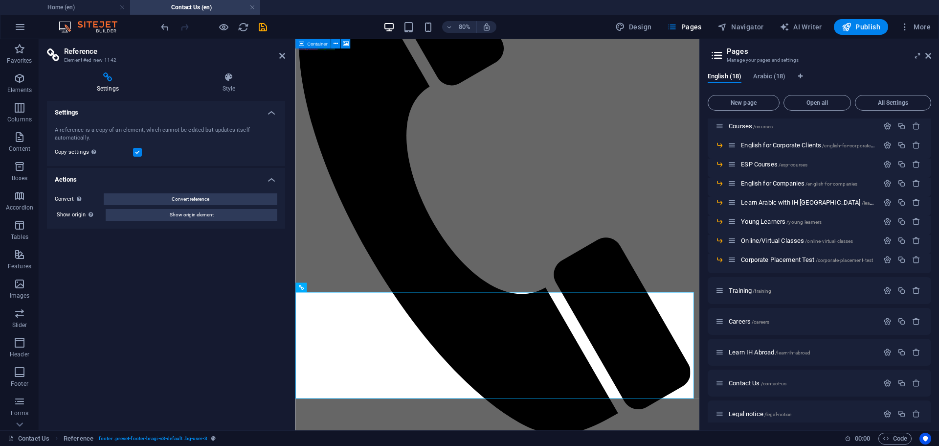
scroll to position [198, 0]
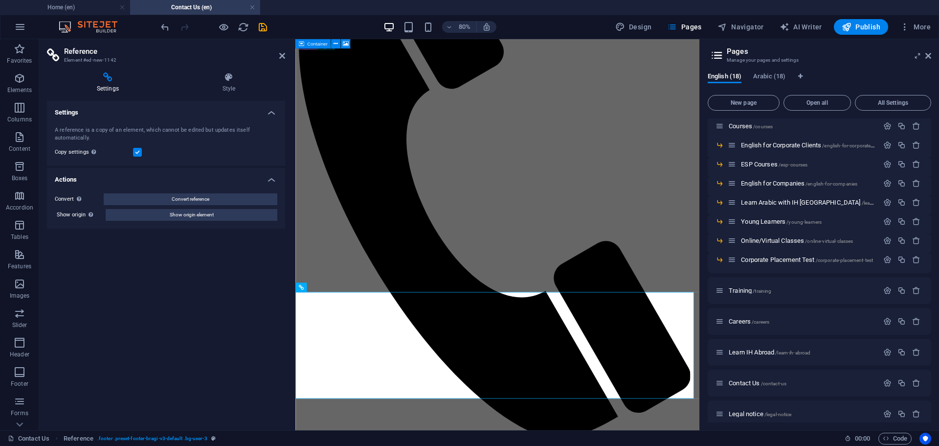
click at [136, 155] on label at bounding box center [137, 152] width 9 height 9
click at [0, 0] on input "Copy settings Use the same settings (flex, animation, position, style) as for t…" at bounding box center [0, 0] width 0 height 0
click at [280, 55] on icon at bounding box center [282, 56] width 6 height 8
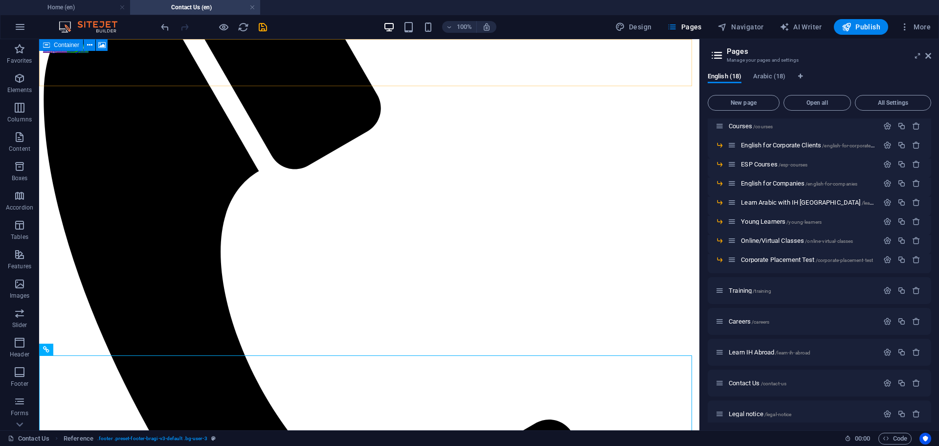
scroll to position [203, 0]
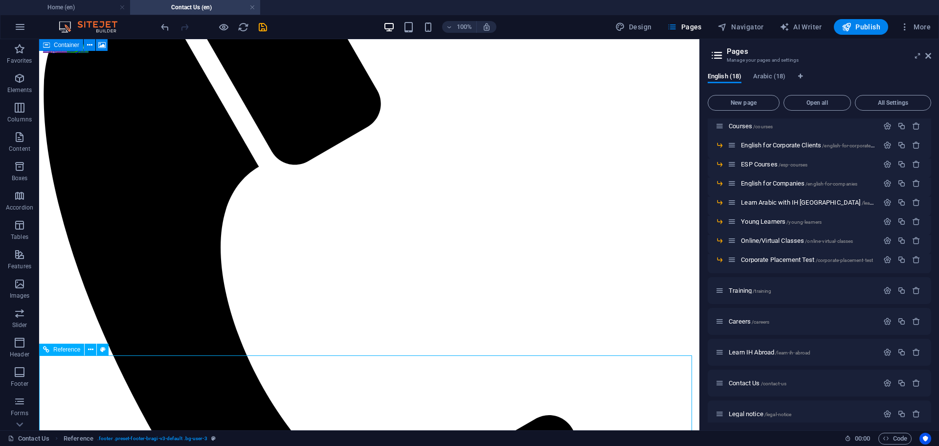
click at [58, 349] on span "Reference" at bounding box center [66, 349] width 27 height 6
click at [64, 214] on span "Footer Bragi" at bounding box center [69, 216] width 32 height 6
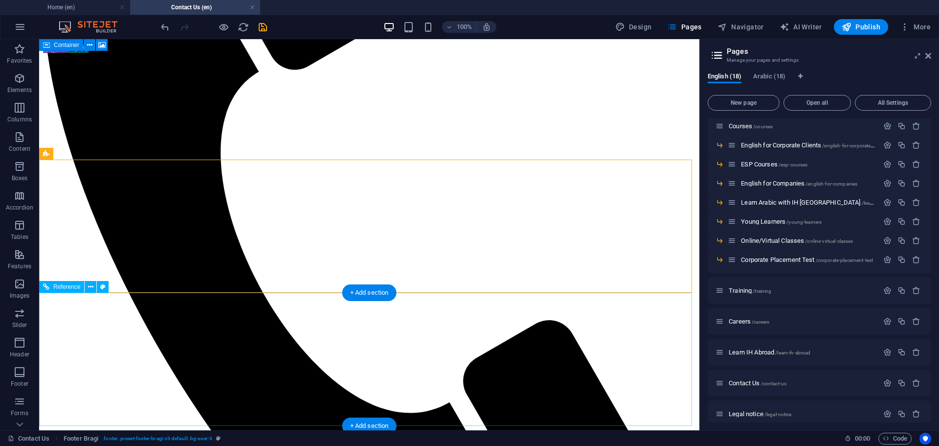
scroll to position [300, 0]
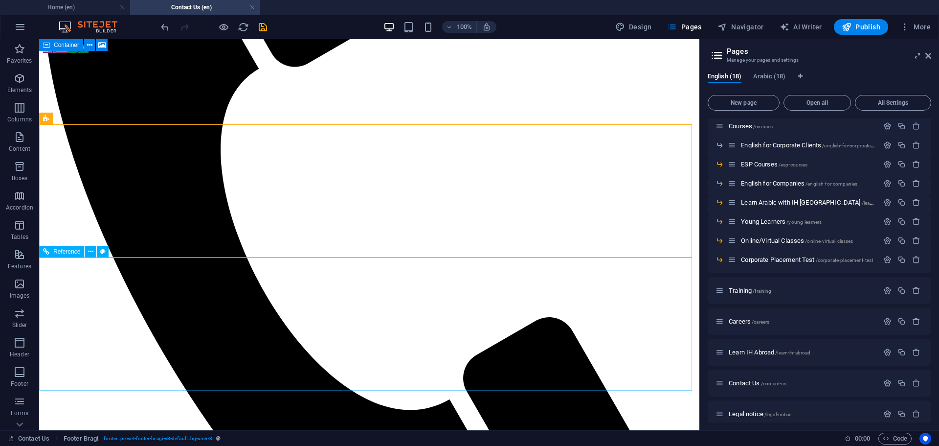
click at [69, 253] on span "Reference" at bounding box center [66, 252] width 27 height 6
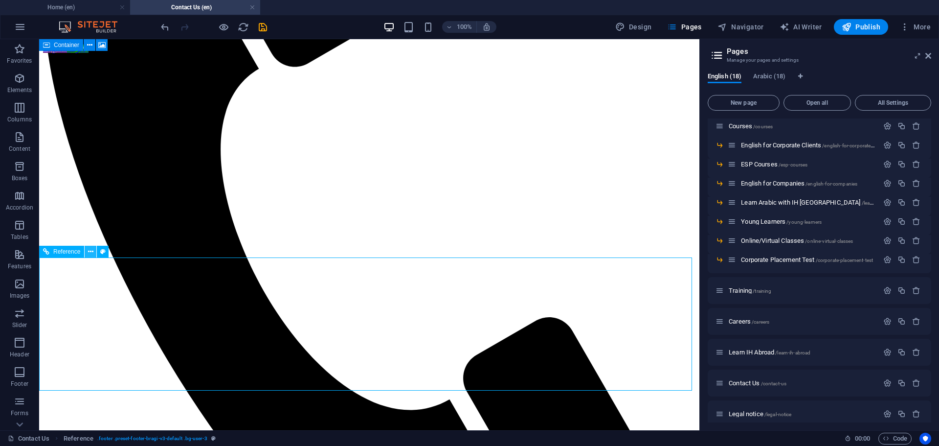
click at [90, 253] on icon at bounding box center [90, 252] width 5 height 10
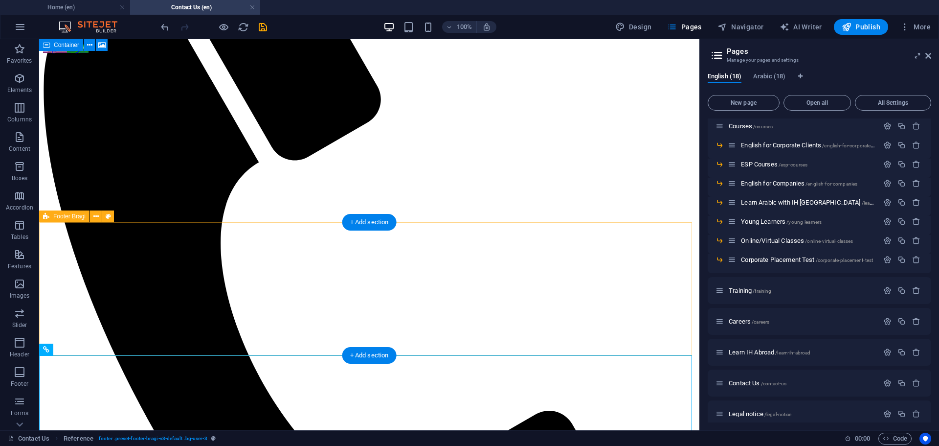
scroll to position [203, 0]
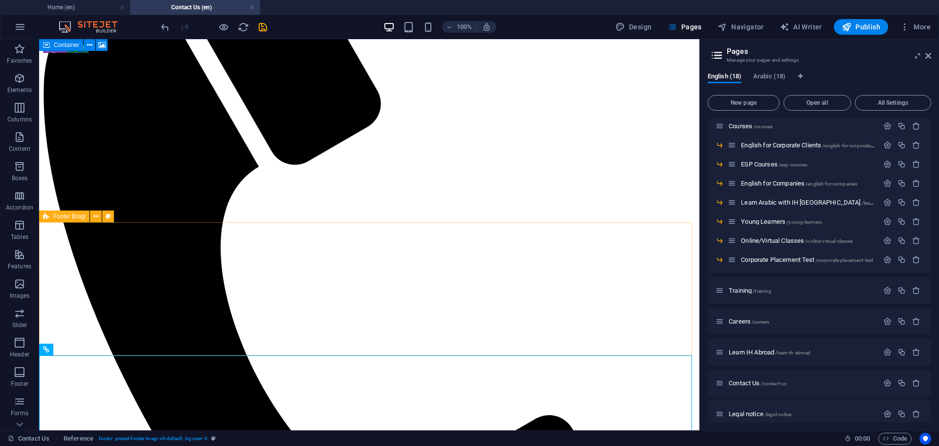
click at [68, 215] on span "Footer Bragi" at bounding box center [69, 216] width 32 height 6
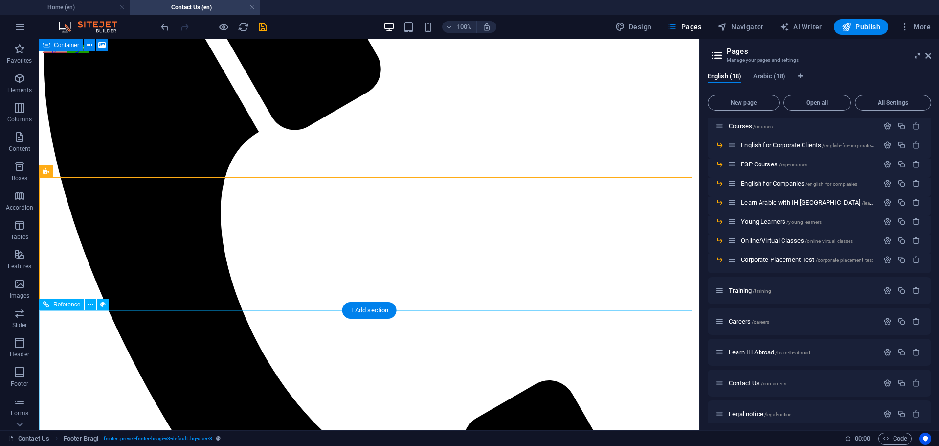
scroll to position [251, 0]
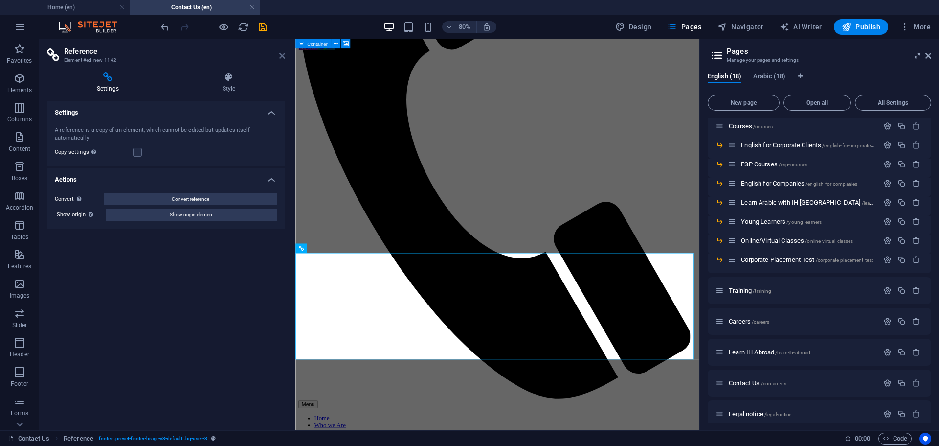
drag, startPoint x: 279, startPoint y: 57, endPoint x: 208, endPoint y: 59, distance: 71.5
click at [279, 57] on icon at bounding box center [282, 56] width 6 height 8
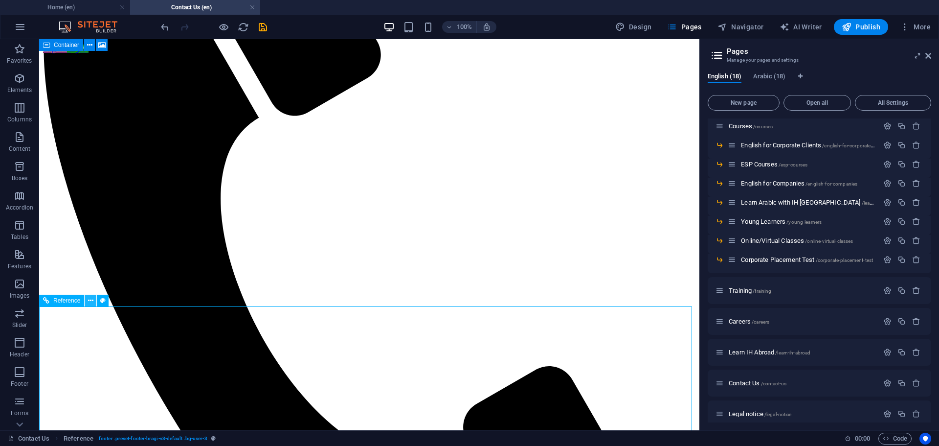
click at [94, 302] on button at bounding box center [91, 301] width 12 height 12
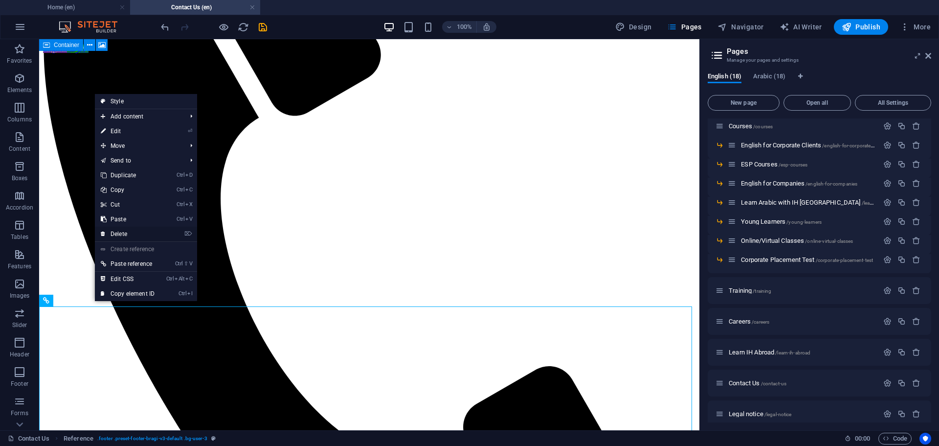
click at [123, 232] on link "⌦ Delete" at bounding box center [128, 234] width 66 height 15
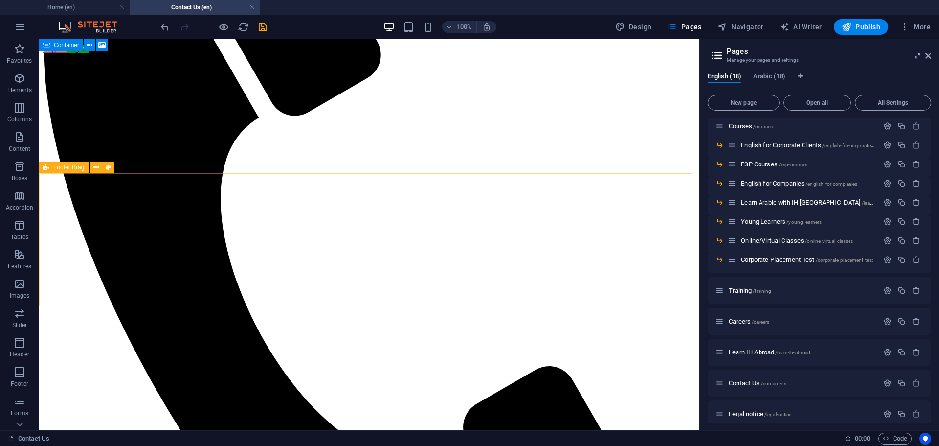
click at [63, 165] on span "Footer Bragi" at bounding box center [69, 167] width 32 height 6
click at [96, 167] on icon at bounding box center [95, 167] width 5 height 10
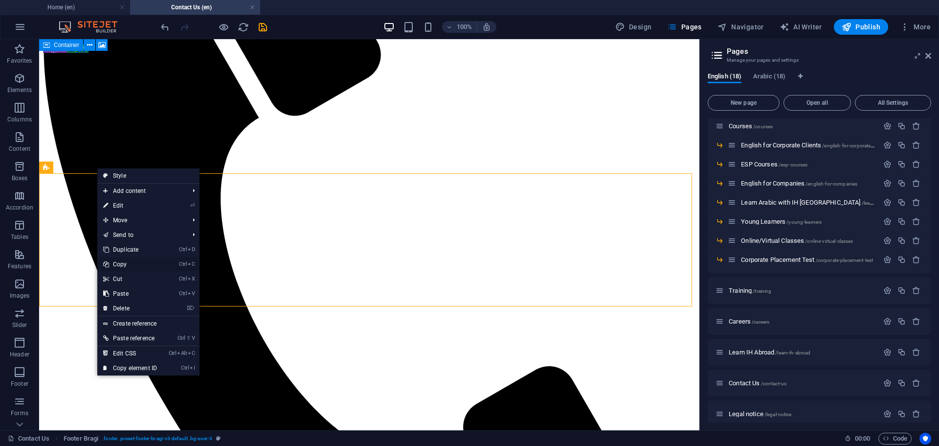
click at [120, 265] on link "Ctrl C Copy" at bounding box center [130, 264] width 66 height 15
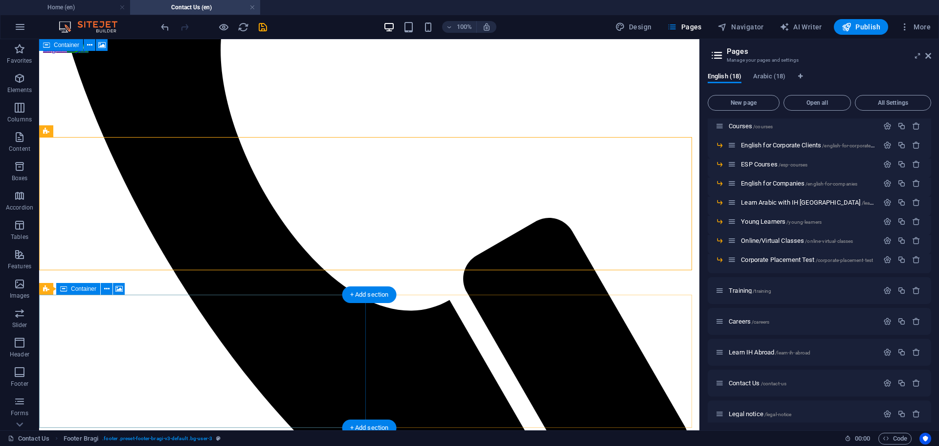
scroll to position [496, 0]
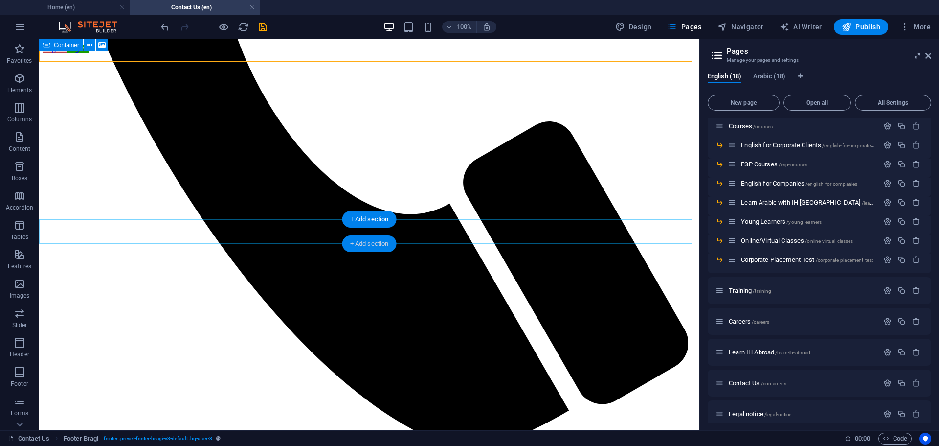
click at [362, 245] on div "+ Add section" at bounding box center [369, 243] width 54 height 17
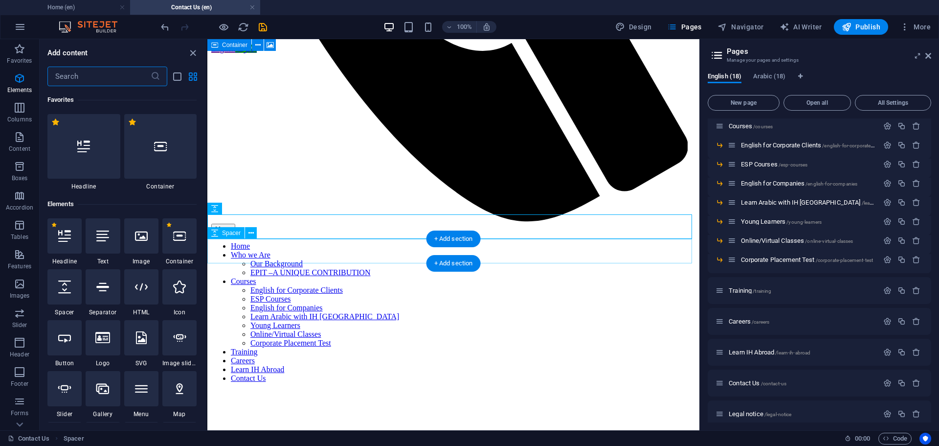
scroll to position [1712, 0]
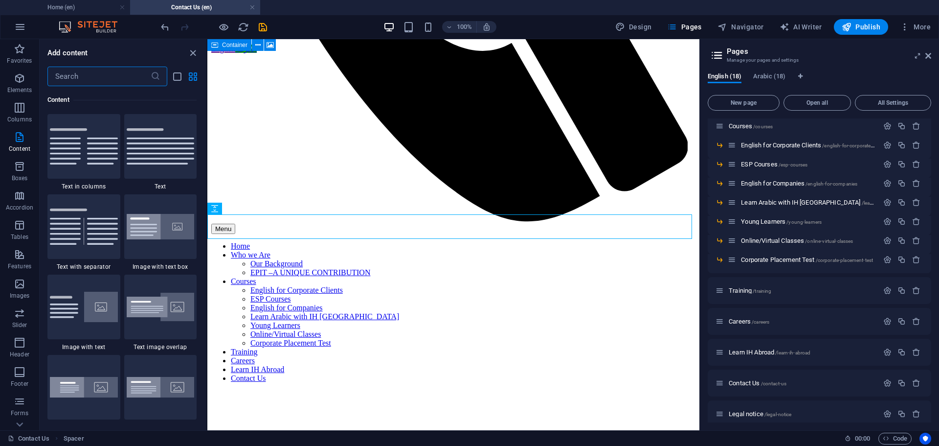
click at [108, 79] on input "text" at bounding box center [98, 77] width 103 height 20
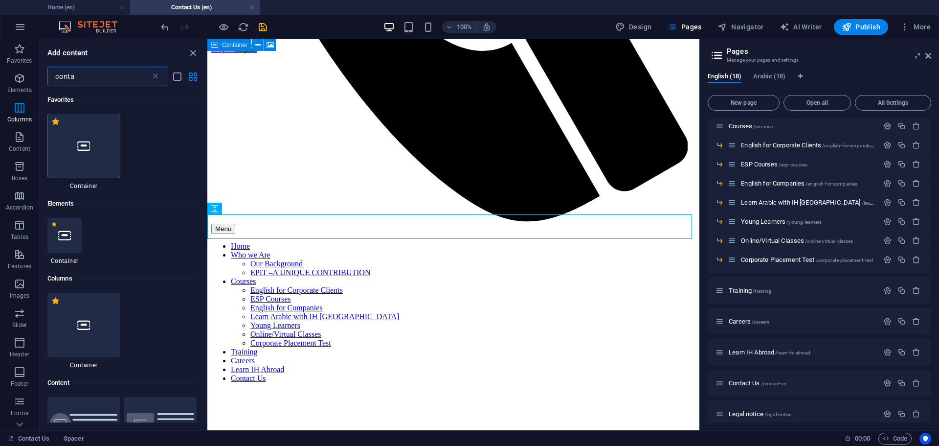
scroll to position [0, 0]
type input "conta"
click at [87, 164] on div at bounding box center [83, 146] width 73 height 65
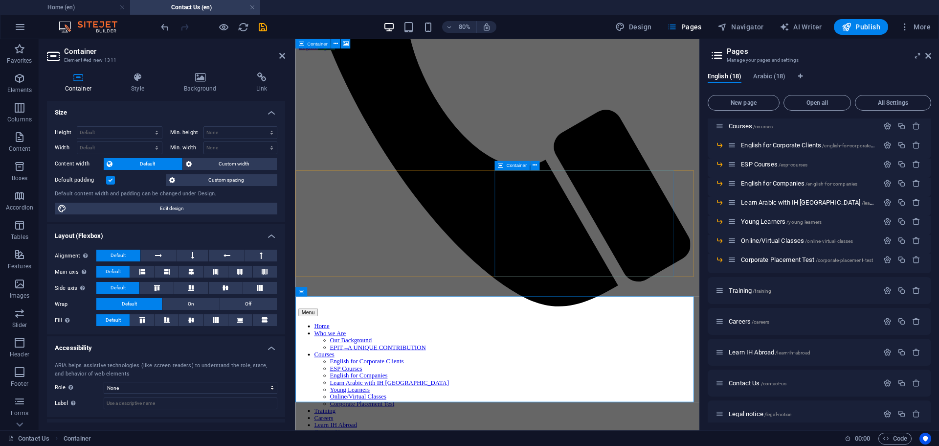
scroll to position [460, 0]
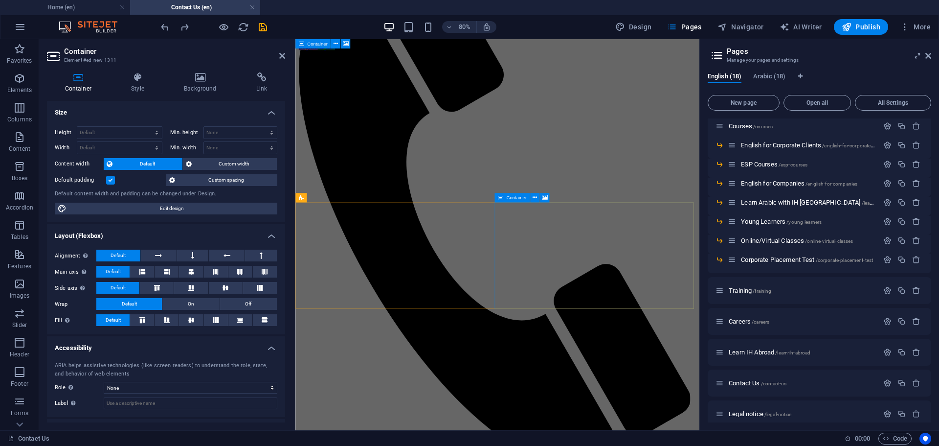
scroll to position [166, 0]
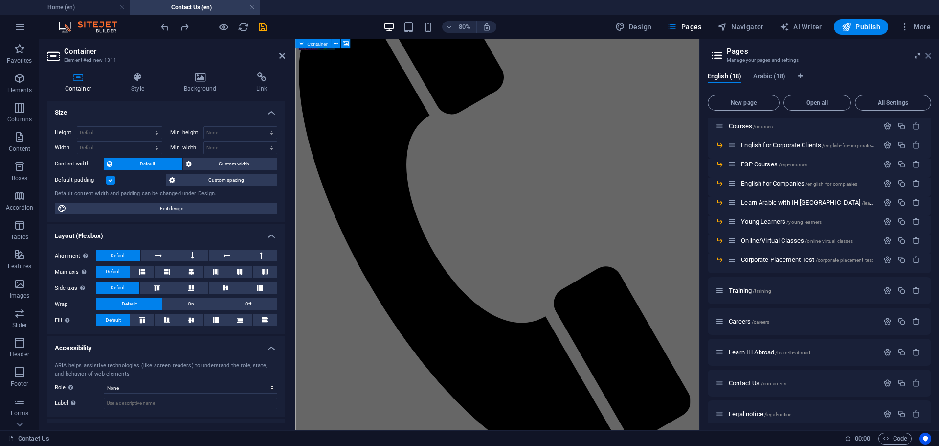
click at [930, 56] on icon at bounding box center [929, 56] width 6 height 8
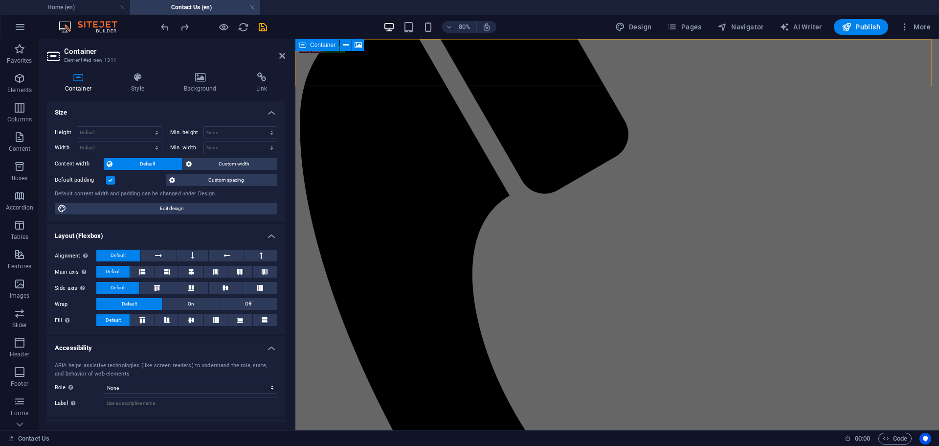
scroll to position [170, 0]
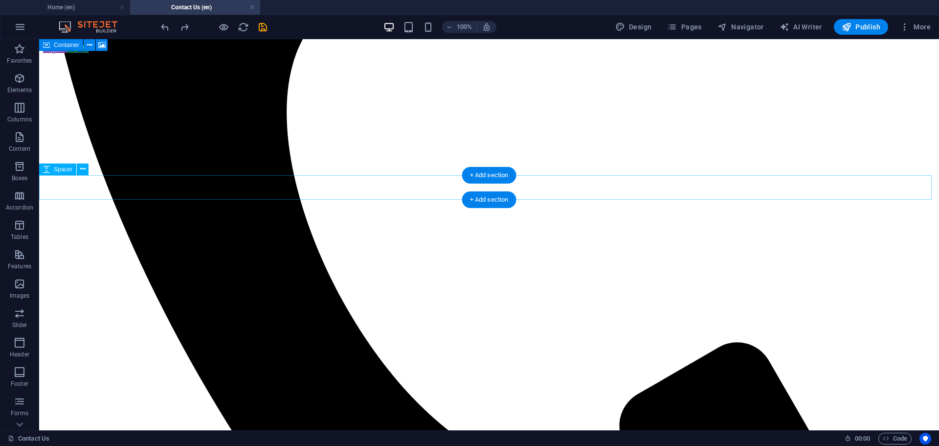
scroll to position [569, 0]
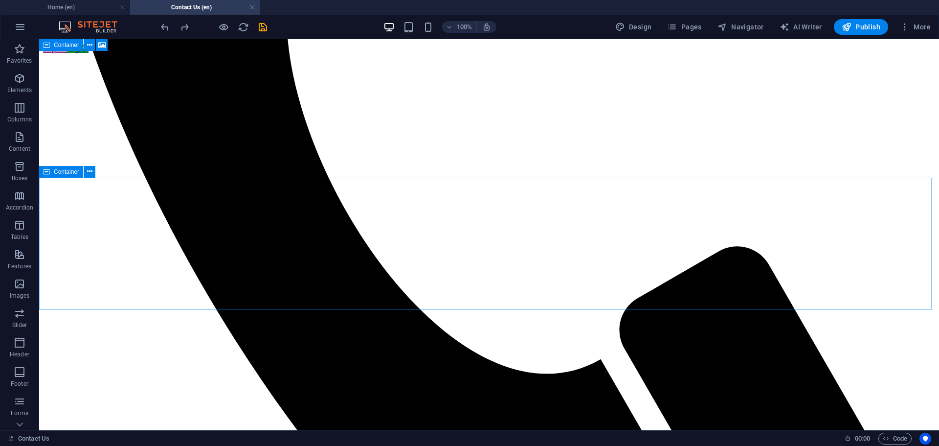
click at [66, 175] on span "Container" at bounding box center [66, 172] width 25 height 6
click at [89, 174] on icon at bounding box center [89, 171] width 5 height 10
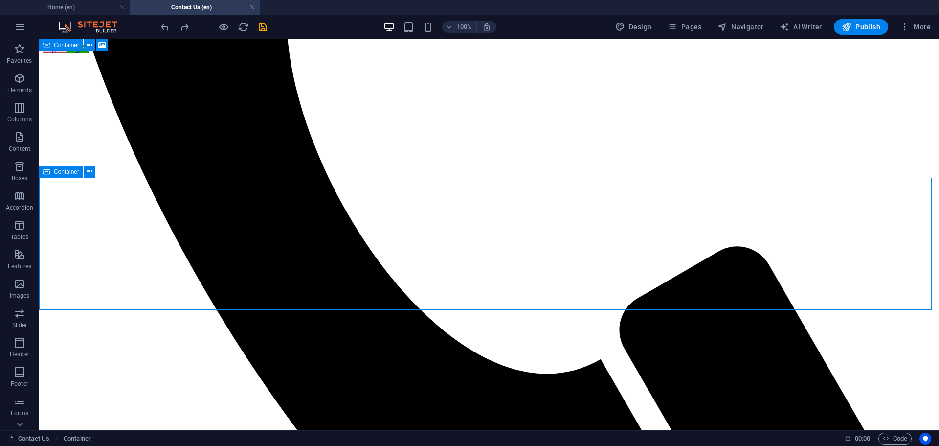
click at [65, 175] on div "Container" at bounding box center [61, 172] width 44 height 12
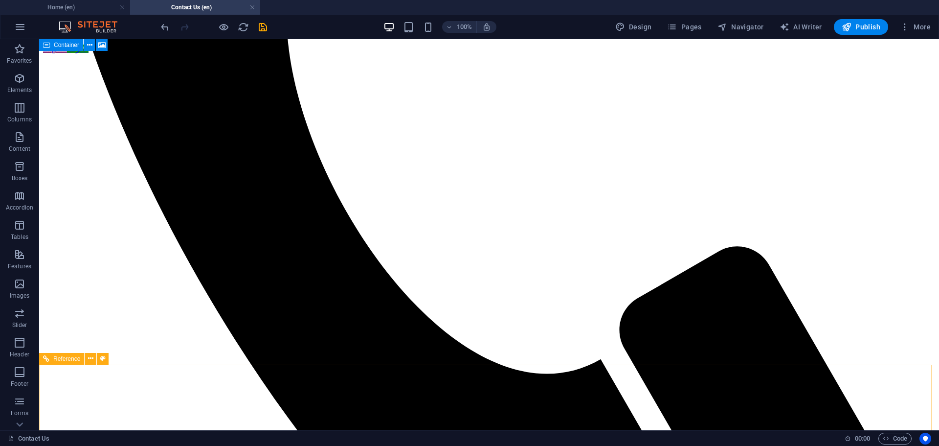
click at [71, 357] on span "Reference" at bounding box center [66, 359] width 27 height 6
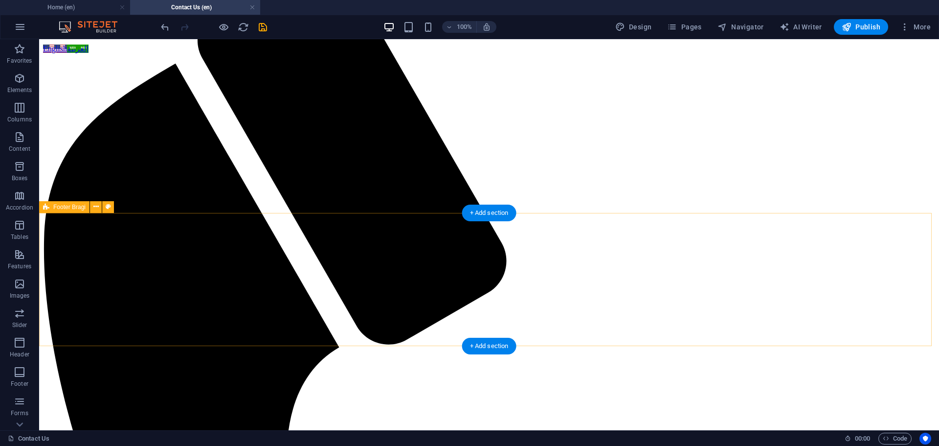
scroll to position [245, 0]
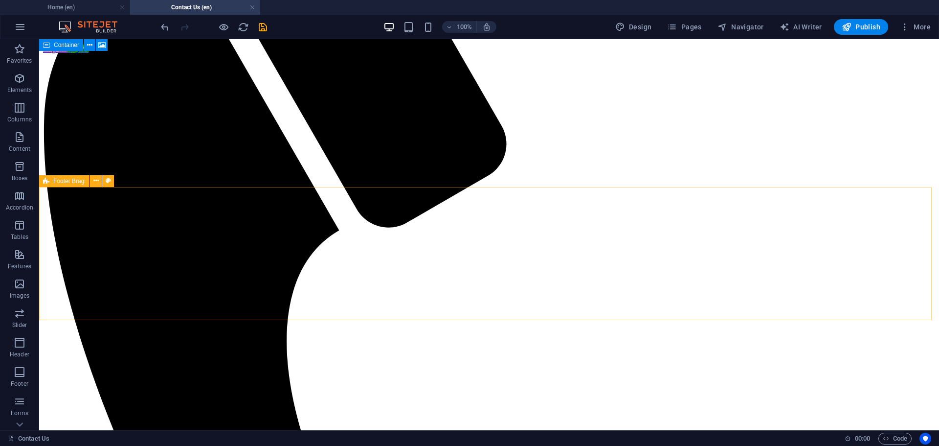
click at [66, 180] on span "Footer Bragi" at bounding box center [69, 181] width 32 height 6
click at [61, 180] on span "Footer Bragi" at bounding box center [69, 181] width 32 height 6
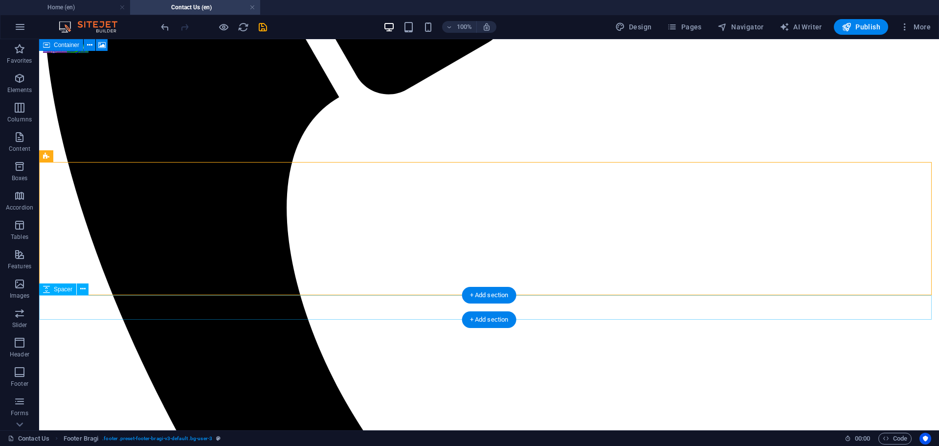
scroll to position [391, 0]
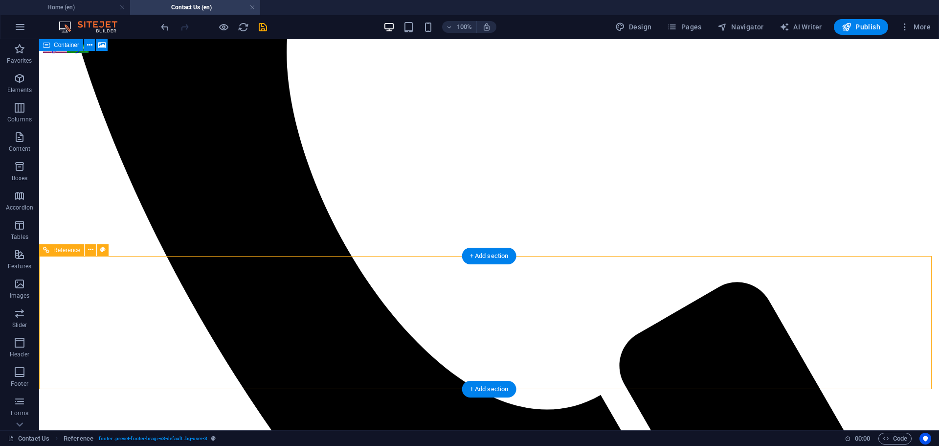
scroll to position [538, 0]
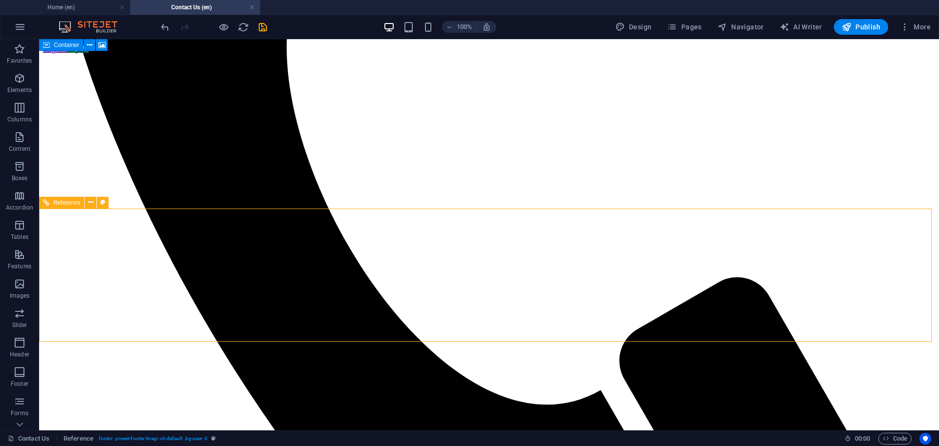
click at [60, 201] on span "Reference" at bounding box center [66, 203] width 27 height 6
click at [93, 202] on button at bounding box center [91, 203] width 12 height 12
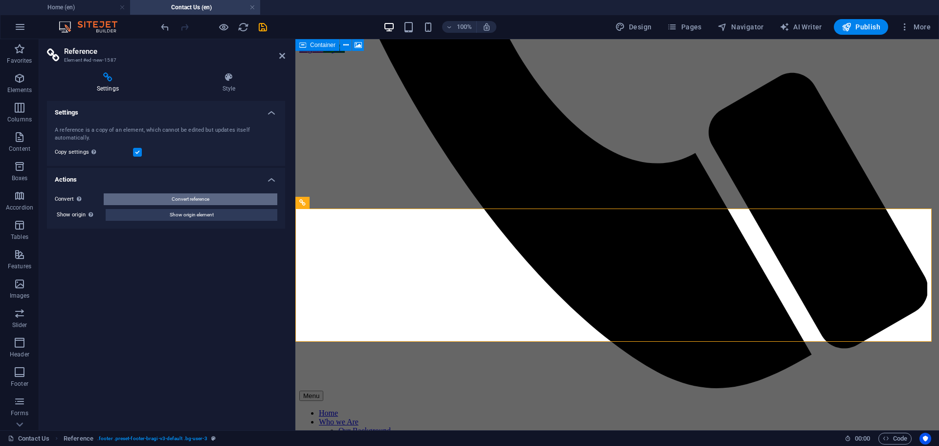
click at [165, 195] on button "Convert reference" at bounding box center [191, 199] width 174 height 12
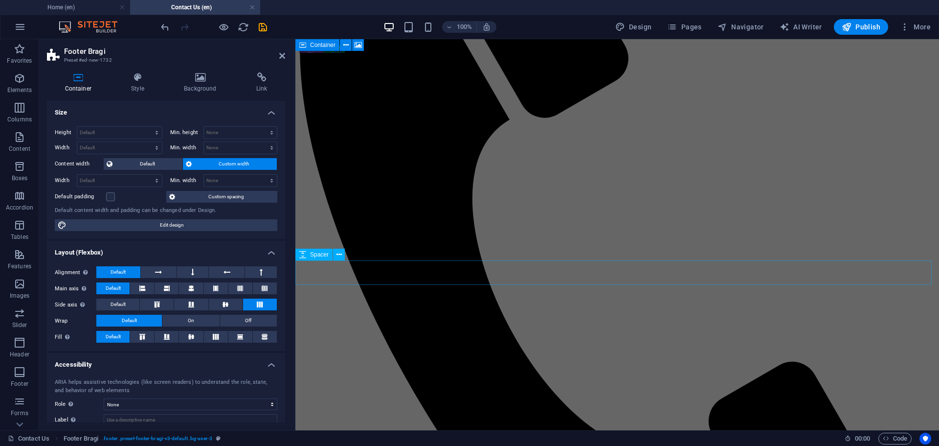
scroll to position [384, 0]
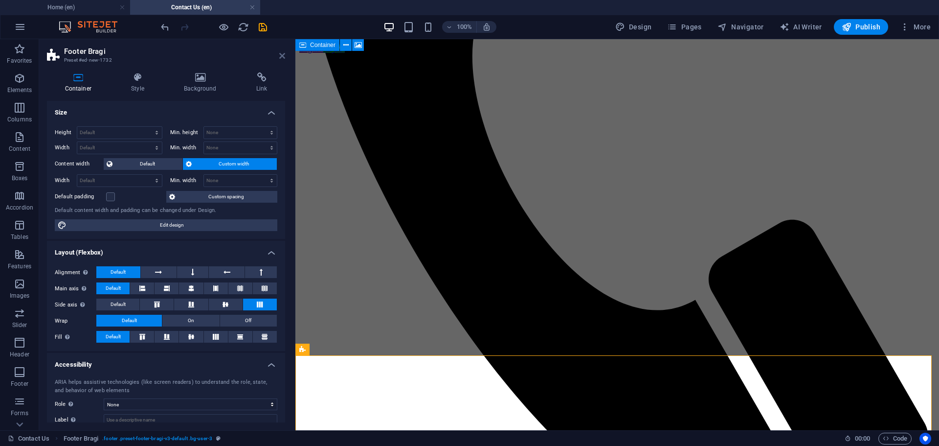
click at [281, 54] on icon at bounding box center [282, 56] width 6 height 8
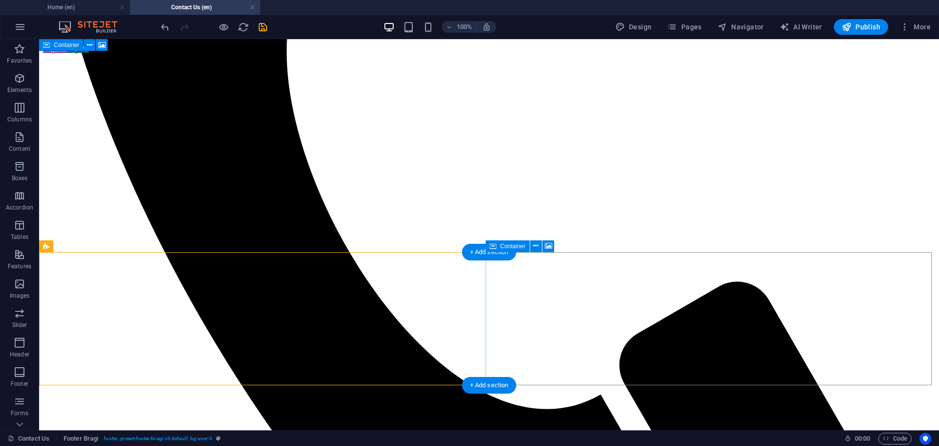
scroll to position [538, 0]
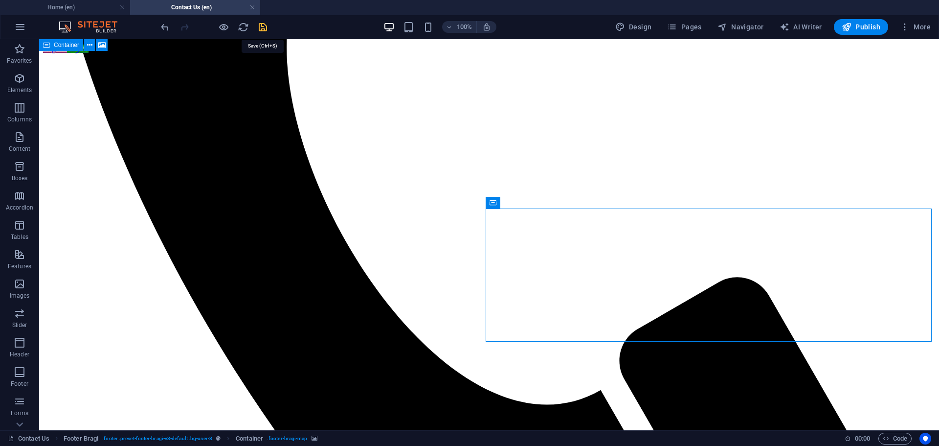
click at [257, 26] on icon "save" at bounding box center [262, 27] width 11 height 11
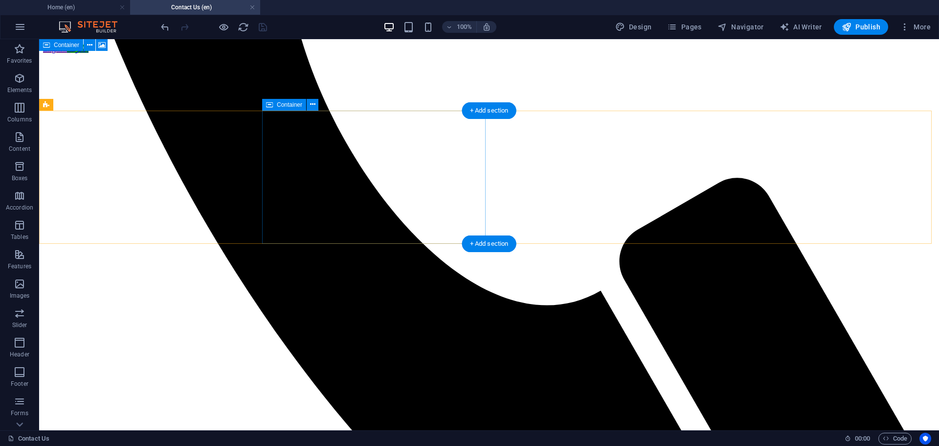
scroll to position [636, 0]
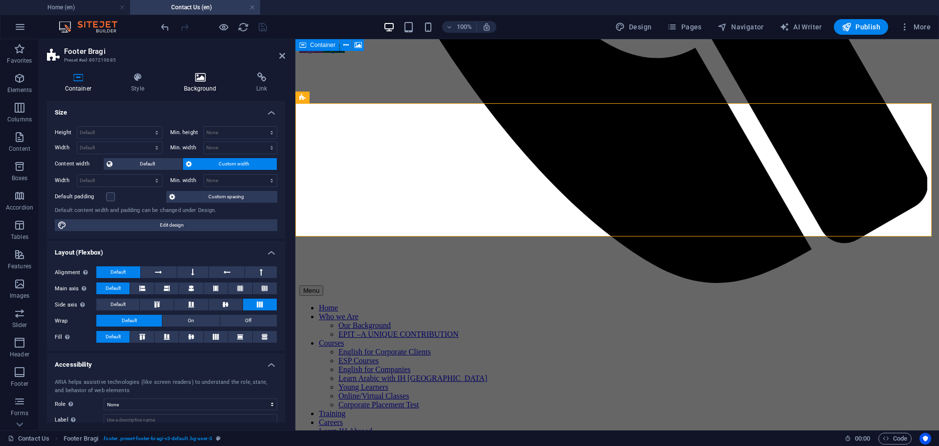
click at [203, 79] on icon at bounding box center [200, 77] width 68 height 10
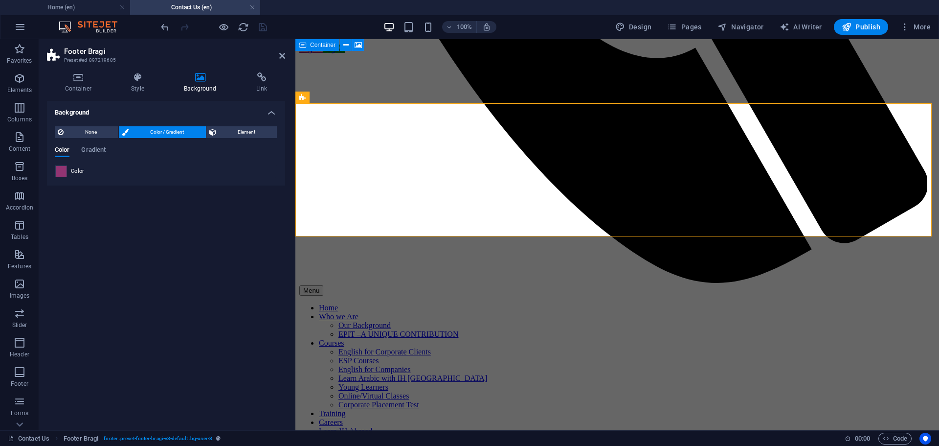
click at [61, 170] on span at bounding box center [61, 171] width 11 height 11
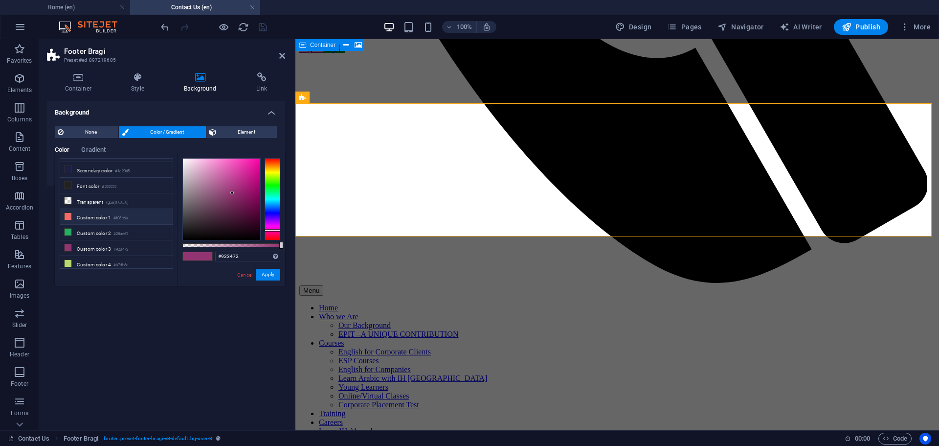
scroll to position [42, 0]
click at [101, 201] on li "Custom color 1 #f06c6a" at bounding box center [116, 203] width 113 height 16
type input "#f06c6a"
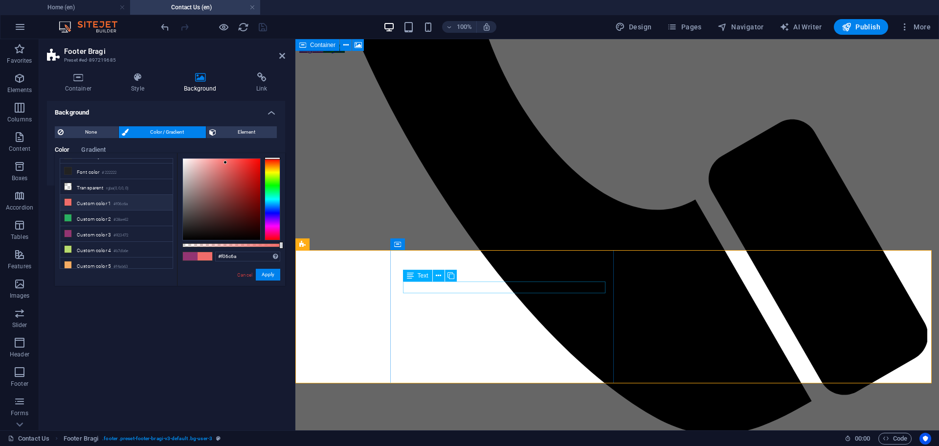
scroll to position [489, 0]
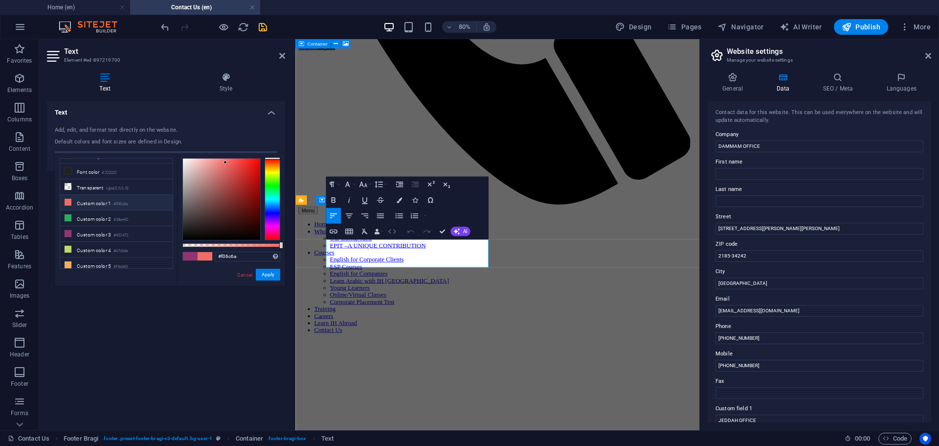
click at [391, 229] on icon "button" at bounding box center [391, 231] width 9 height 9
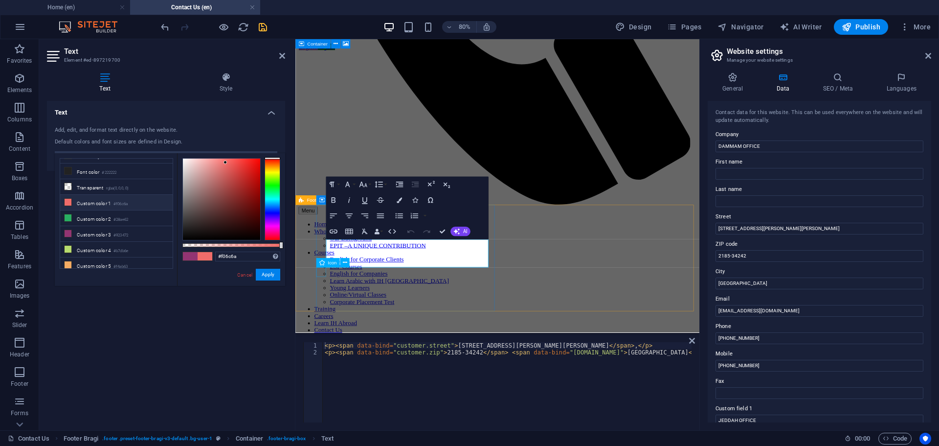
drag, startPoint x: 345, startPoint y: 262, endPoint x: 353, endPoint y: 263, distance: 7.8
click at [345, 262] on icon at bounding box center [345, 262] width 4 height 8
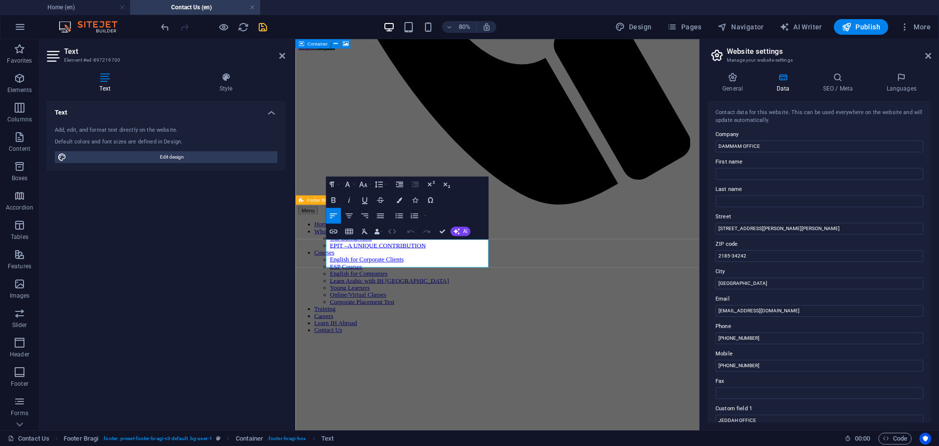
click at [392, 230] on icon "button" at bounding box center [391, 231] width 9 height 9
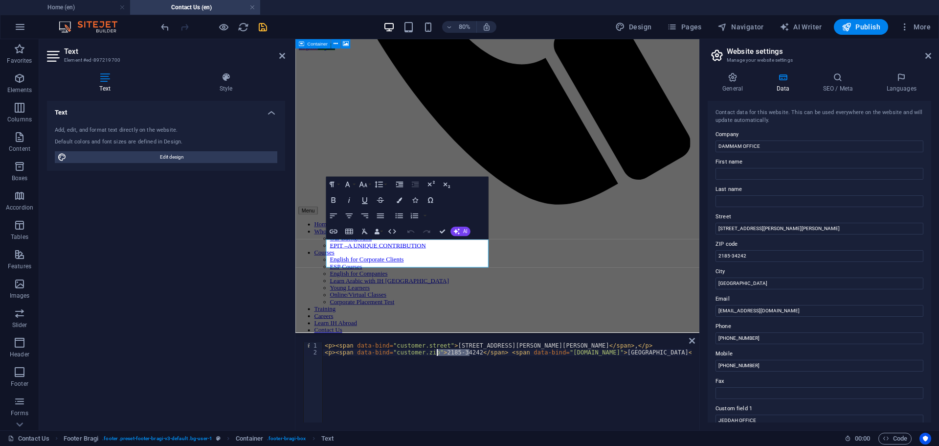
drag, startPoint x: 470, startPoint y: 353, endPoint x: 437, endPoint y: 353, distance: 32.8
click at [437, 353] on div "< p > < span data-bind = "customer.street" > [STREET_ADDRESS][PERSON_NAME][PERS…" at bounding box center [557, 388] width 469 height 92
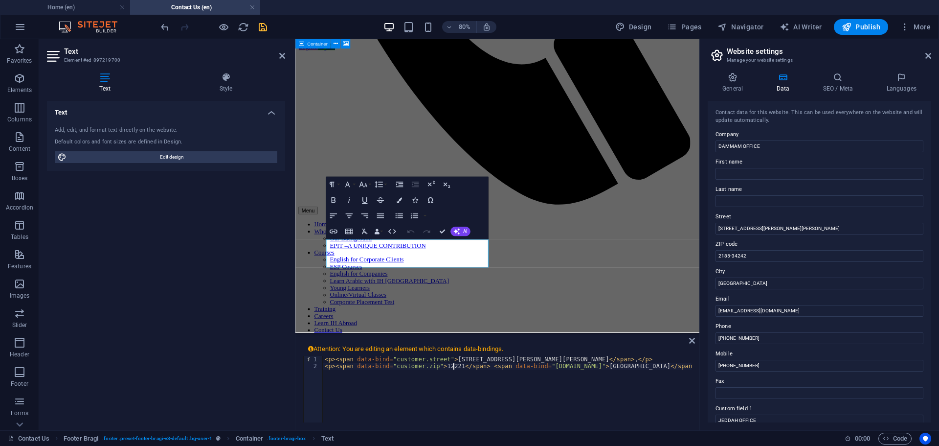
click at [550, 371] on div "< p > < span data-bind = "customer.street" > [STREET_ADDRESS][PERSON_NAME][PERS…" at bounding box center [557, 402] width 469 height 92
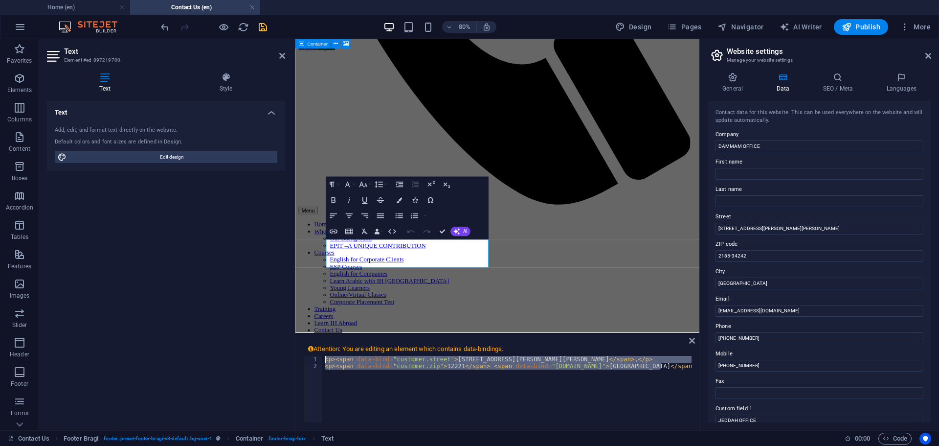
drag, startPoint x: 677, startPoint y: 368, endPoint x: 227, endPoint y: 332, distance: 451.0
click at [227, 332] on div "Text Element #ed-897219700 Text Style Text Add, edit, and format text directly …" at bounding box center [369, 234] width 660 height 391
type textarea "<p><span data-bind="customer.street">[STREET_ADDRESS][PERSON_NAME][PERSON_NAME]…"
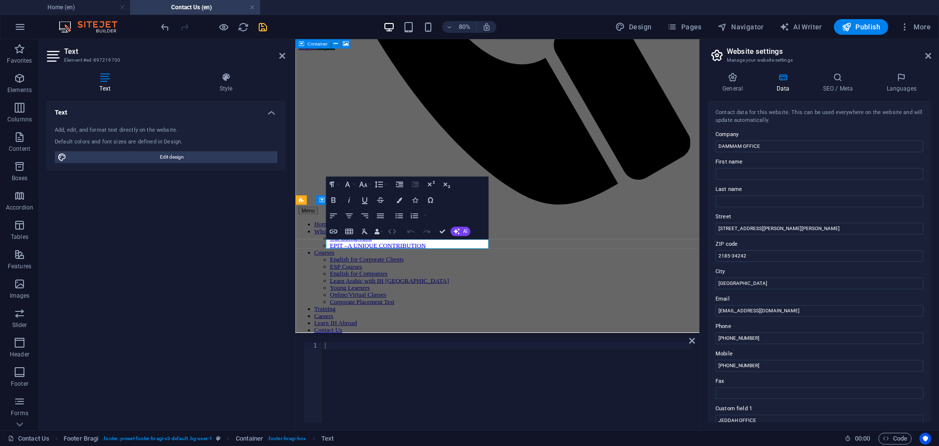
click at [393, 234] on icon "button" at bounding box center [391, 231] width 9 height 9
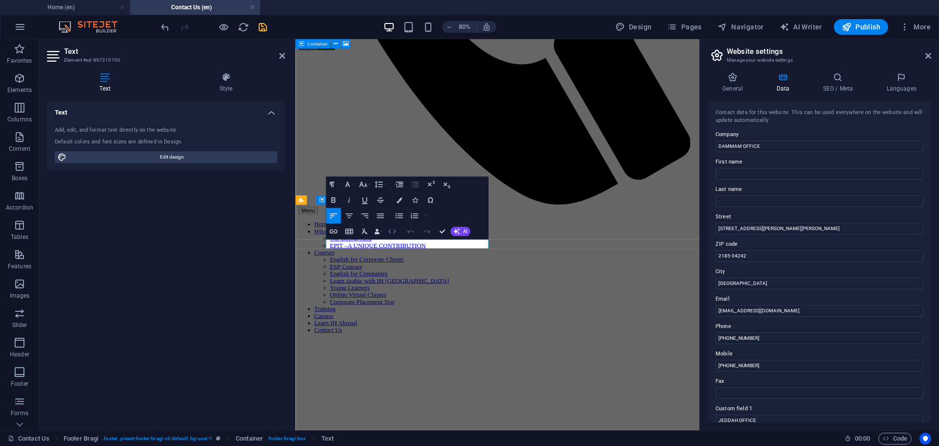
click at [393, 235] on icon "button" at bounding box center [391, 231] width 9 height 9
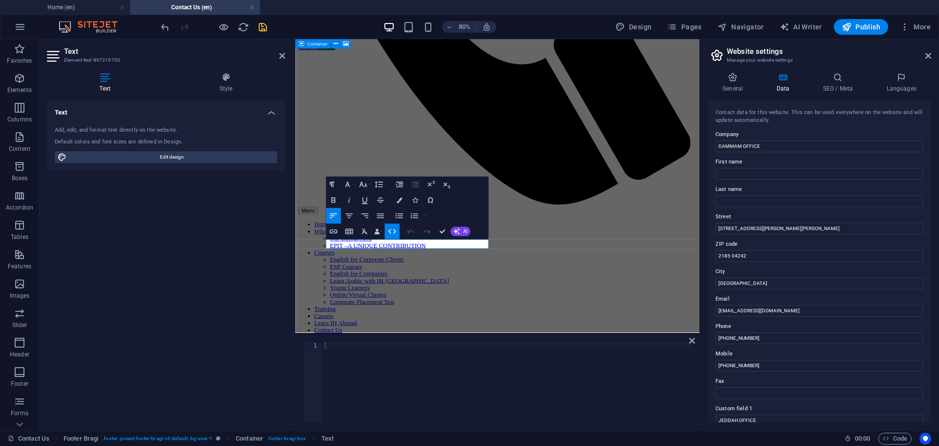
click at [364, 358] on div at bounding box center [507, 389] width 369 height 94
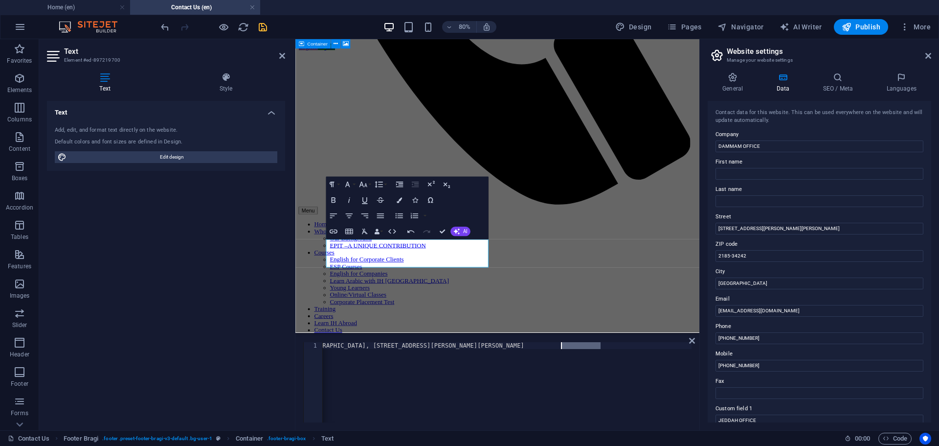
drag, startPoint x: 601, startPoint y: 344, endPoint x: 562, endPoint y: 344, distance: 38.7
click at [562, 344] on div "[PERSON_NAME][GEOGRAPHIC_DATA], [STREET_ADDRESS][PERSON_NAME][PERSON_NAME]" at bounding box center [474, 389] width 436 height 94
click at [625, 346] on div "[PERSON_NAME][GEOGRAPHIC_DATA], [STREET_ADDRESS][PERSON_NAME][PERSON_NAME]" at bounding box center [495, 388] width 393 height 92
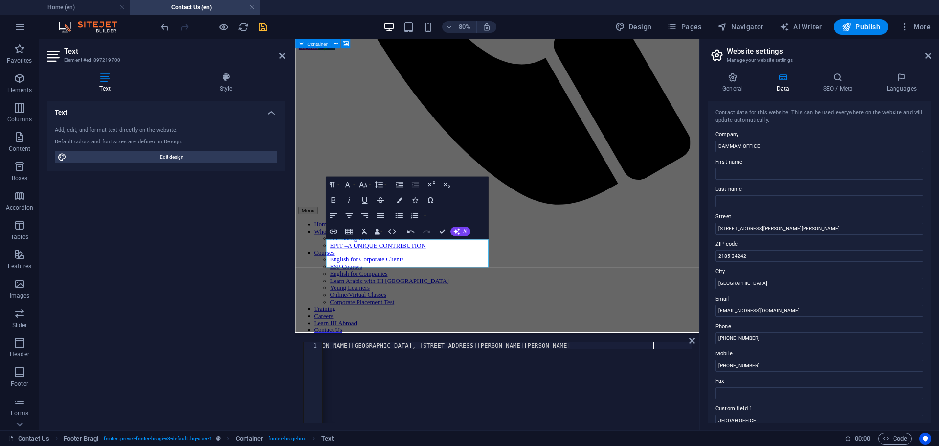
click at [652, 344] on div "[PERSON_NAME][GEOGRAPHIC_DATA], [STREET_ADDRESS][PERSON_NAME][PERSON_NAME]" at bounding box center [496, 388] width 389 height 92
type textarea "[PERSON_NAME][GEOGRAPHIC_DATA], [STREET_ADDRESS][PERSON_NAME][PERSON_NAME]"
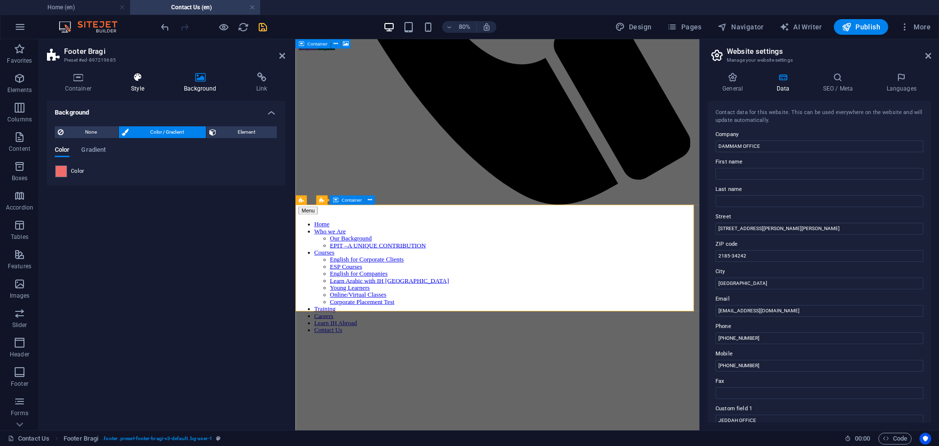
click at [132, 82] on h4 "Style" at bounding box center [139, 82] width 53 height 21
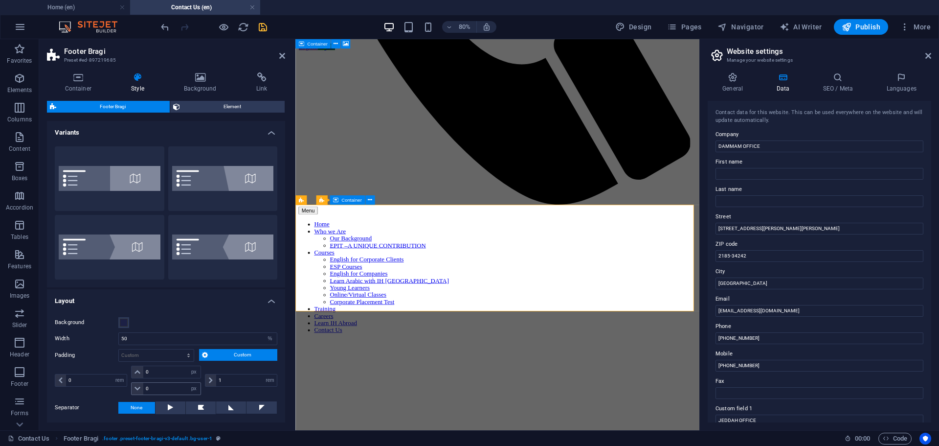
scroll to position [67, 0]
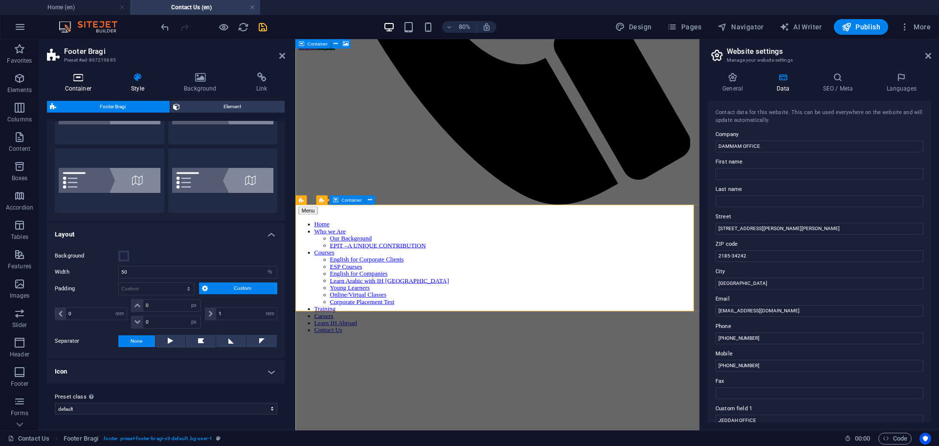
click at [86, 76] on icon at bounding box center [78, 77] width 63 height 10
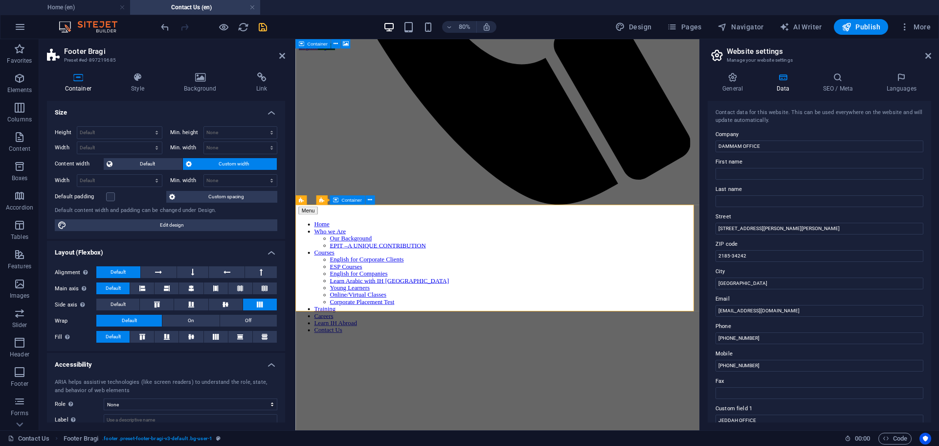
scroll to position [58, 0]
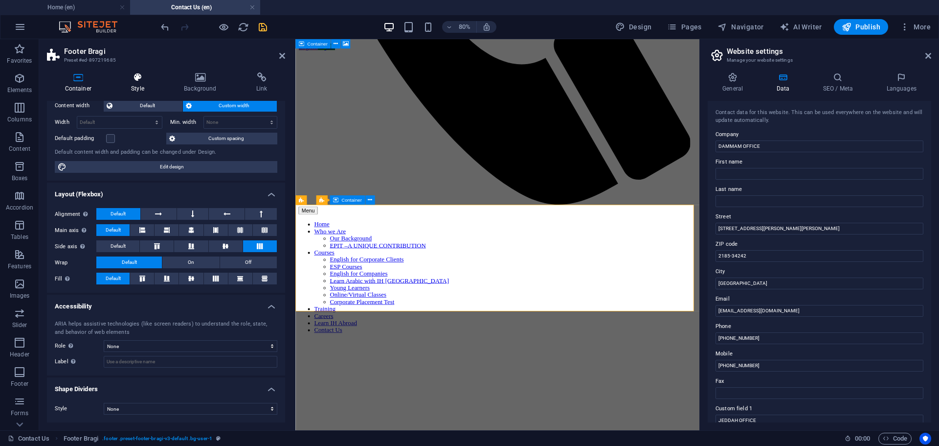
click at [120, 78] on icon at bounding box center [137, 77] width 49 height 10
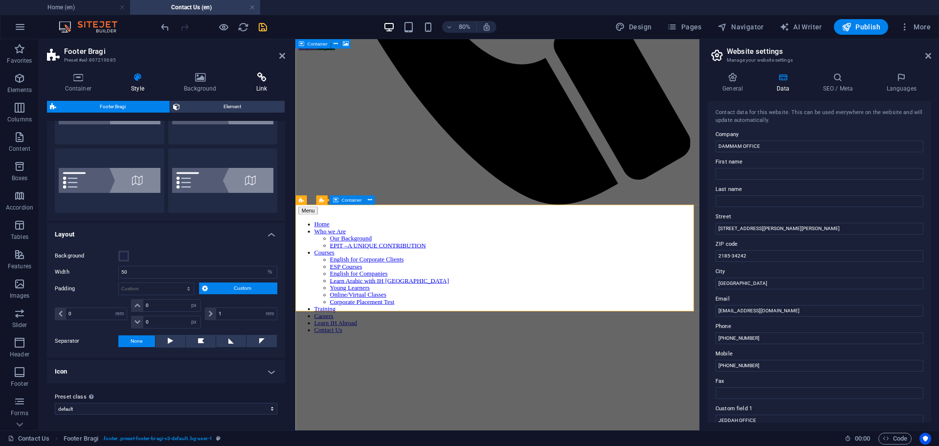
click at [256, 79] on icon at bounding box center [261, 77] width 47 height 10
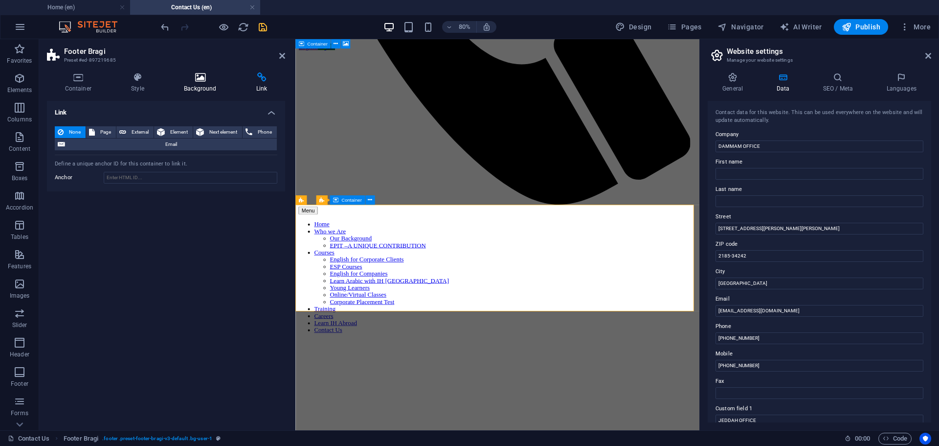
click at [202, 78] on icon at bounding box center [200, 77] width 68 height 10
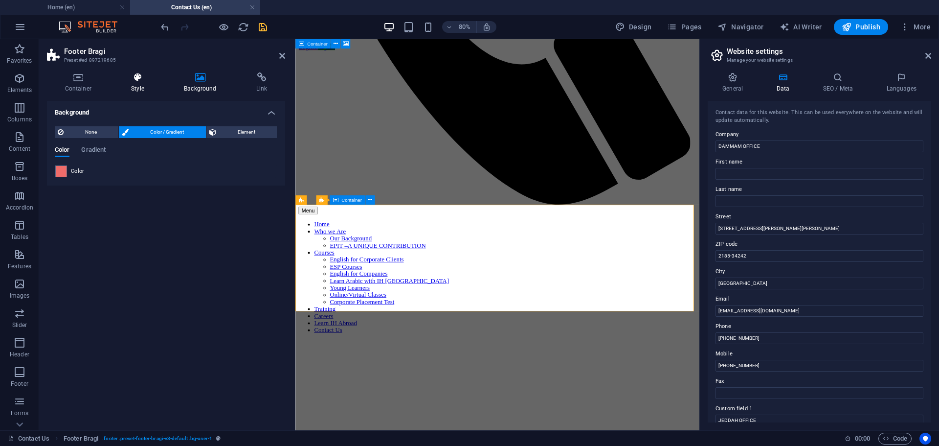
click at [134, 80] on icon at bounding box center [137, 77] width 49 height 10
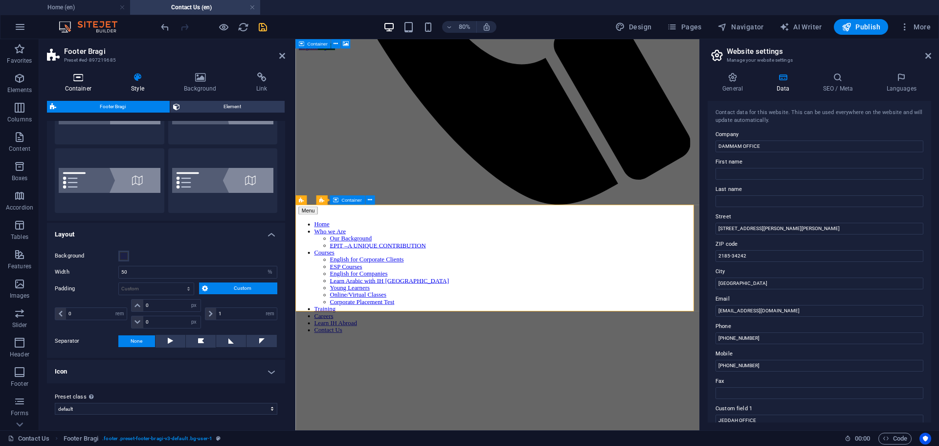
click at [83, 78] on icon at bounding box center [78, 77] width 63 height 10
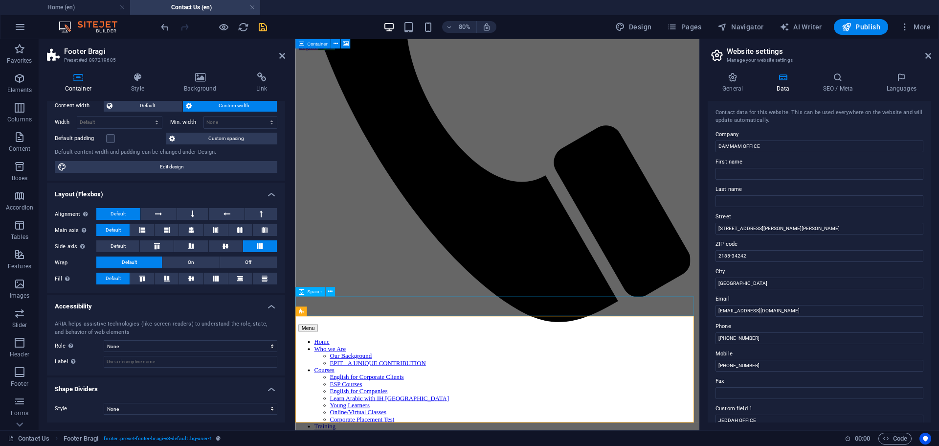
scroll to position [489, 0]
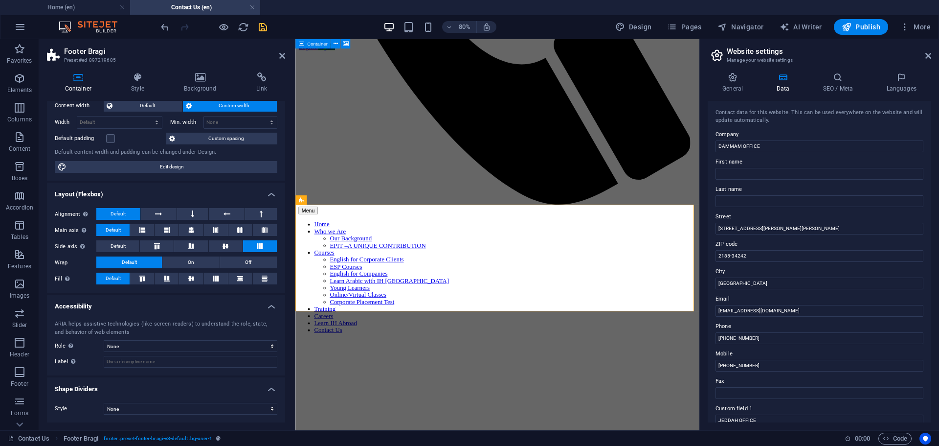
select select "px"
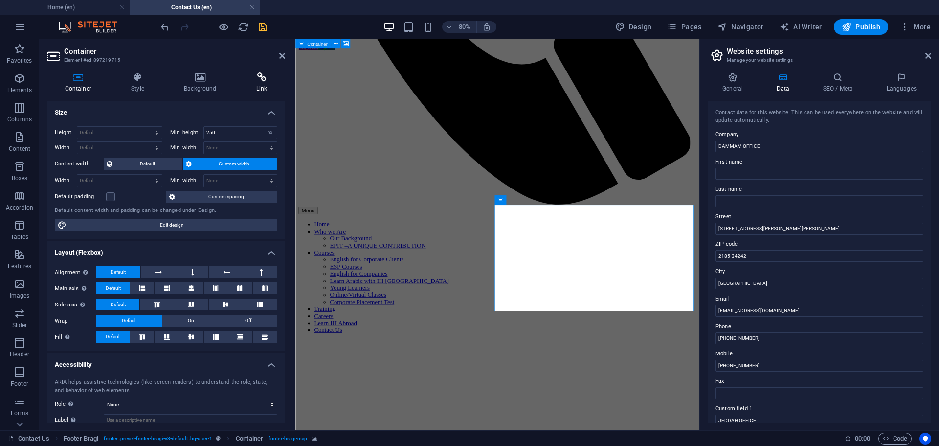
click at [263, 78] on icon at bounding box center [261, 77] width 47 height 10
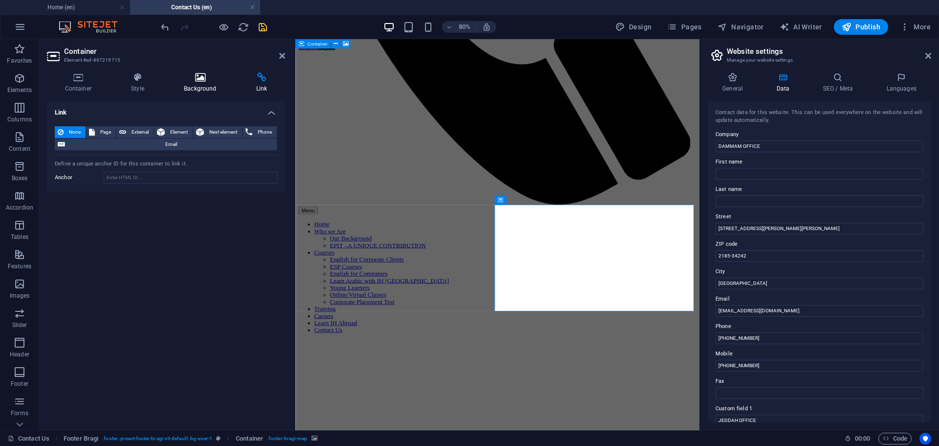
click at [198, 80] on icon at bounding box center [200, 77] width 68 height 10
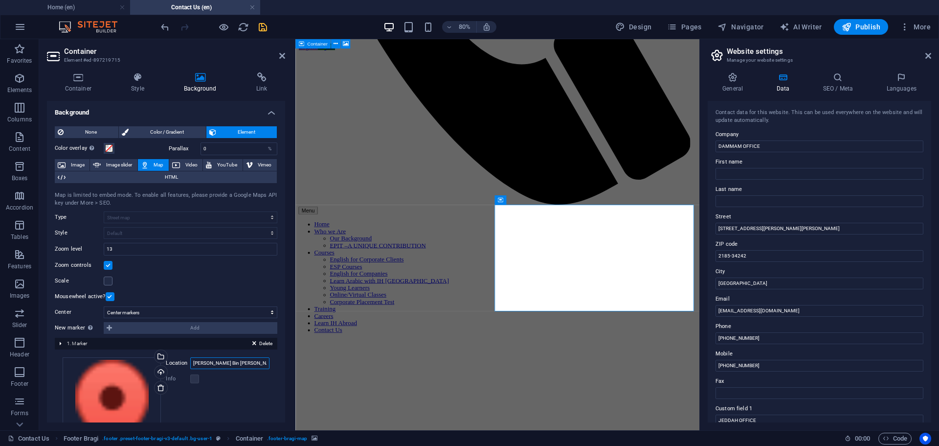
click at [217, 364] on input "[PERSON_NAME] Bin [PERSON_NAME] Rd" at bounding box center [229, 363] width 79 height 12
paste input "[PERSON_NAME][GEOGRAPHIC_DATA]"
type input "[PERSON_NAME][GEOGRAPHIC_DATA]"
click at [247, 396] on div "Drag files here, click to choose files or select files from Files or our free s…" at bounding box center [166, 426] width 207 height 138
click at [265, 25] on icon "save" at bounding box center [262, 27] width 11 height 11
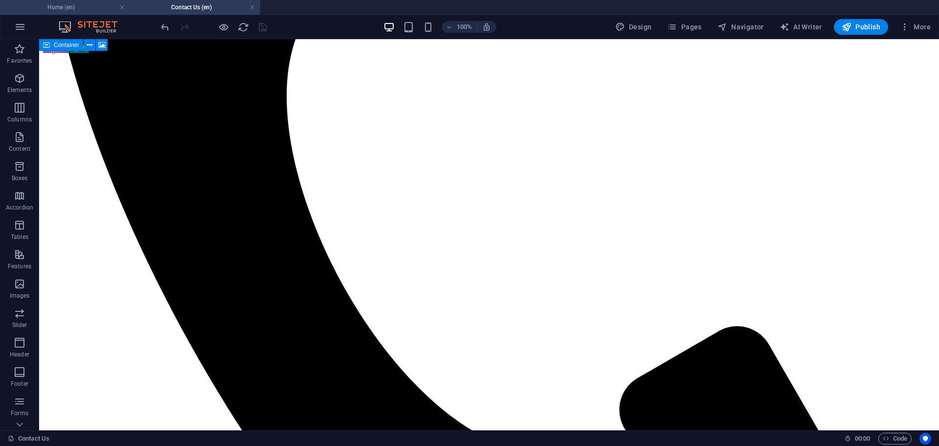
click at [67, 9] on h4 "Home (en)" at bounding box center [65, 7] width 130 height 11
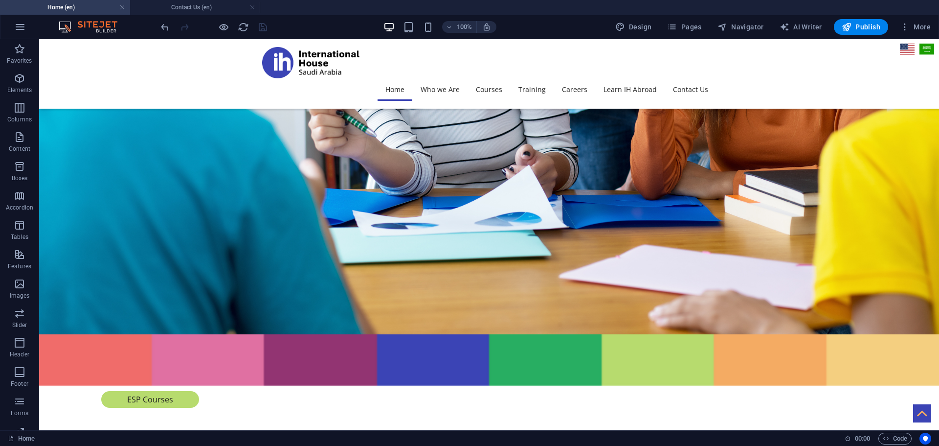
scroll to position [3360, 0]
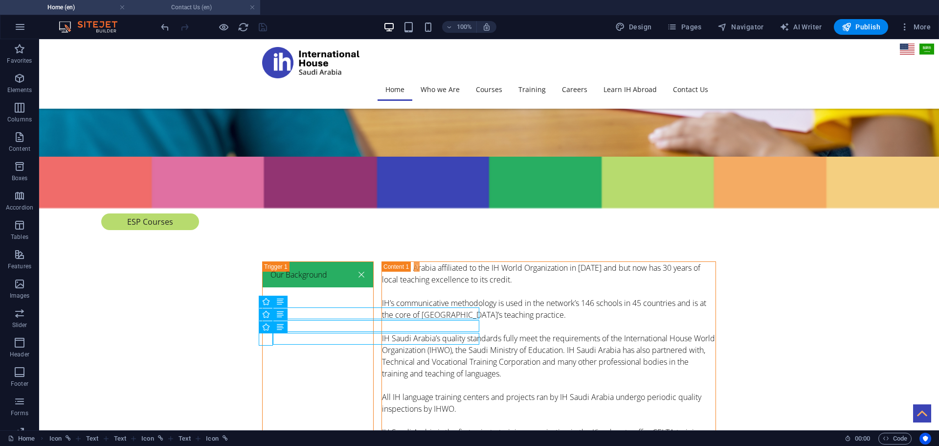
click at [177, 9] on h4 "Contact Us (en)" at bounding box center [195, 7] width 130 height 11
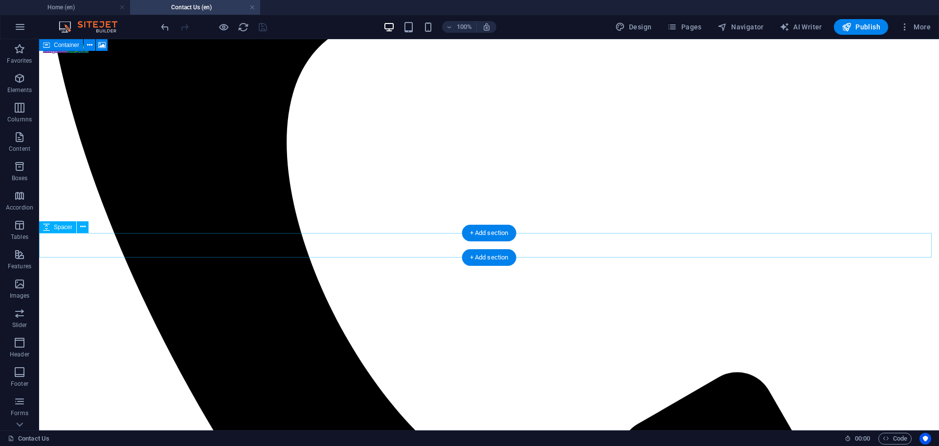
scroll to position [342, 0]
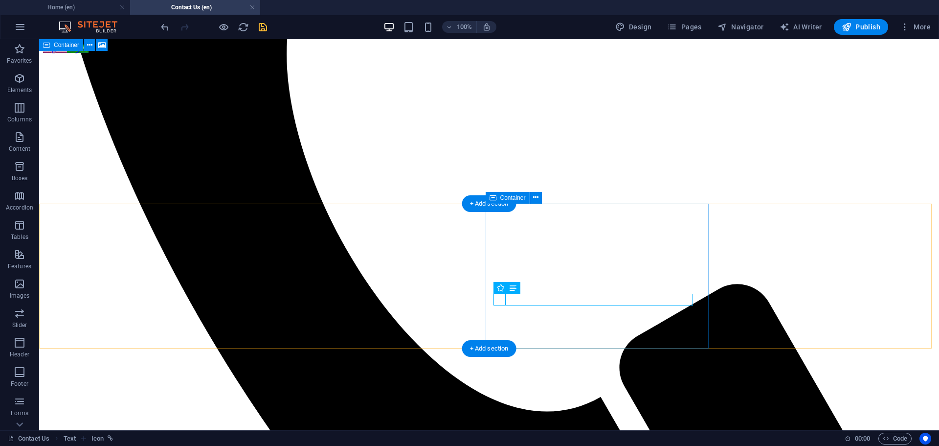
scroll to position [587, 0]
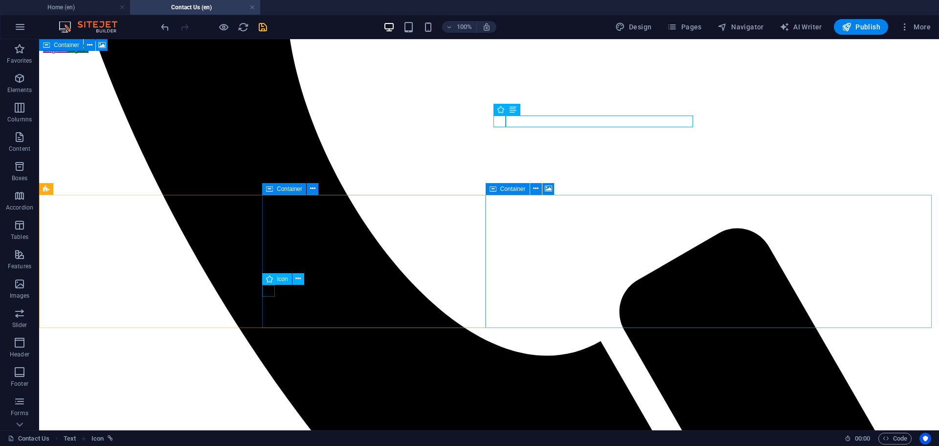
click at [267, 281] on icon at bounding box center [269, 279] width 7 height 12
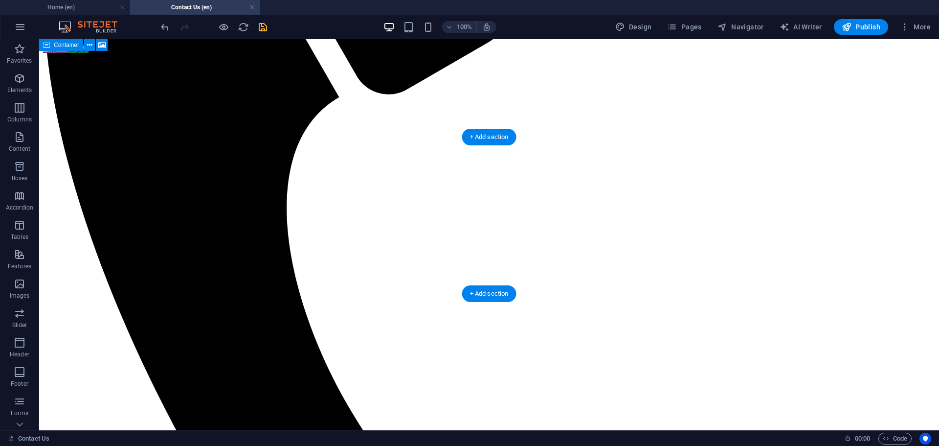
scroll to position [294, 0]
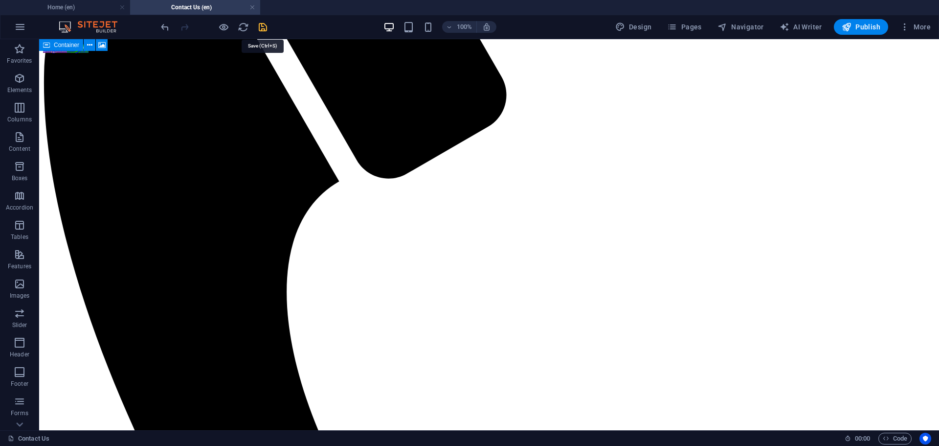
click at [265, 25] on icon "save" at bounding box center [262, 27] width 11 height 11
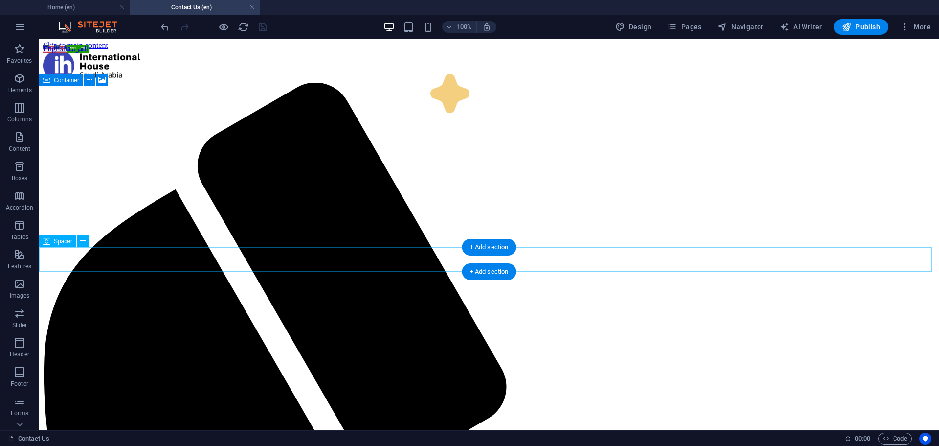
scroll to position [0, 0]
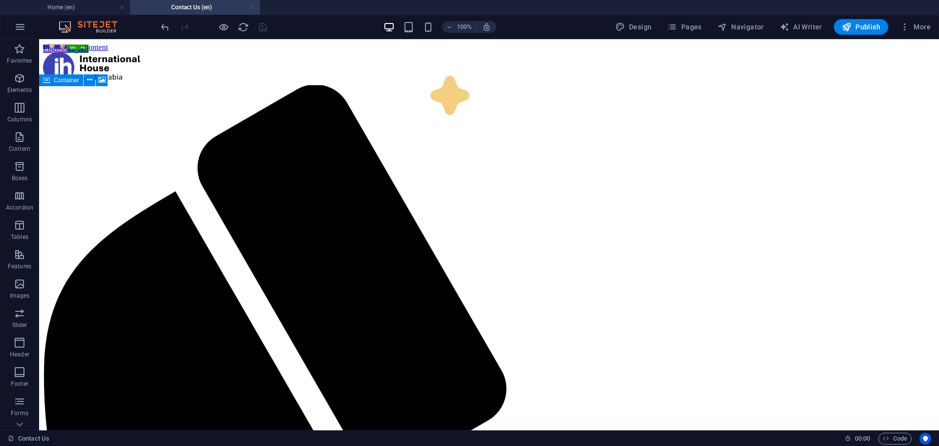
click at [250, 7] on link at bounding box center [253, 7] width 6 height 9
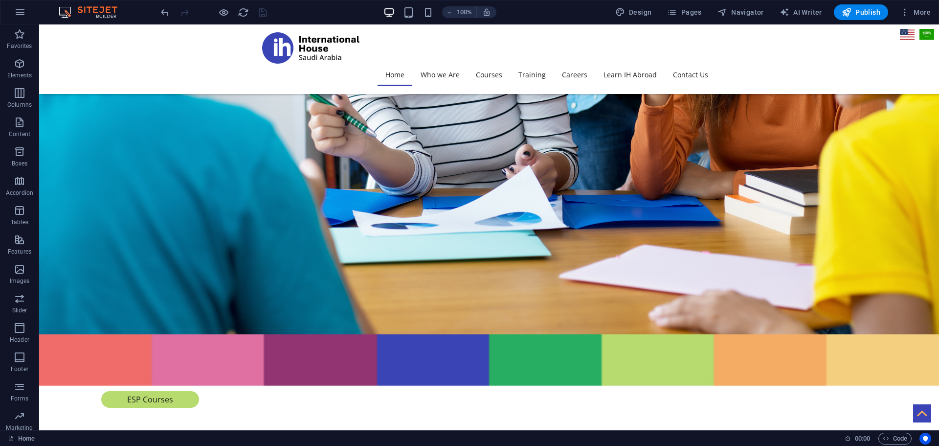
scroll to position [3345, 0]
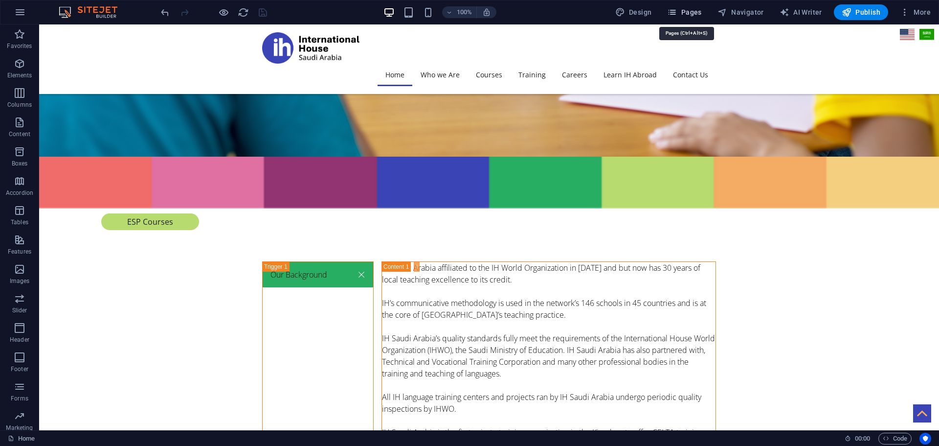
click at [672, 13] on icon "button" at bounding box center [672, 12] width 10 height 10
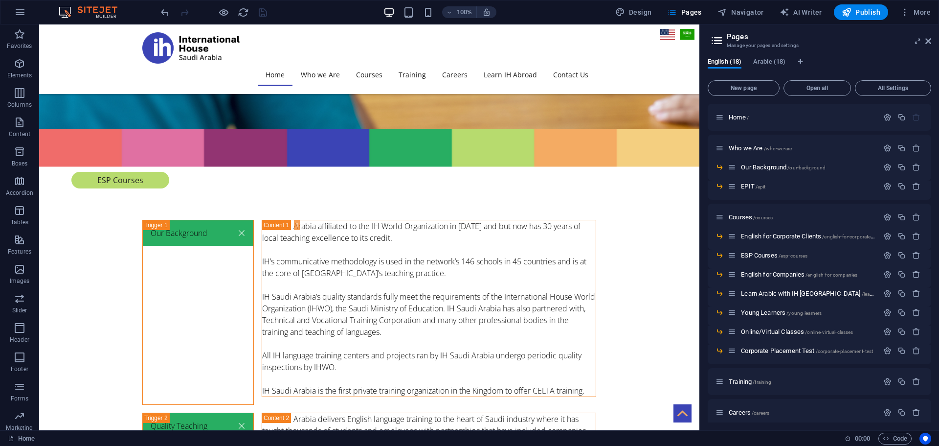
scroll to position [3448, 0]
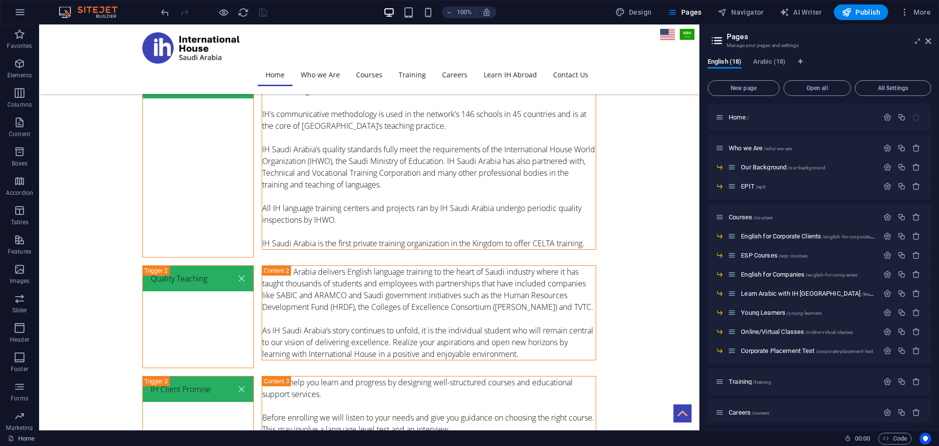
click at [762, 57] on div "English (18) Arabic (18) New page Open all All Settings Home / Who we Are /who-…" at bounding box center [819, 240] width 239 height 380
click at [766, 59] on span "Arabic (18)" at bounding box center [769, 63] width 32 height 14
click at [860, 12] on span "Publish" at bounding box center [861, 12] width 39 height 10
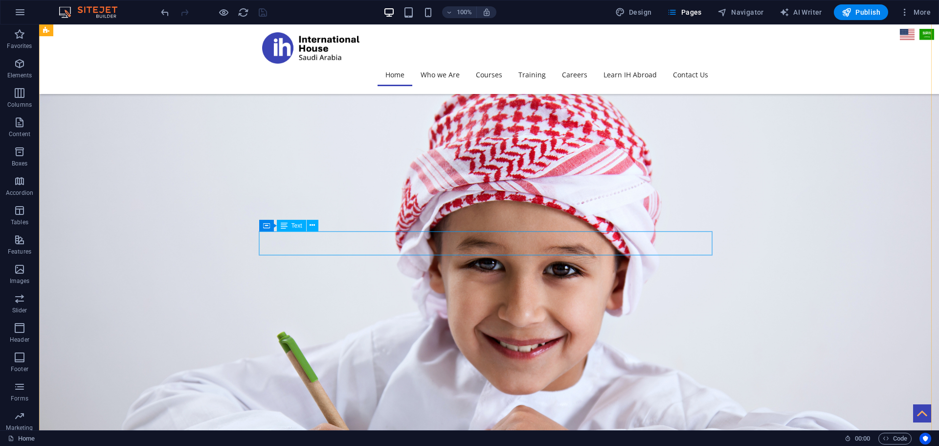
scroll to position [2318, 0]
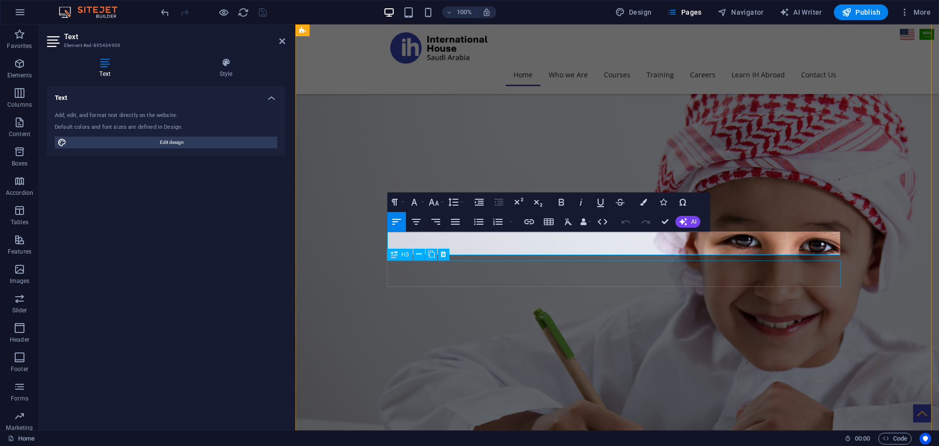
scroll to position [2417, 0]
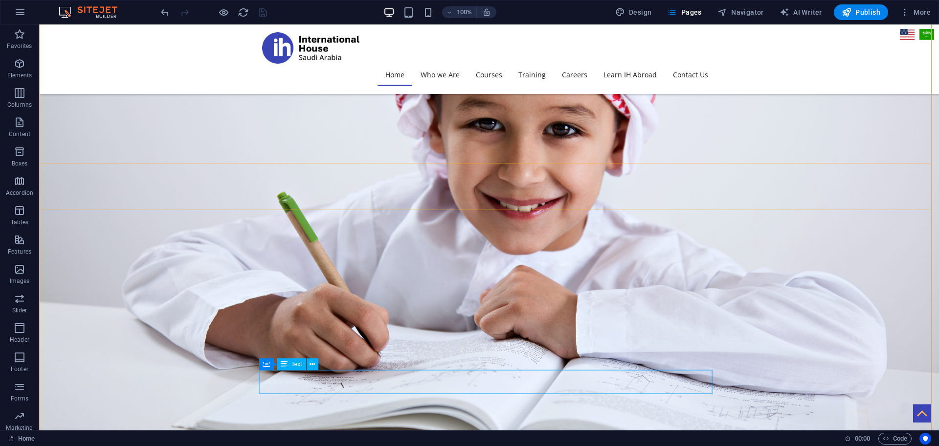
scroll to position [2318, 0]
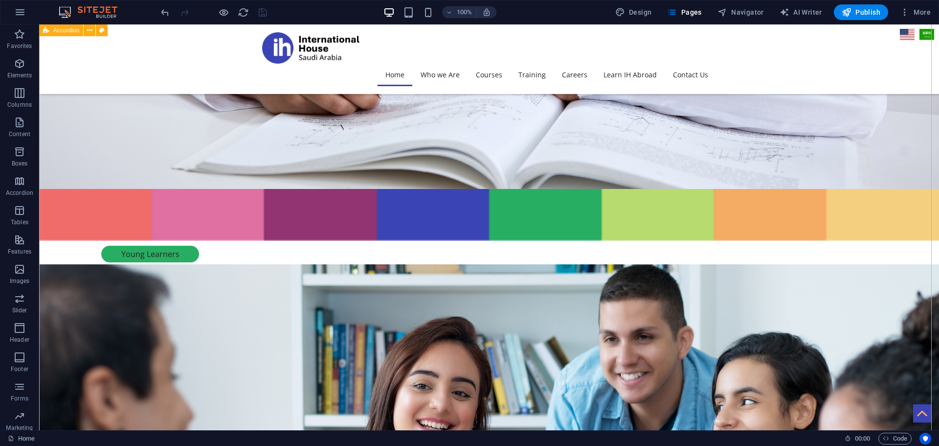
scroll to position [2660, 0]
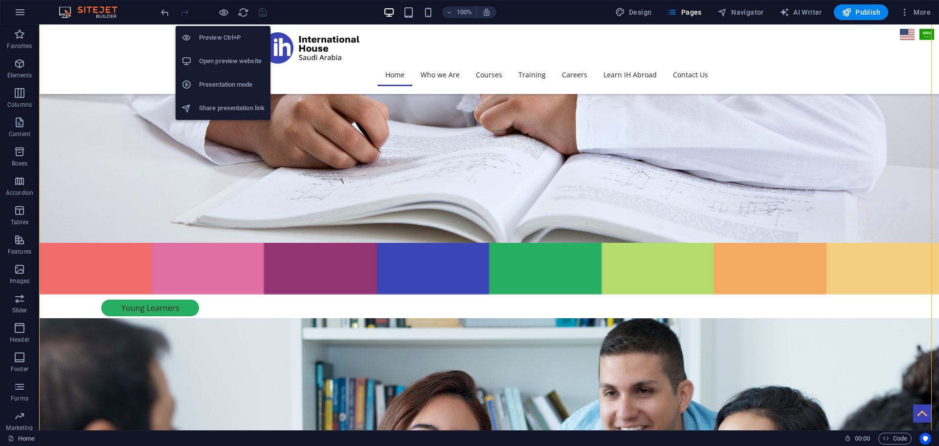
click at [233, 59] on h6 "Open preview website" at bounding box center [232, 61] width 66 height 12
click at [214, 67] on li "Open preview website" at bounding box center [223, 60] width 95 height 23
click at [214, 59] on h6 "Open preview website" at bounding box center [232, 61] width 66 height 12
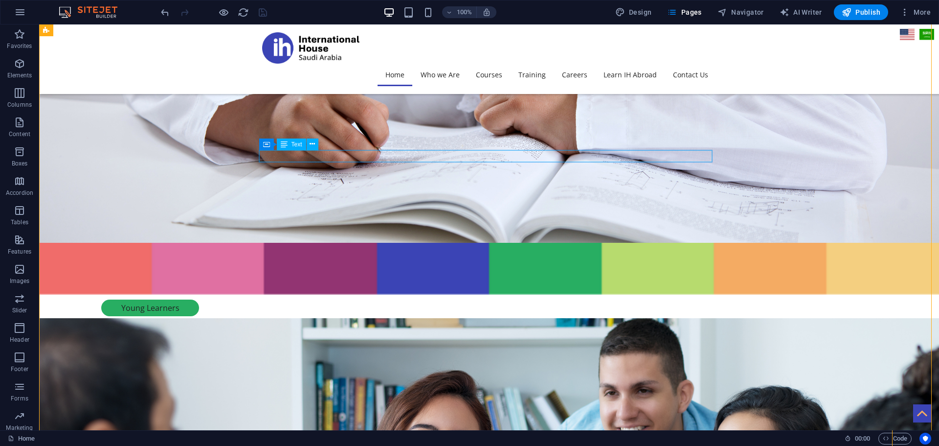
scroll to position [2465, 0]
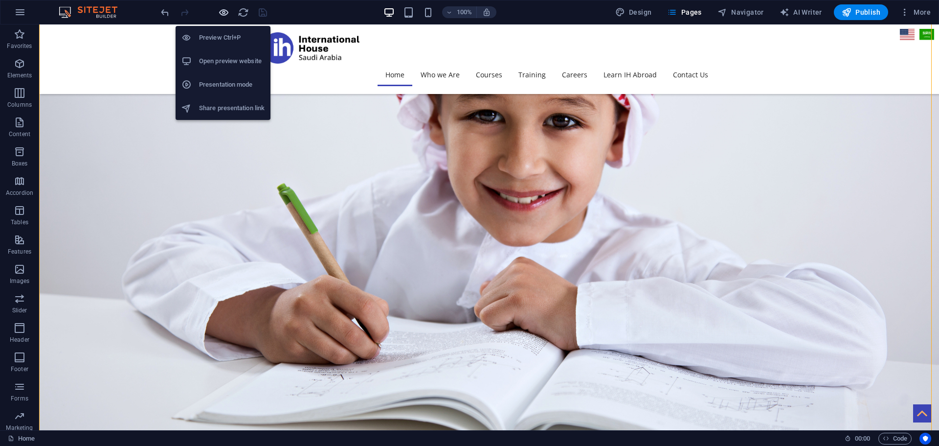
click at [223, 9] on icon "button" at bounding box center [223, 12] width 11 height 11
click at [221, 62] on h6 "Open preview website" at bounding box center [232, 61] width 66 height 12
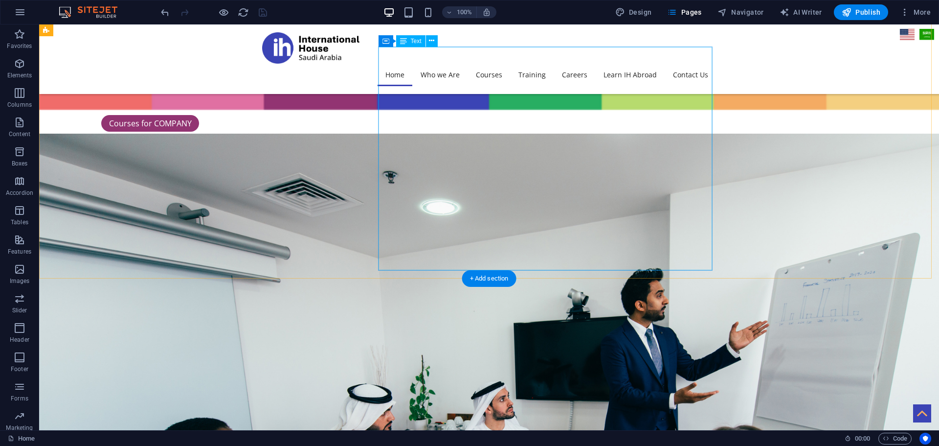
scroll to position [1633, 0]
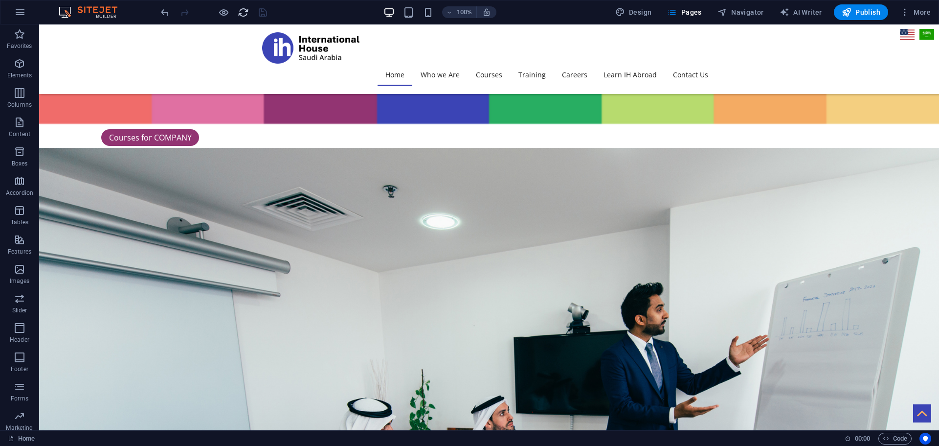
click at [238, 13] on icon "reload" at bounding box center [243, 12] width 11 height 11
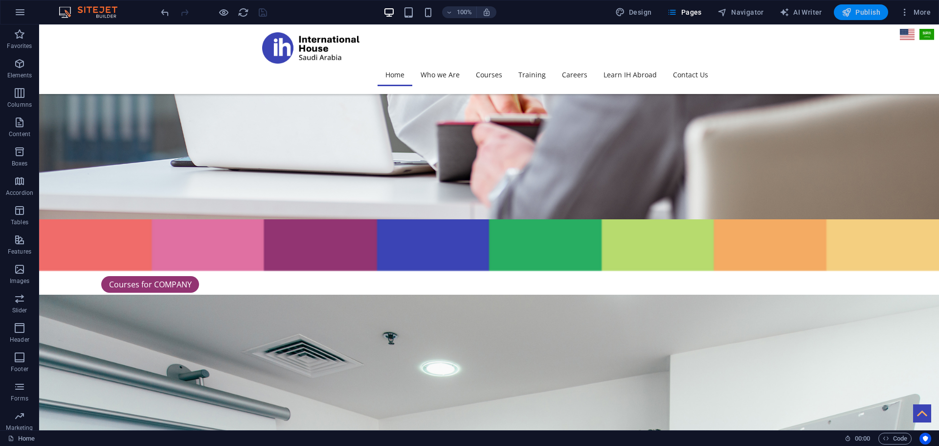
click at [858, 15] on span "Publish" at bounding box center [861, 12] width 39 height 10
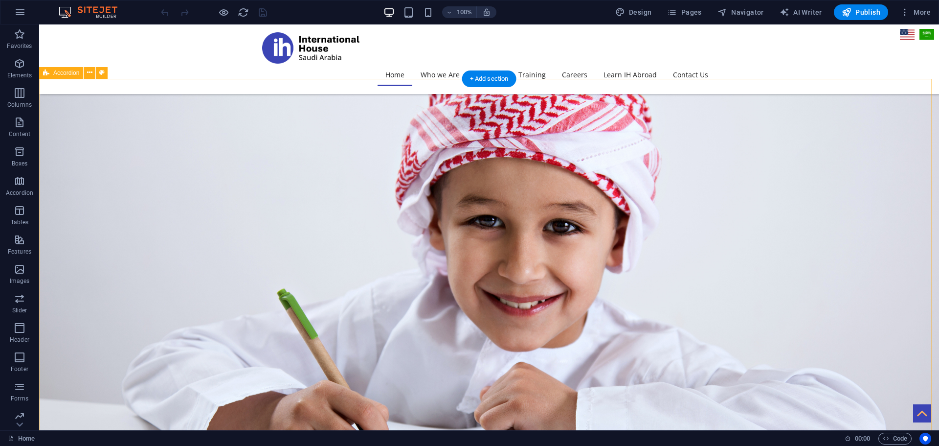
scroll to position [2397, 0]
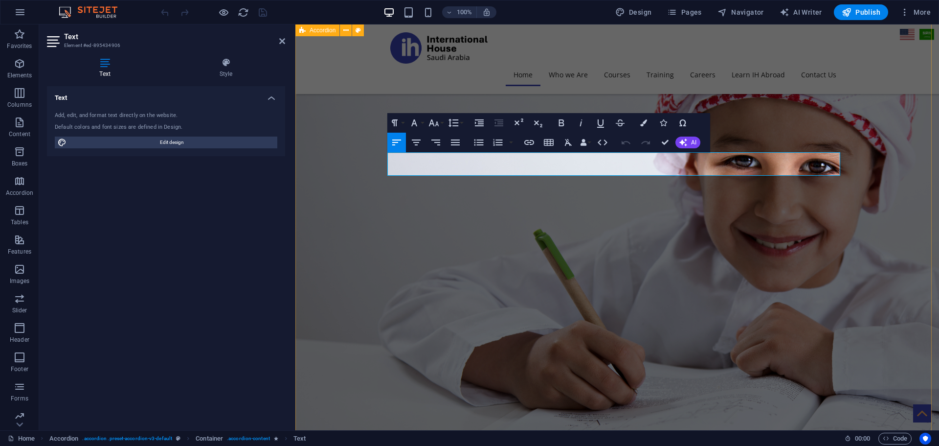
scroll to position [2496, 0]
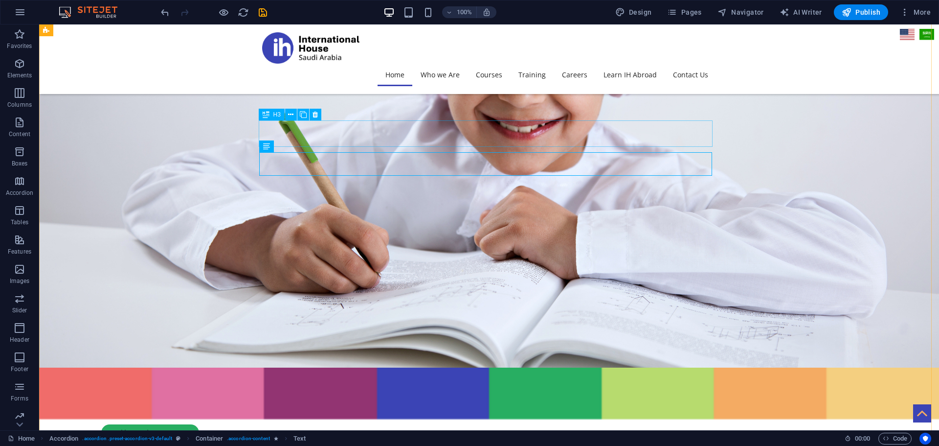
scroll to position [2397, 0]
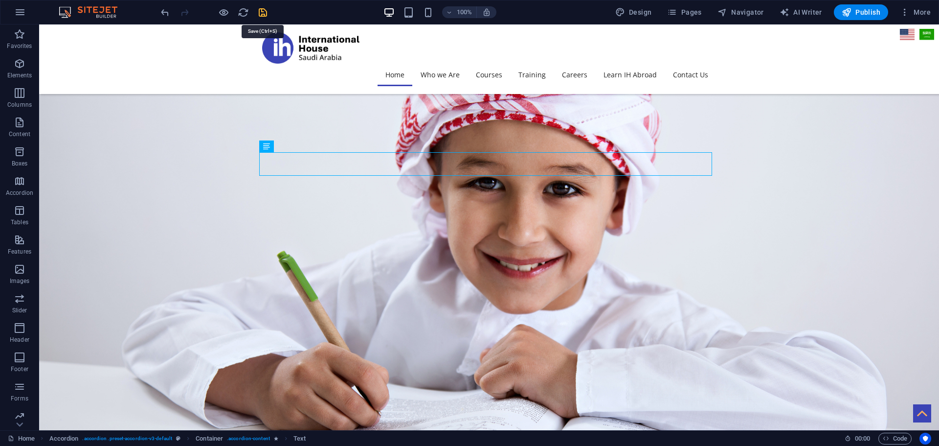
click at [262, 13] on icon "save" at bounding box center [262, 12] width 11 height 11
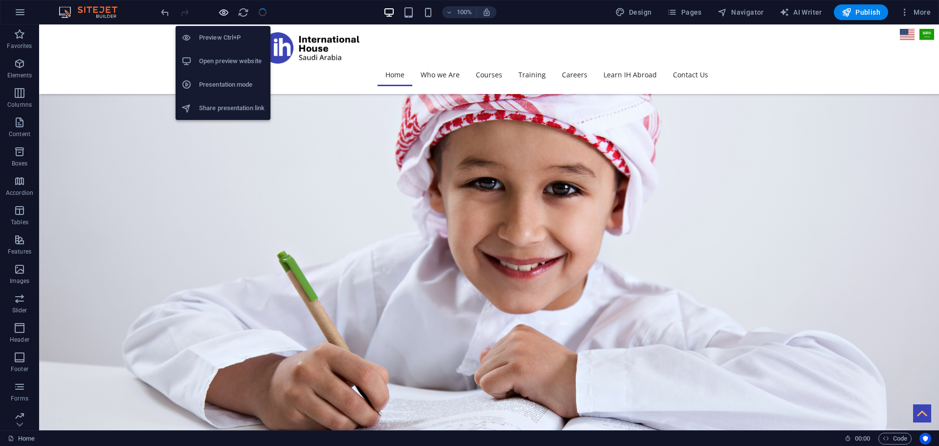
click at [224, 13] on icon "button" at bounding box center [223, 12] width 11 height 11
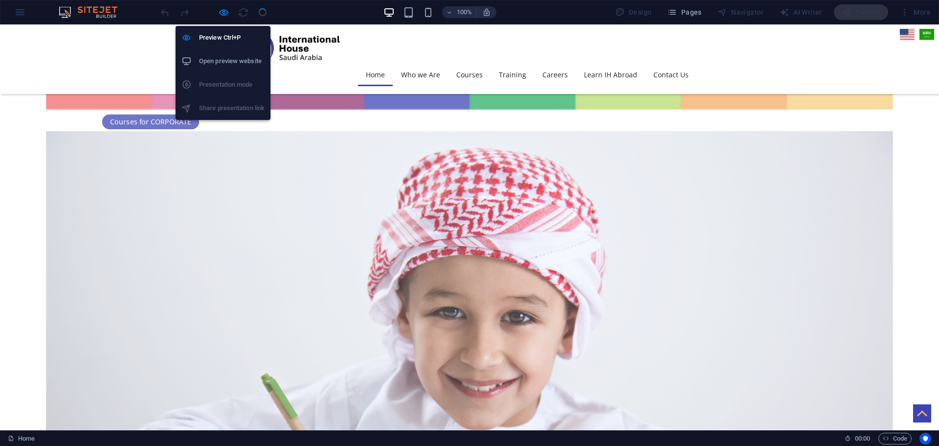
scroll to position [2125, 0]
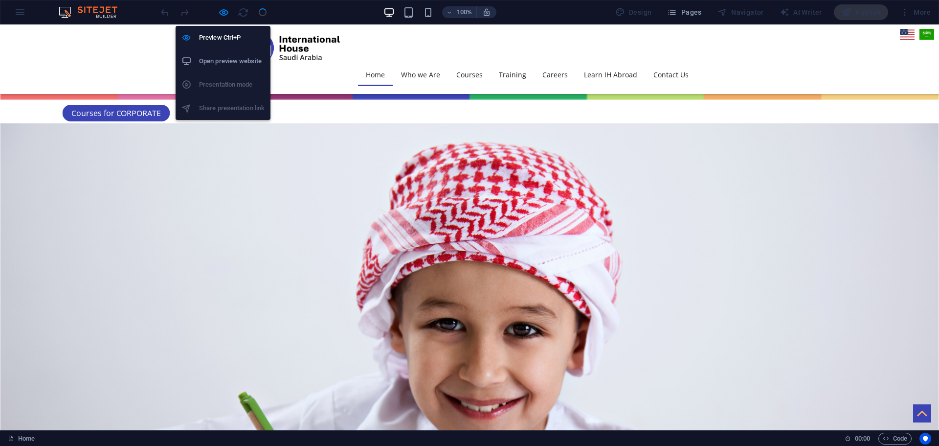
click at [219, 59] on h6 "Open preview website" at bounding box center [232, 61] width 66 height 12
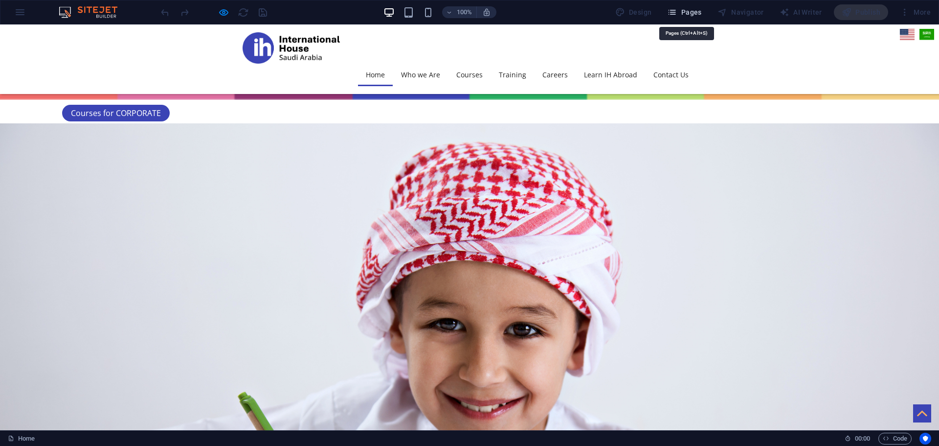
click at [677, 11] on icon "button" at bounding box center [672, 12] width 10 height 10
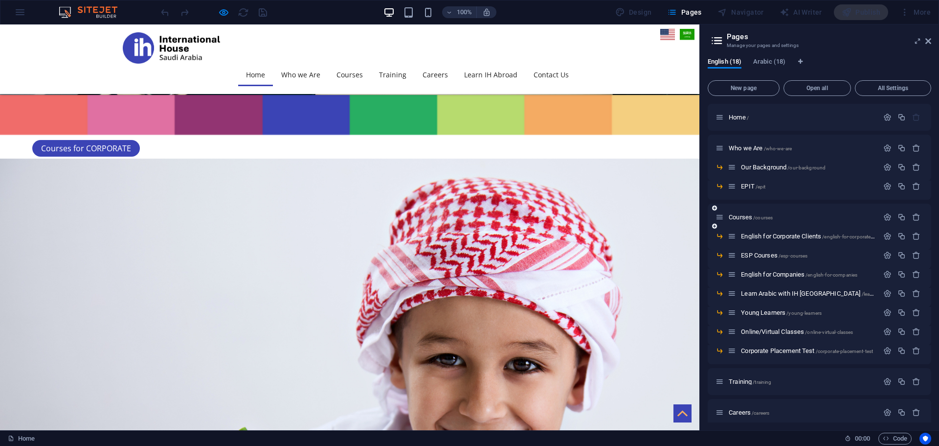
scroll to position [49, 0]
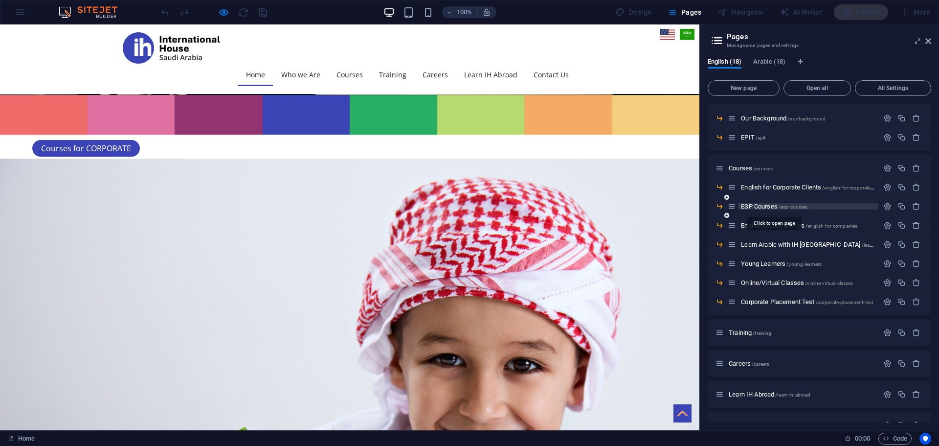
click at [753, 205] on span "ESP Courses /esp-courses" at bounding box center [774, 206] width 67 height 7
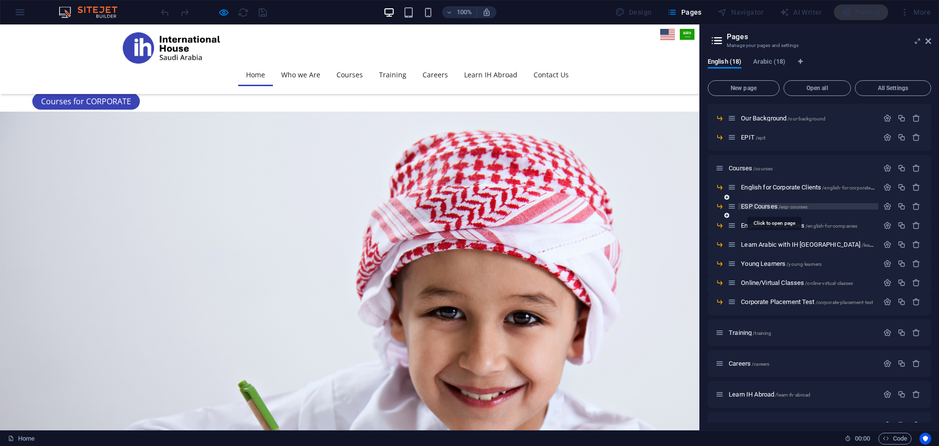
scroll to position [0, 0]
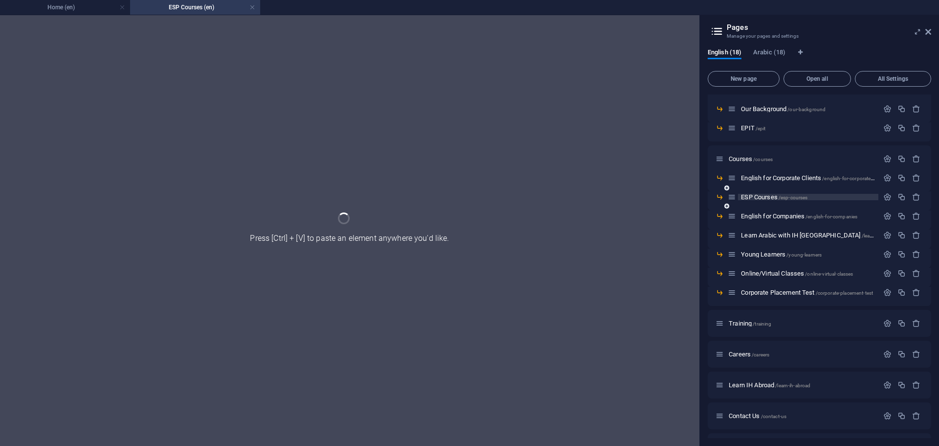
click at [753, 205] on div "ESP Courses /esp-courses" at bounding box center [820, 200] width 224 height 19
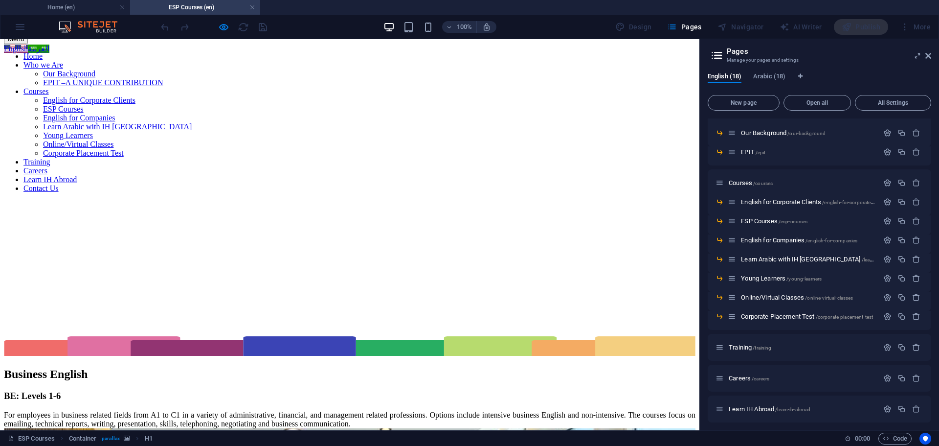
scroll to position [896, 0]
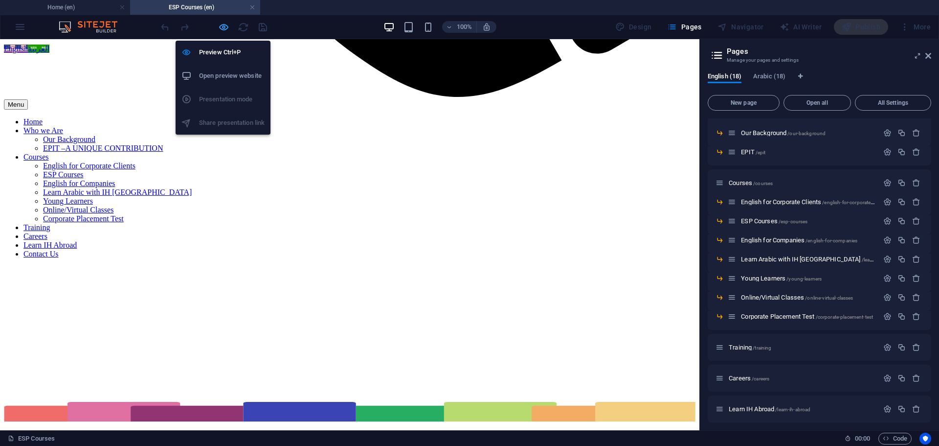
click at [223, 28] on icon "button" at bounding box center [223, 27] width 11 height 11
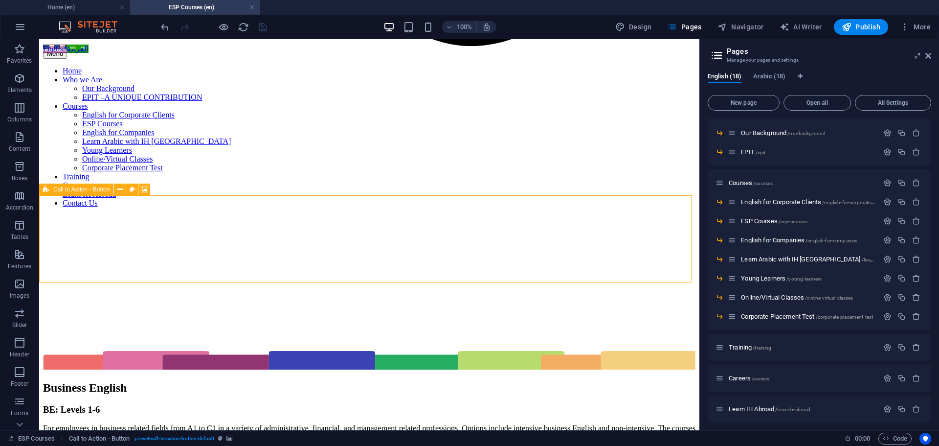
click at [64, 188] on span "Call to Action - Button" at bounding box center [81, 189] width 56 height 6
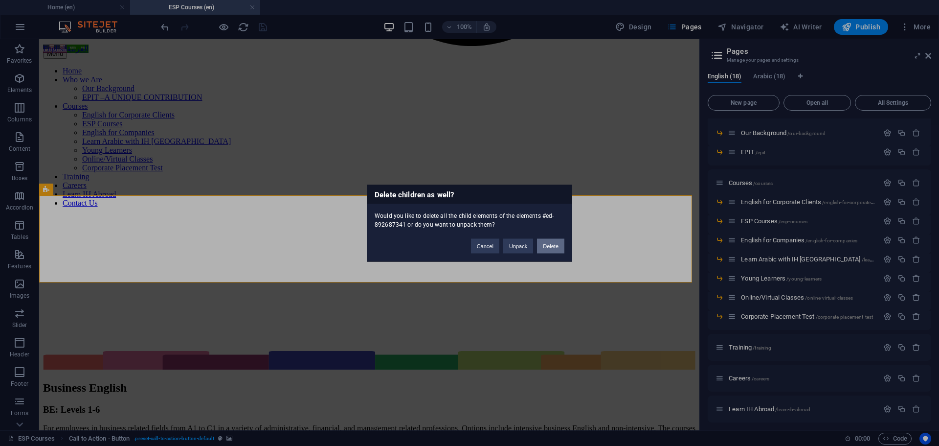
drag, startPoint x: 548, startPoint y: 243, endPoint x: 514, endPoint y: 207, distance: 49.8
click at [548, 243] on button "Delete" at bounding box center [550, 245] width 27 height 15
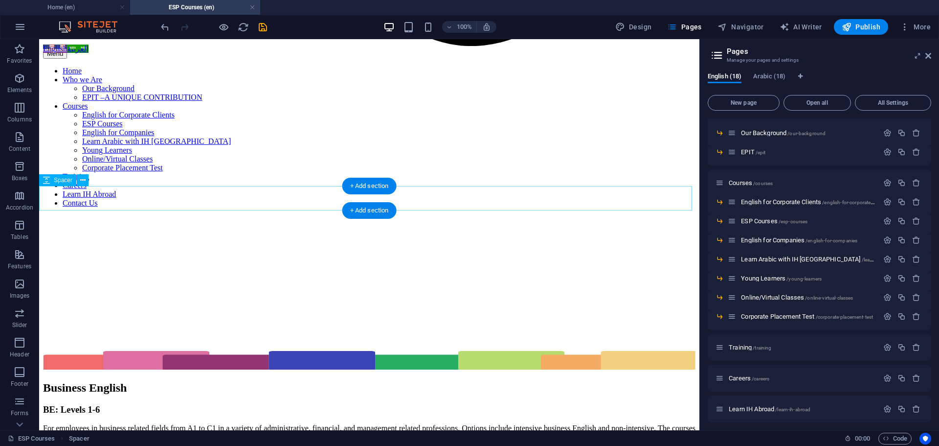
scroll to position [880, 0]
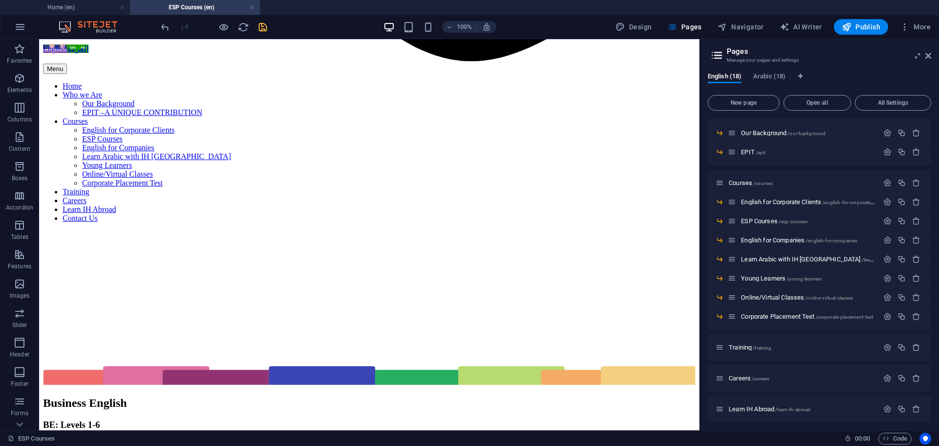
click at [263, 29] on icon "save" at bounding box center [262, 27] width 11 height 11
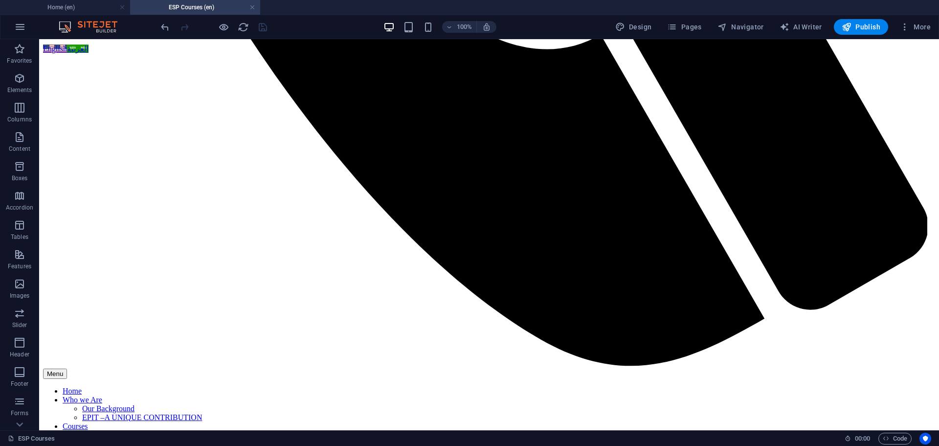
click at [253, 8] on link at bounding box center [253, 7] width 6 height 9
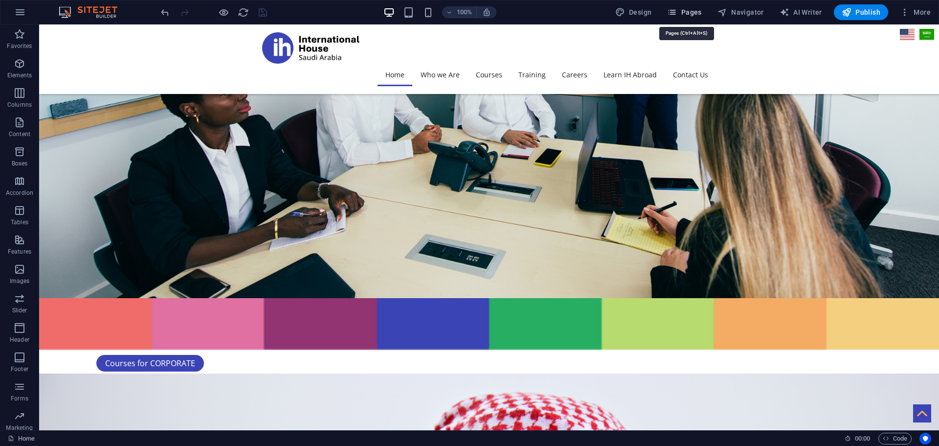
click at [677, 12] on icon "button" at bounding box center [672, 12] width 10 height 10
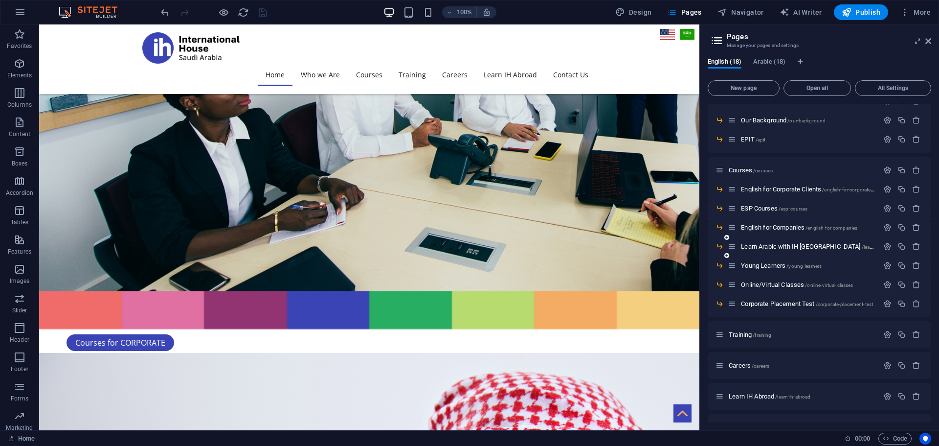
scroll to position [98, 0]
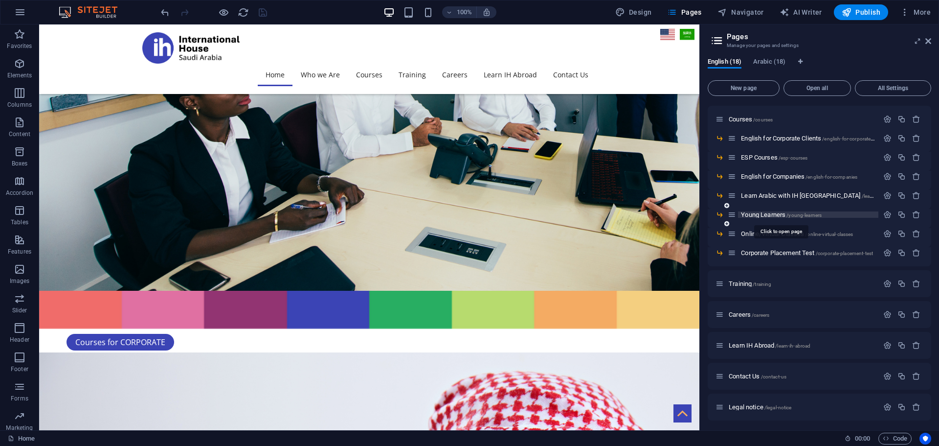
click at [764, 212] on span "Young Learners /young-learners" at bounding box center [781, 214] width 81 height 7
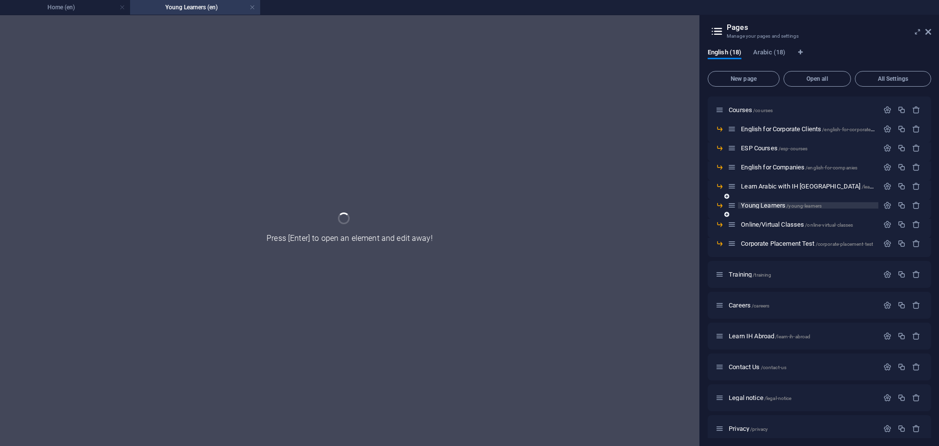
scroll to position [0, 0]
click at [764, 212] on div "Young Learners /young-learners" at bounding box center [820, 209] width 224 height 19
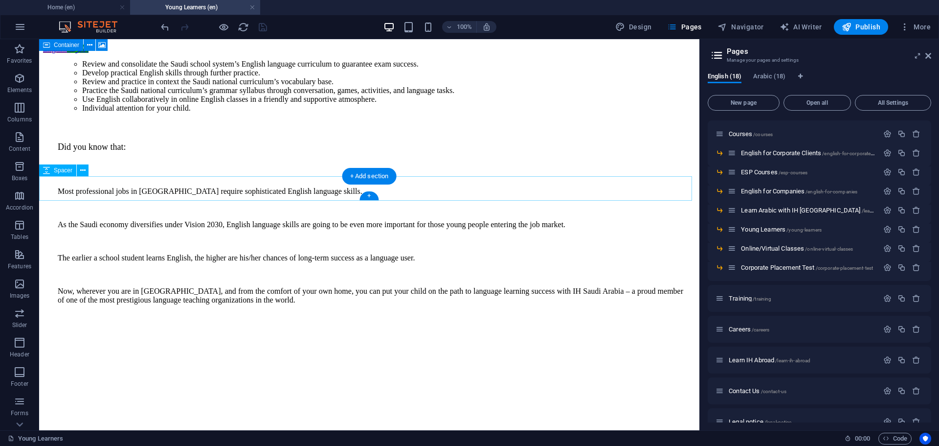
scroll to position [1614, 0]
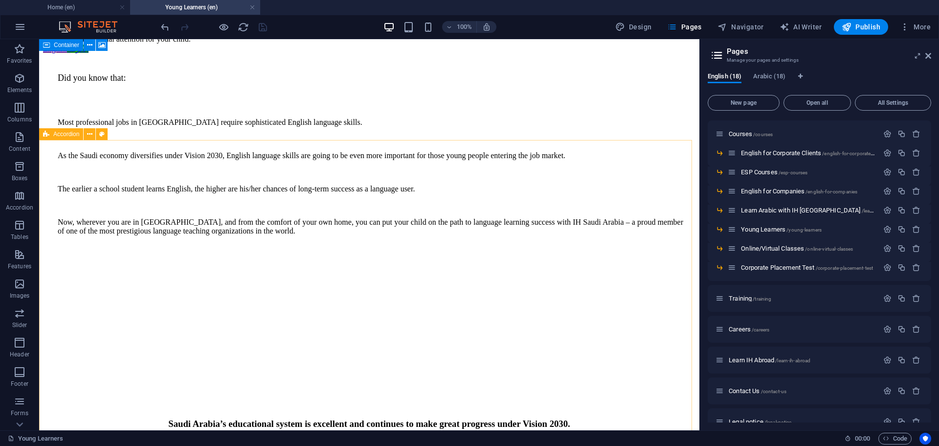
click at [67, 135] on span "Accordion" at bounding box center [66, 134] width 26 height 6
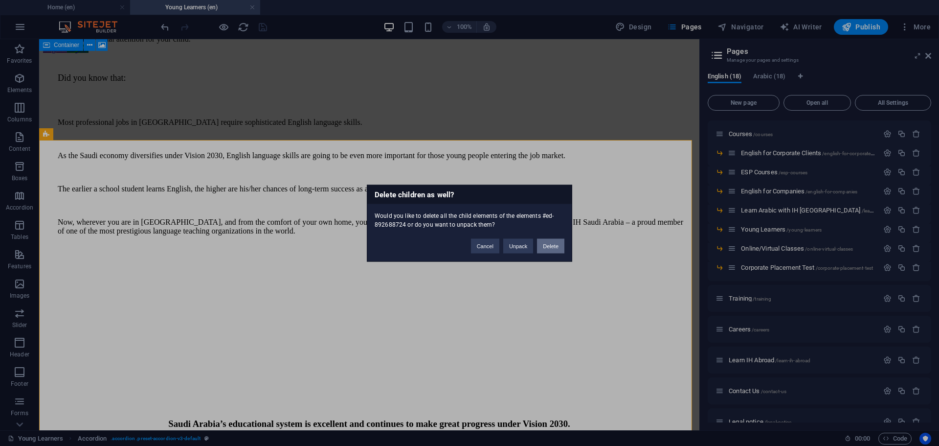
click at [551, 246] on button "Delete" at bounding box center [550, 245] width 27 height 15
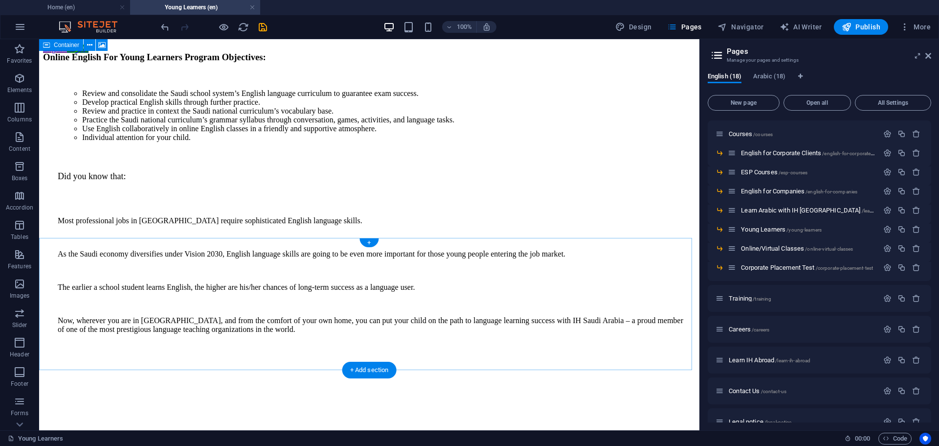
scroll to position [1517, 0]
click at [260, 27] on icon "save" at bounding box center [262, 27] width 11 height 11
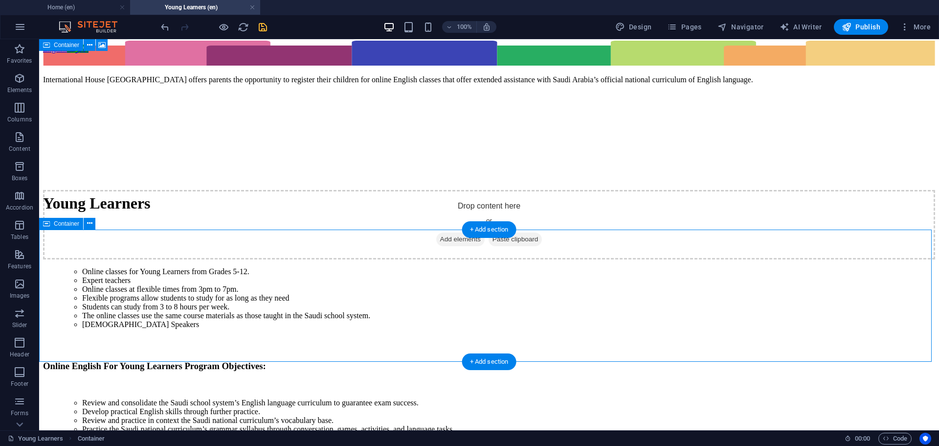
scroll to position [1518, 0]
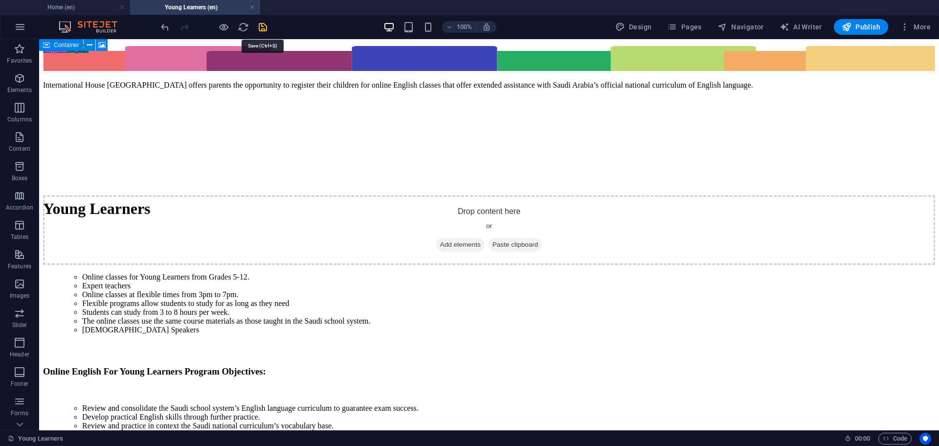
click at [260, 27] on icon "save" at bounding box center [262, 27] width 11 height 11
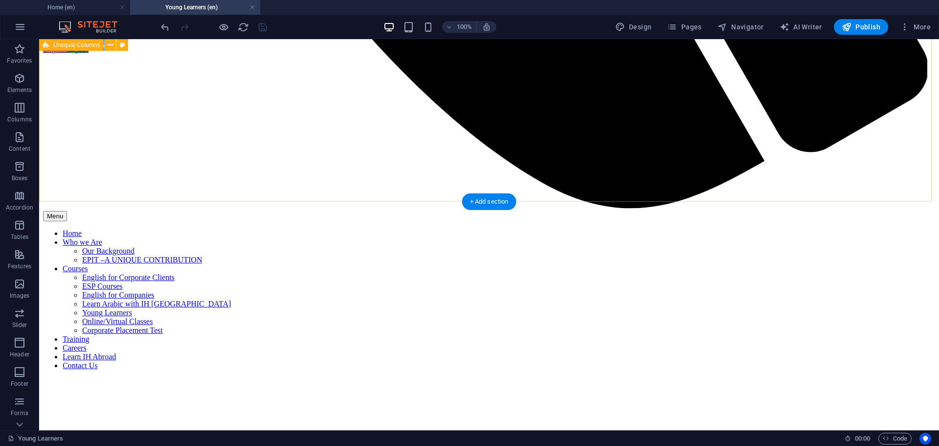
scroll to position [980, 0]
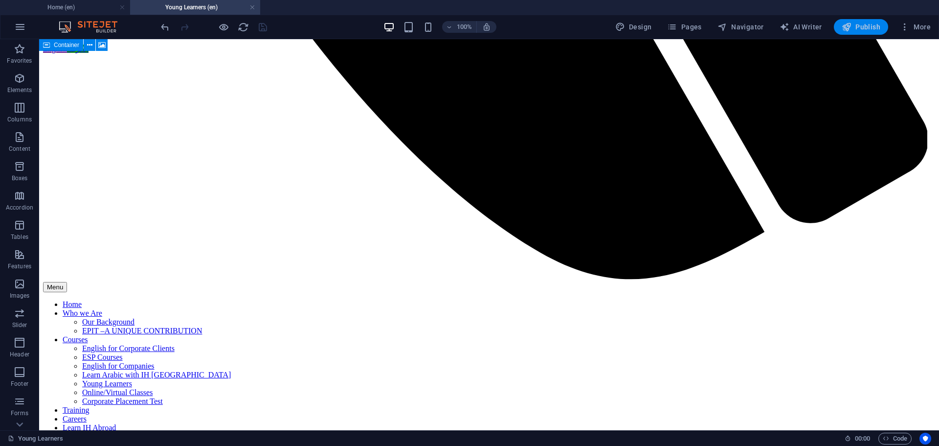
click at [855, 25] on span "Publish" at bounding box center [861, 27] width 39 height 10
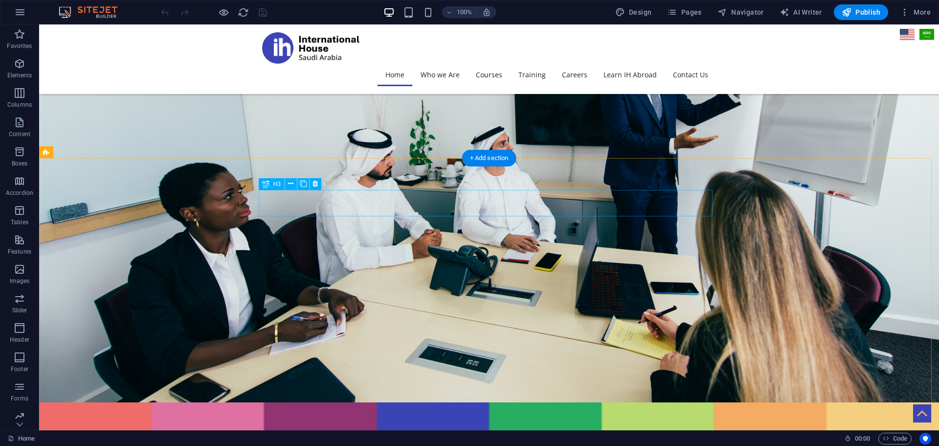
scroll to position [1829, 0]
